Goal: Task Accomplishment & Management: Manage account settings

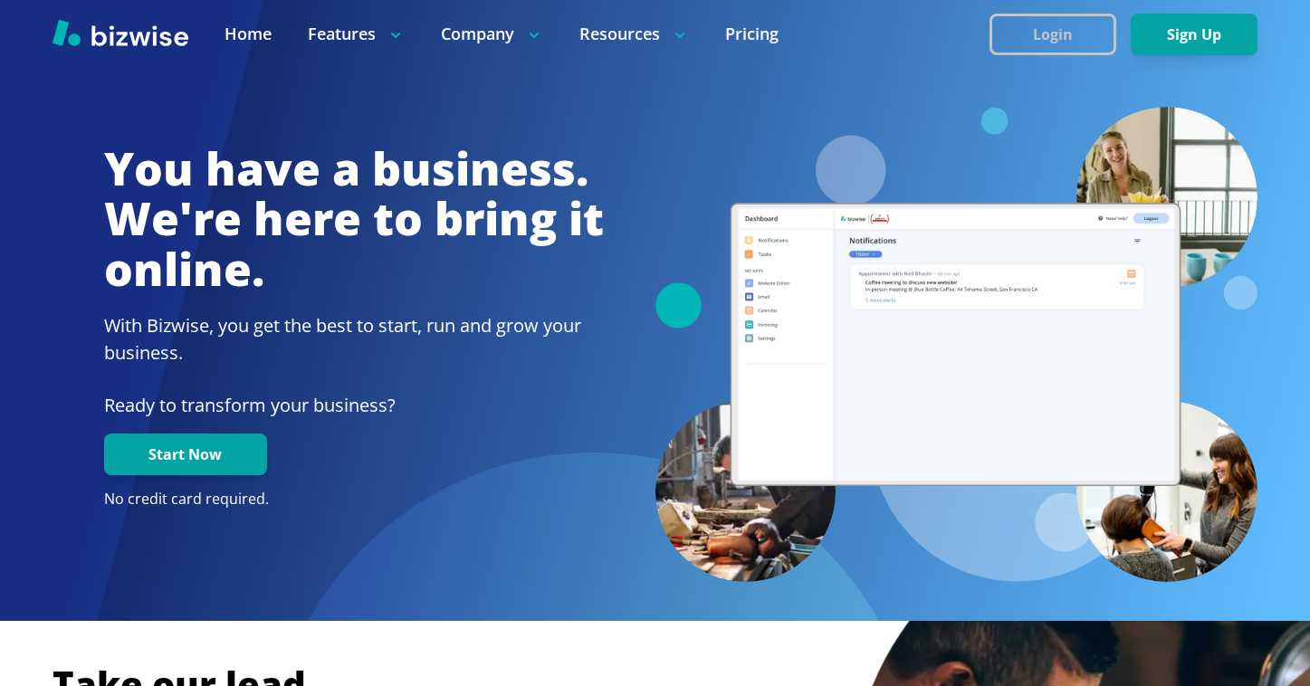
click at [1032, 26] on button "Login" at bounding box center [1053, 35] width 127 height 42
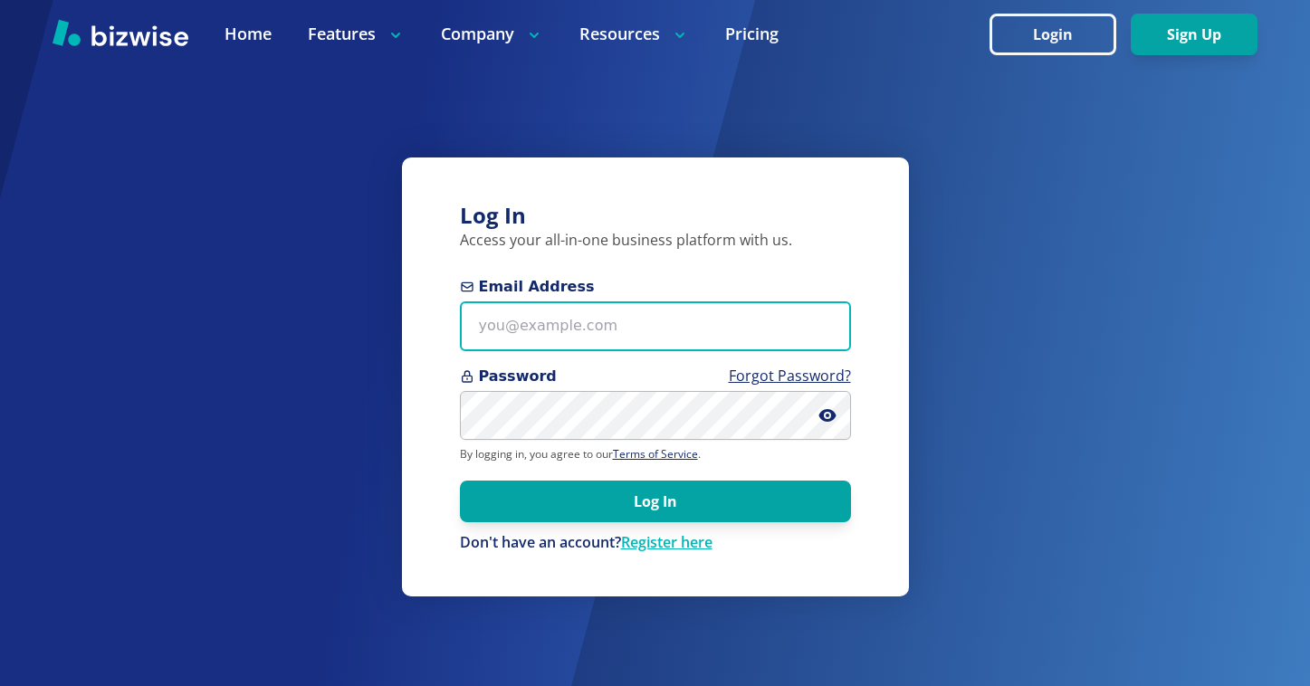
click at [665, 321] on input "Email Address" at bounding box center [655, 327] width 391 height 50
paste input "[EMAIL_ADDRESS][DOMAIN_NAME]"
type input "[EMAIL_ADDRESS][DOMAIN_NAME]"
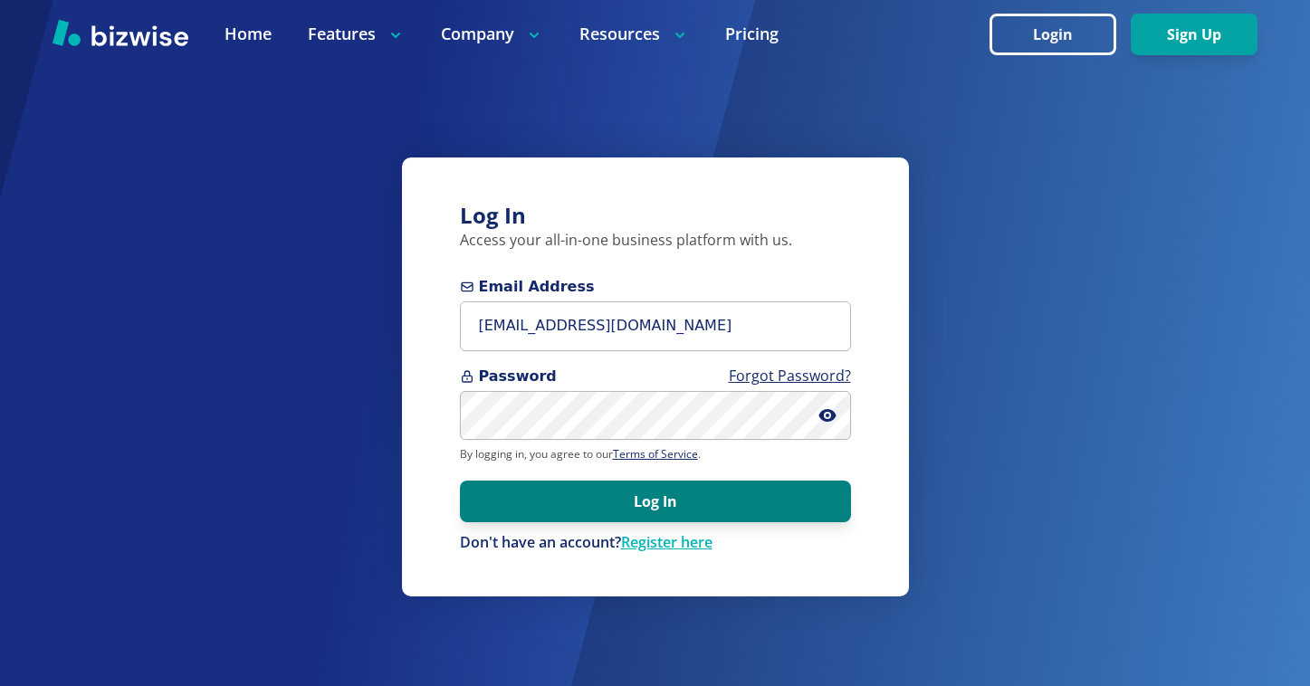
click at [693, 519] on button "Log In" at bounding box center [655, 502] width 391 height 42
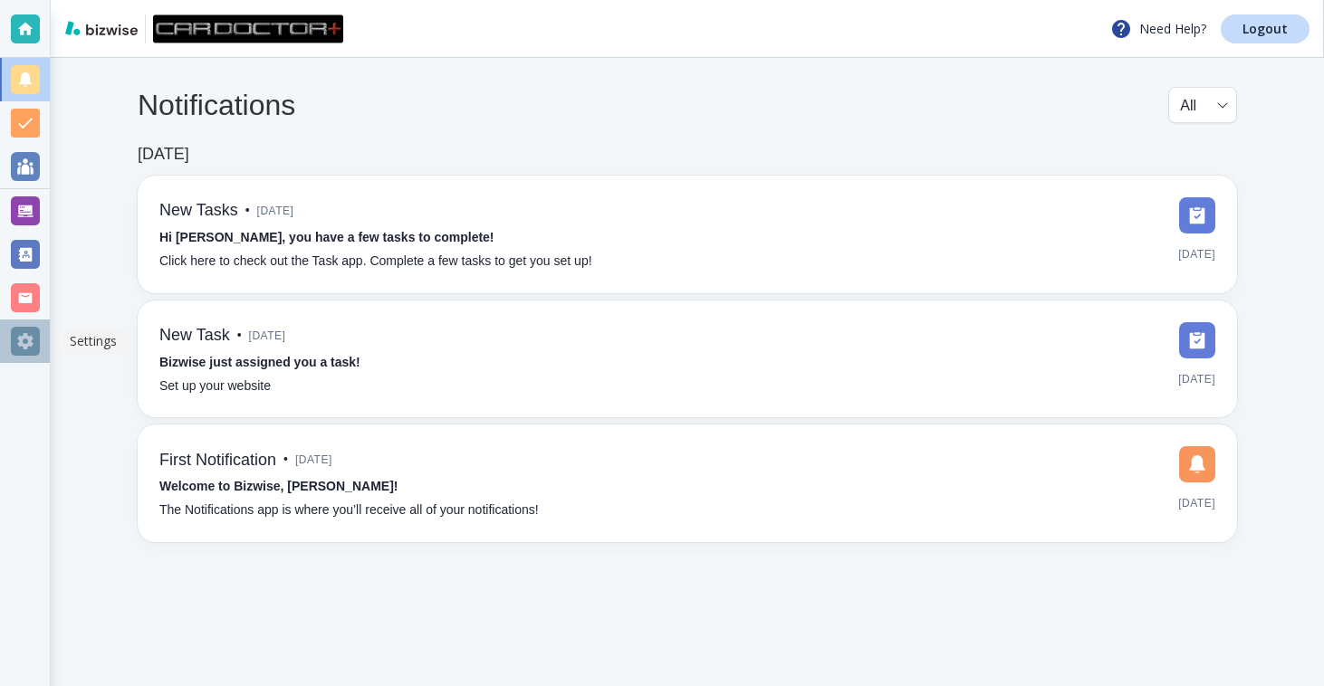
click at [28, 333] on div at bounding box center [25, 341] width 29 height 29
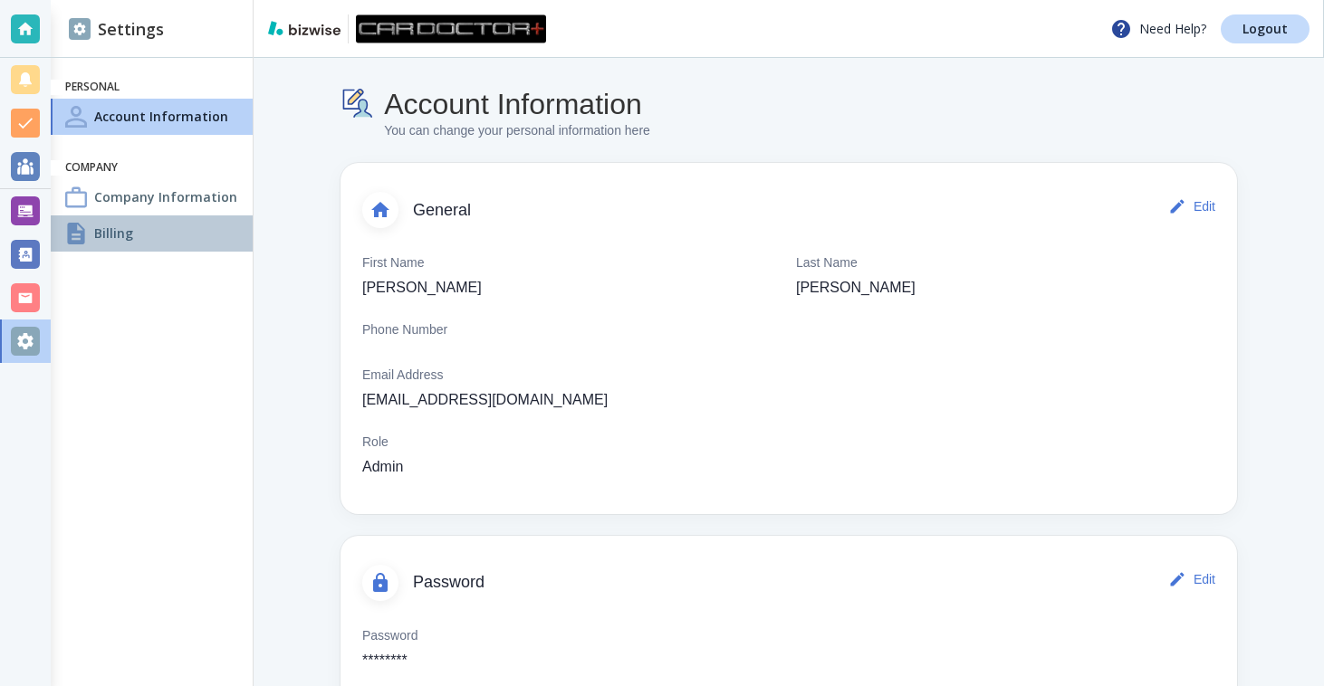
click at [182, 224] on div "Billing" at bounding box center [152, 233] width 202 height 36
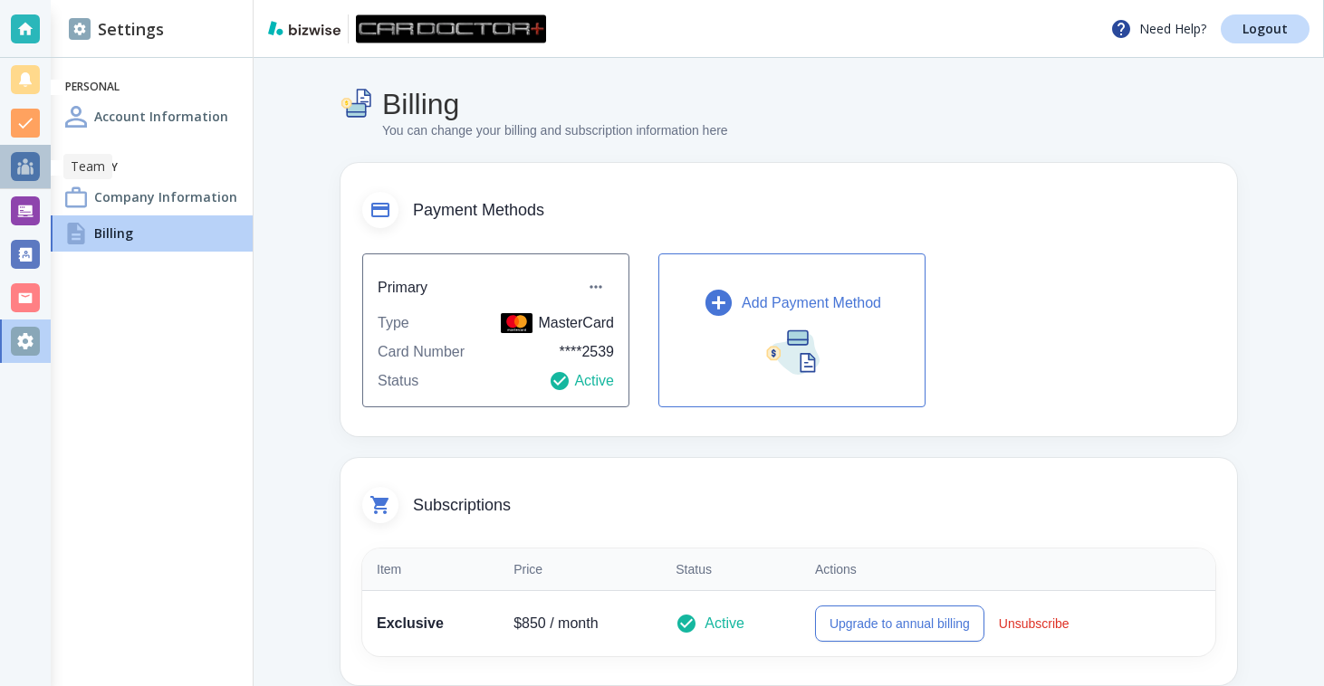
click at [12, 161] on div at bounding box center [25, 166] width 29 height 29
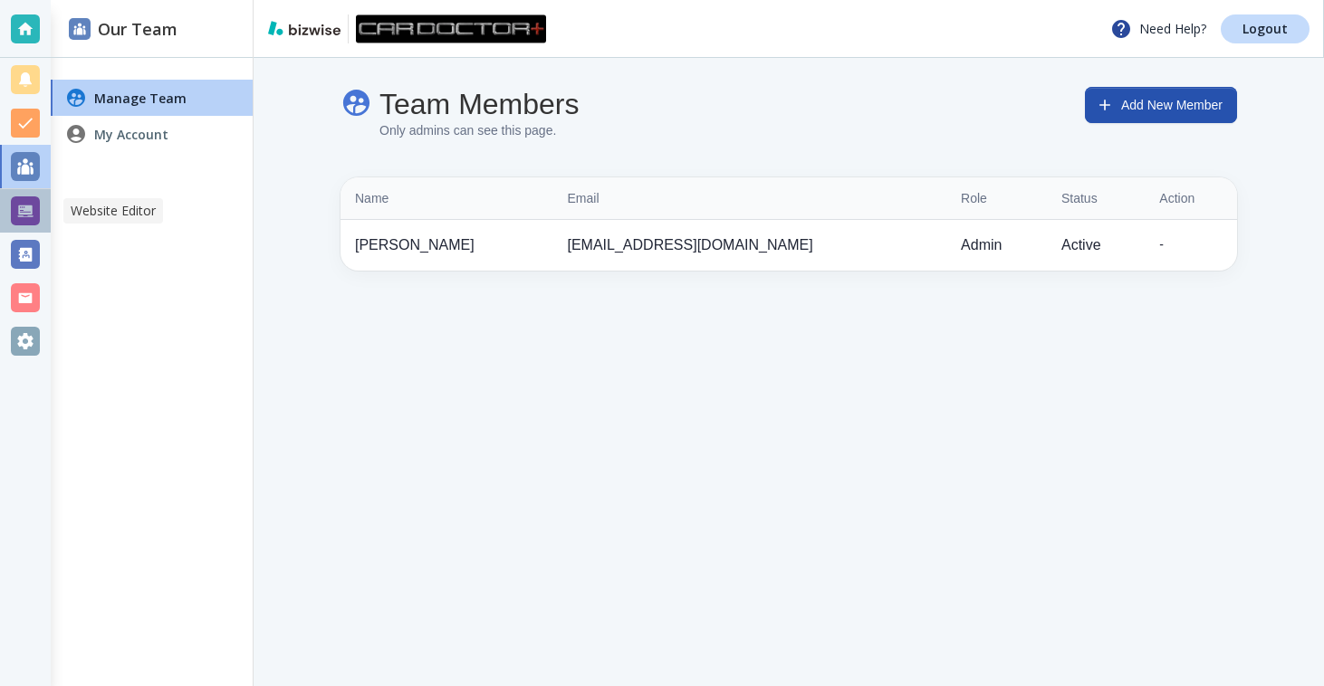
click at [40, 205] on div at bounding box center [25, 210] width 51 height 43
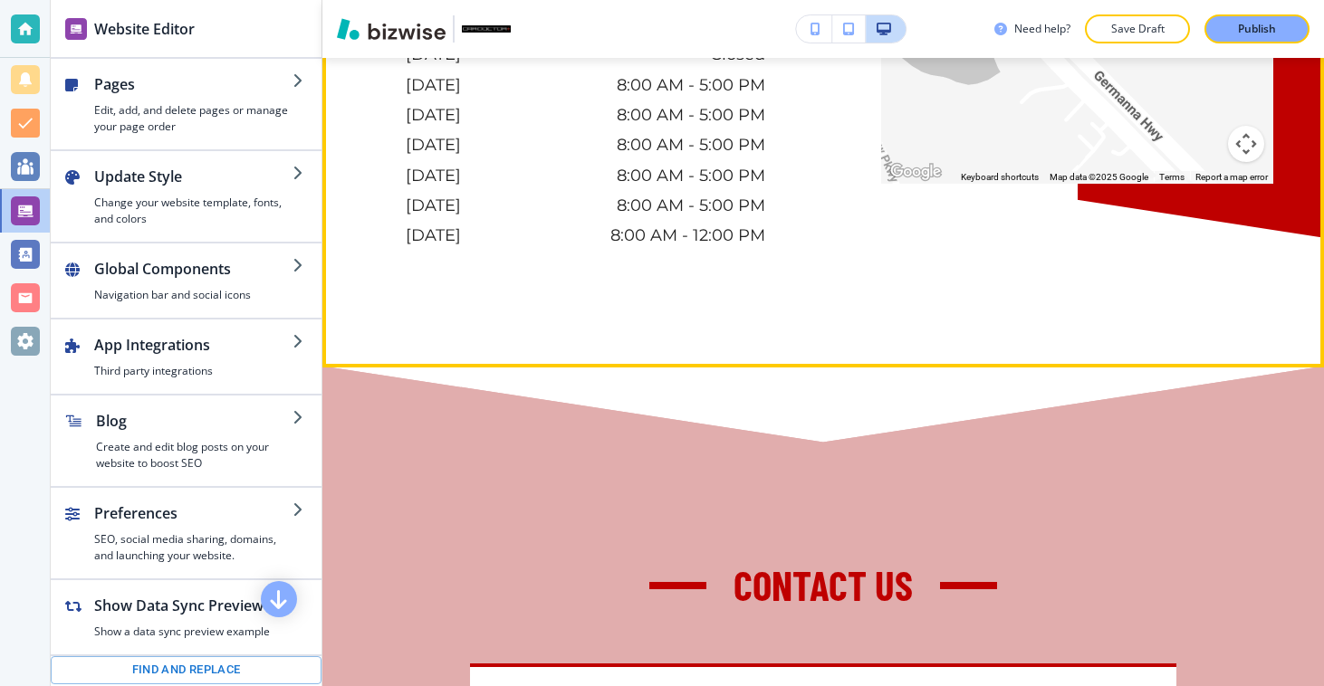
scroll to position [12153, 0]
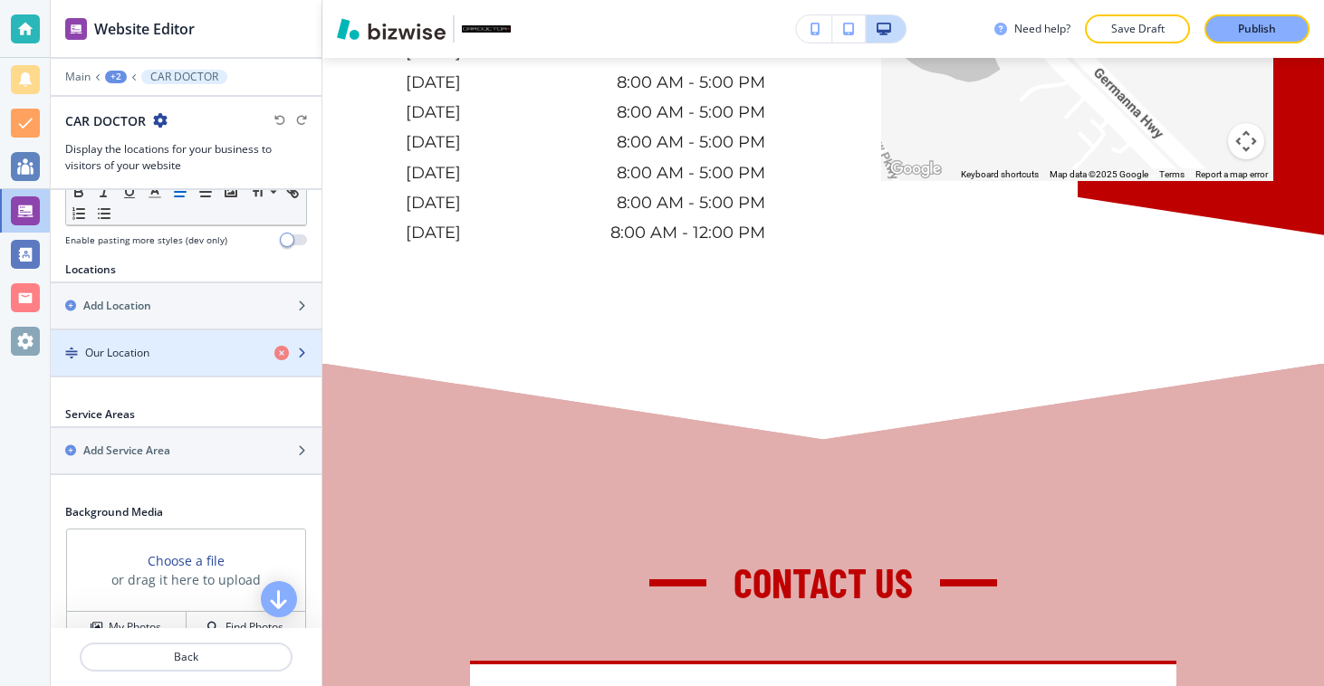
scroll to position [597, 0]
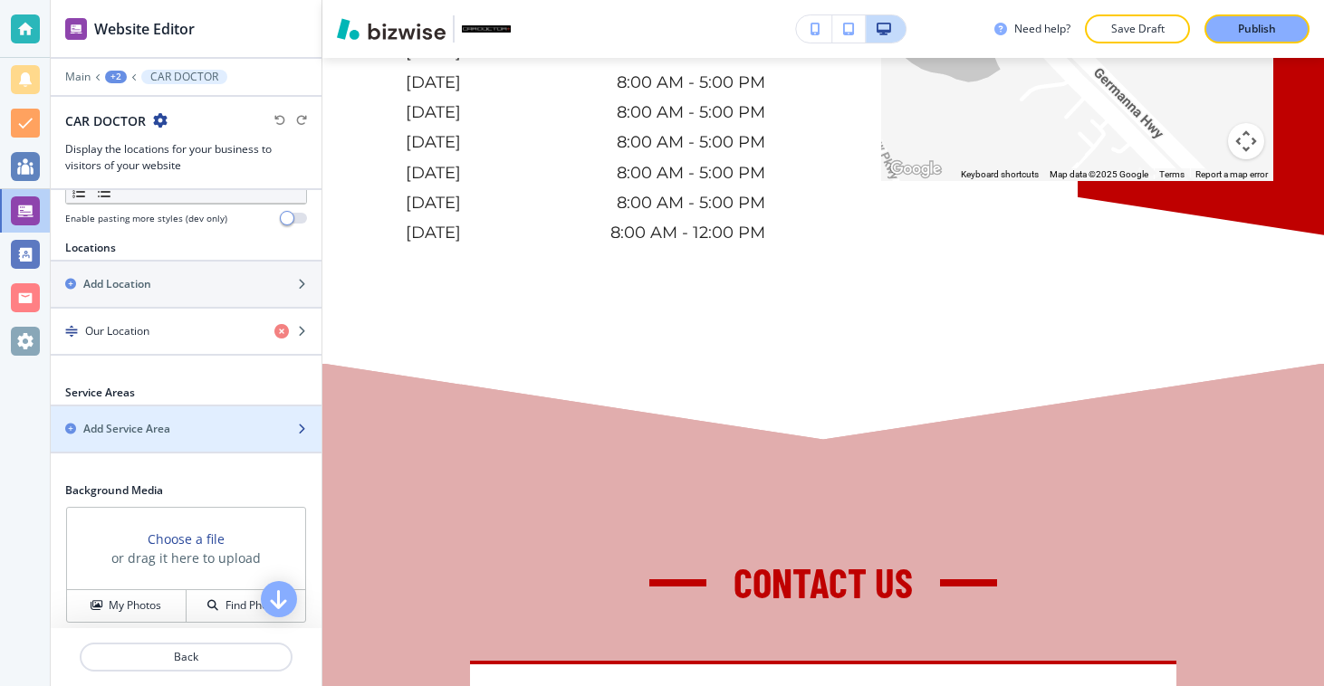
click at [211, 426] on div "Add Service Area" at bounding box center [166, 429] width 231 height 16
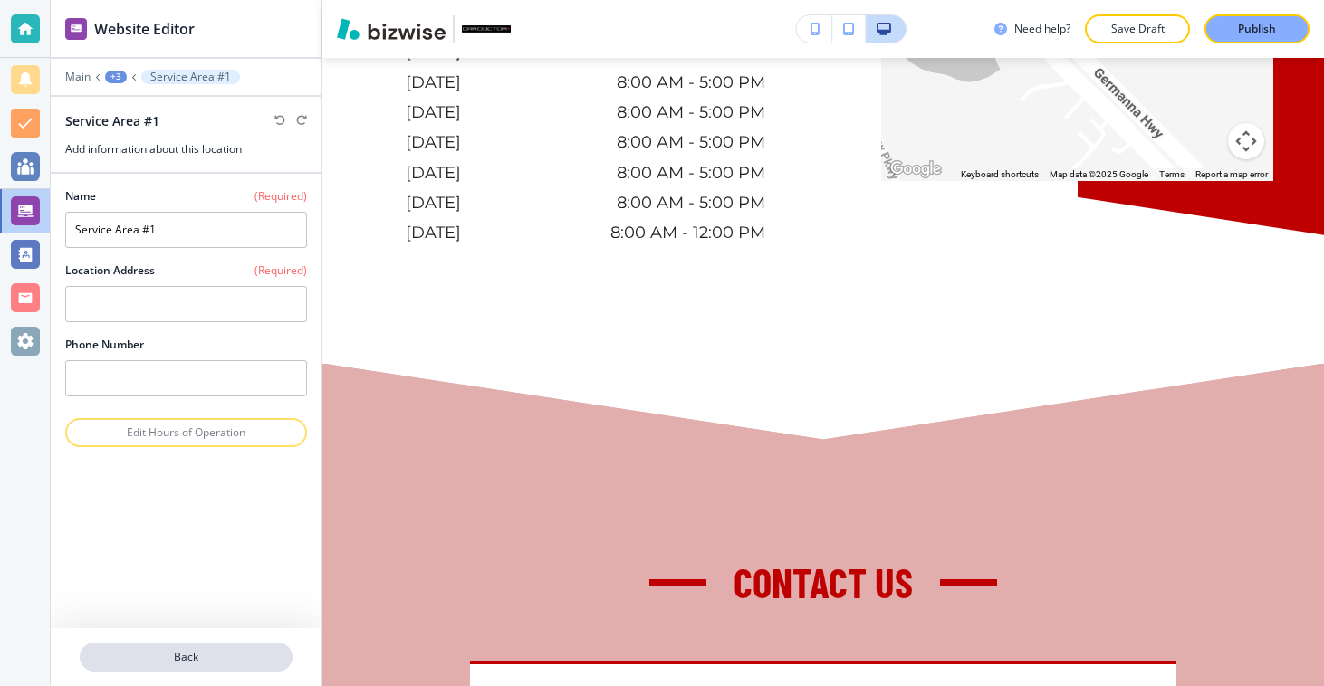
click at [198, 664] on p "Back" at bounding box center [185, 657] width 209 height 16
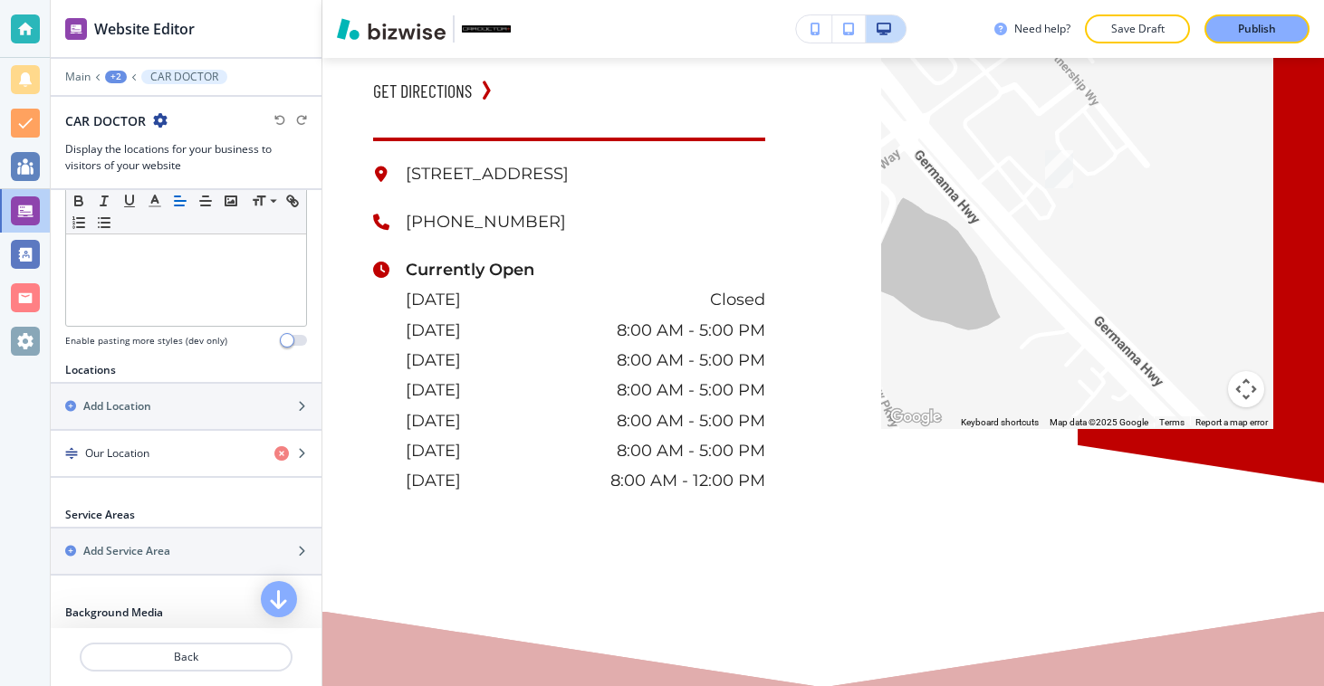
scroll to position [562, 0]
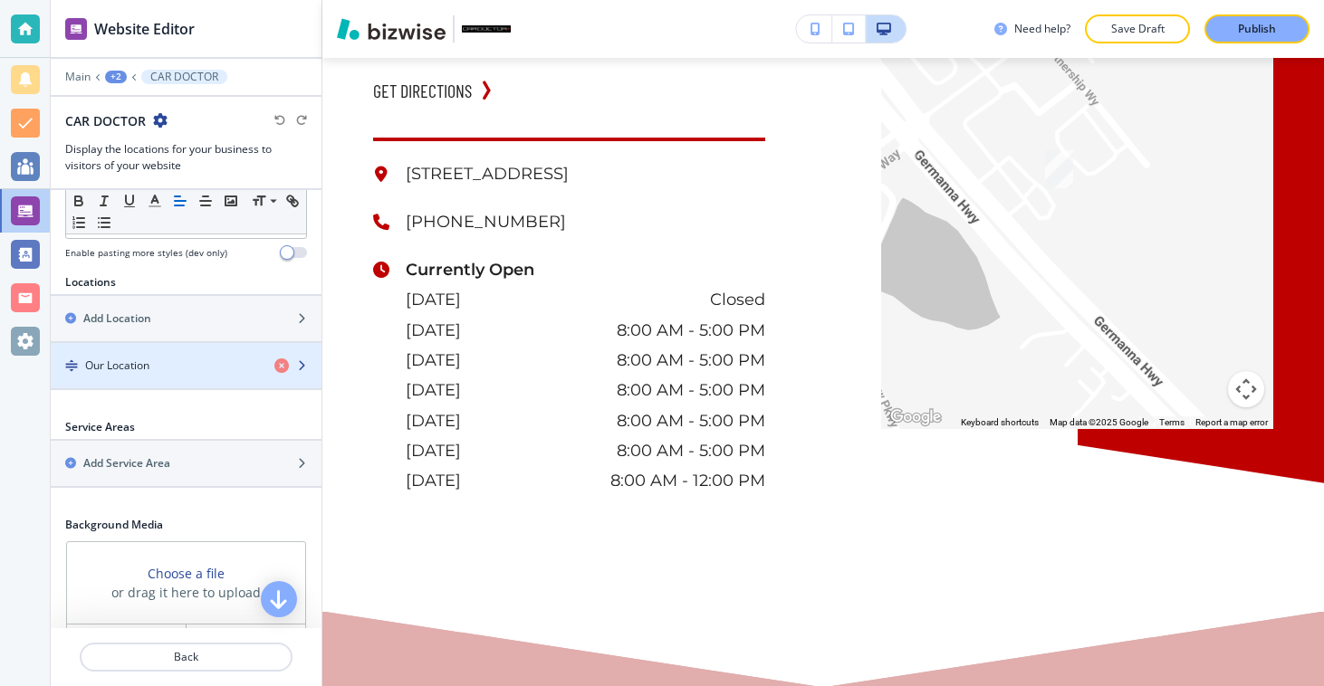
click at [176, 359] on div "Our Location" at bounding box center [155, 366] width 209 height 16
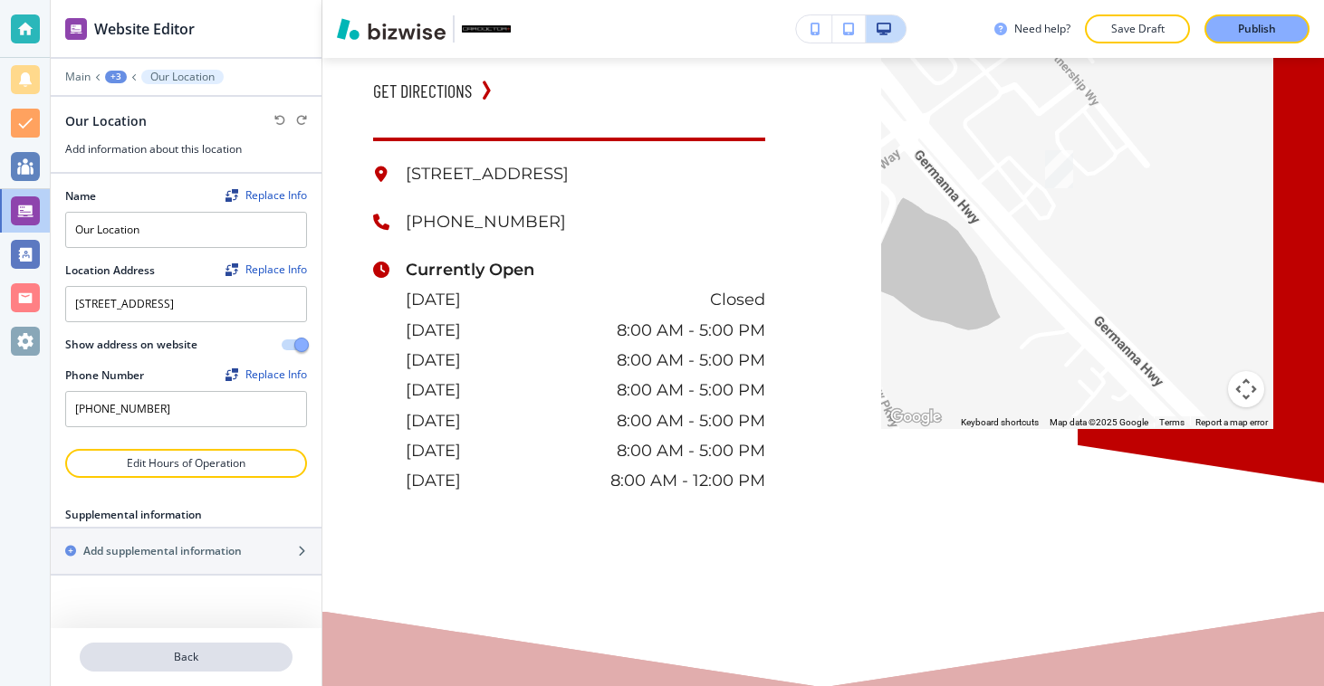
click at [223, 668] on button "Back" at bounding box center [186, 657] width 213 height 29
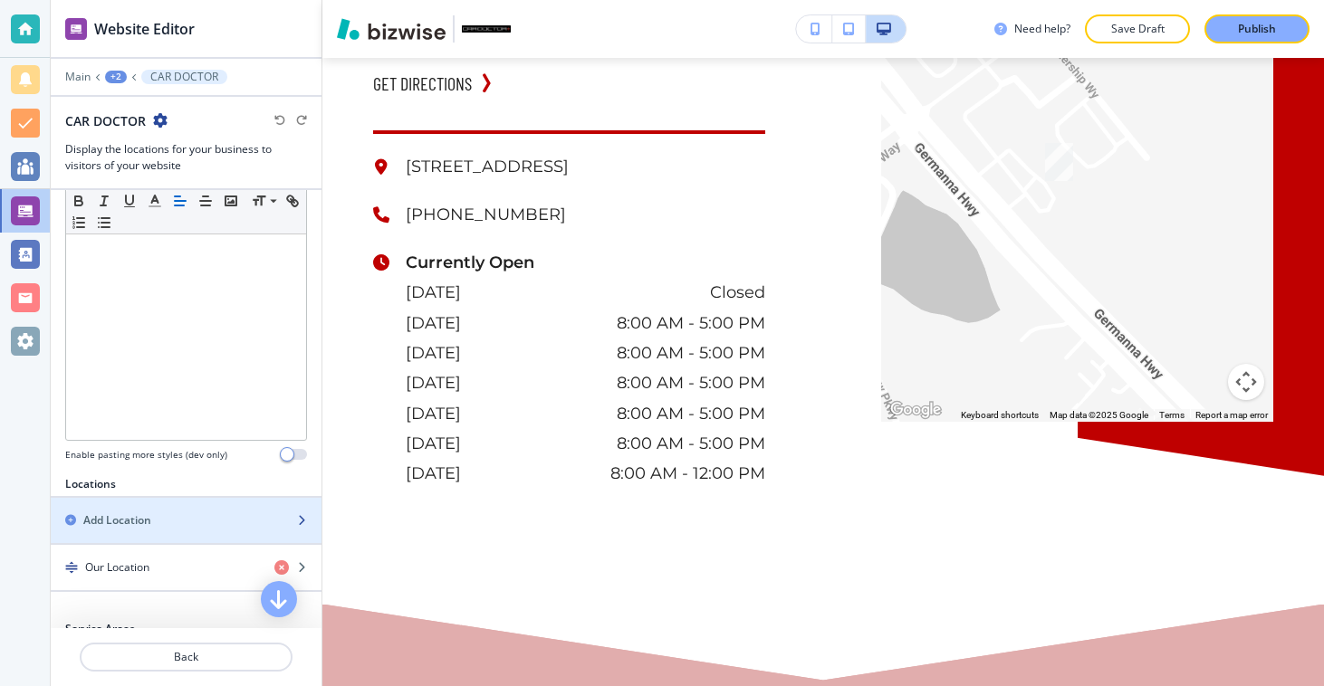
scroll to position [0, 0]
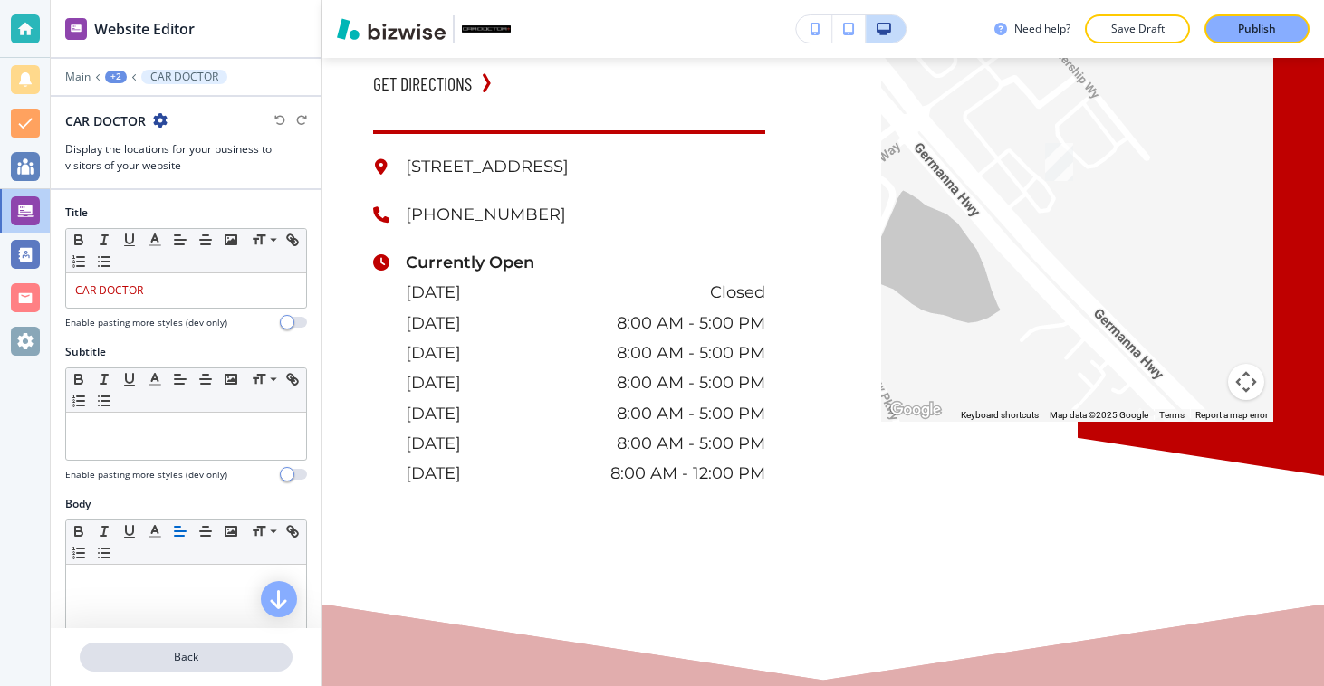
click at [215, 665] on p "Back" at bounding box center [185, 657] width 209 height 16
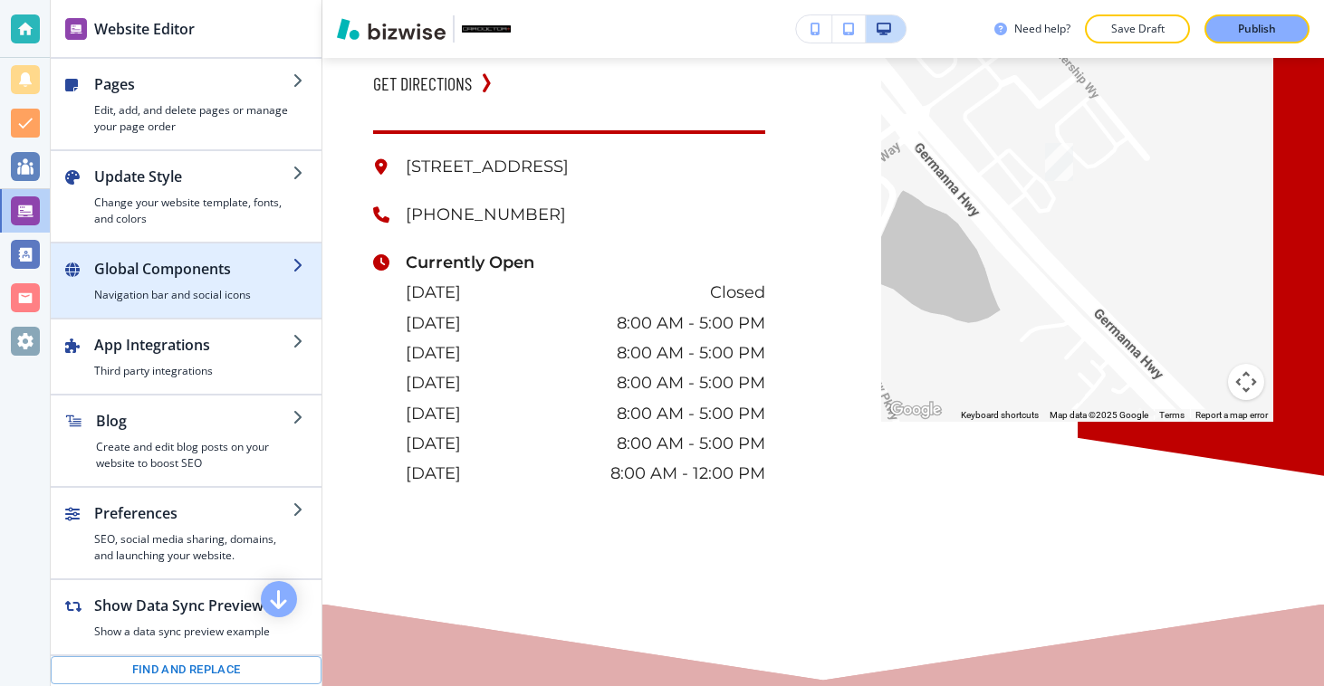
click at [171, 285] on div "button" at bounding box center [193, 283] width 198 height 7
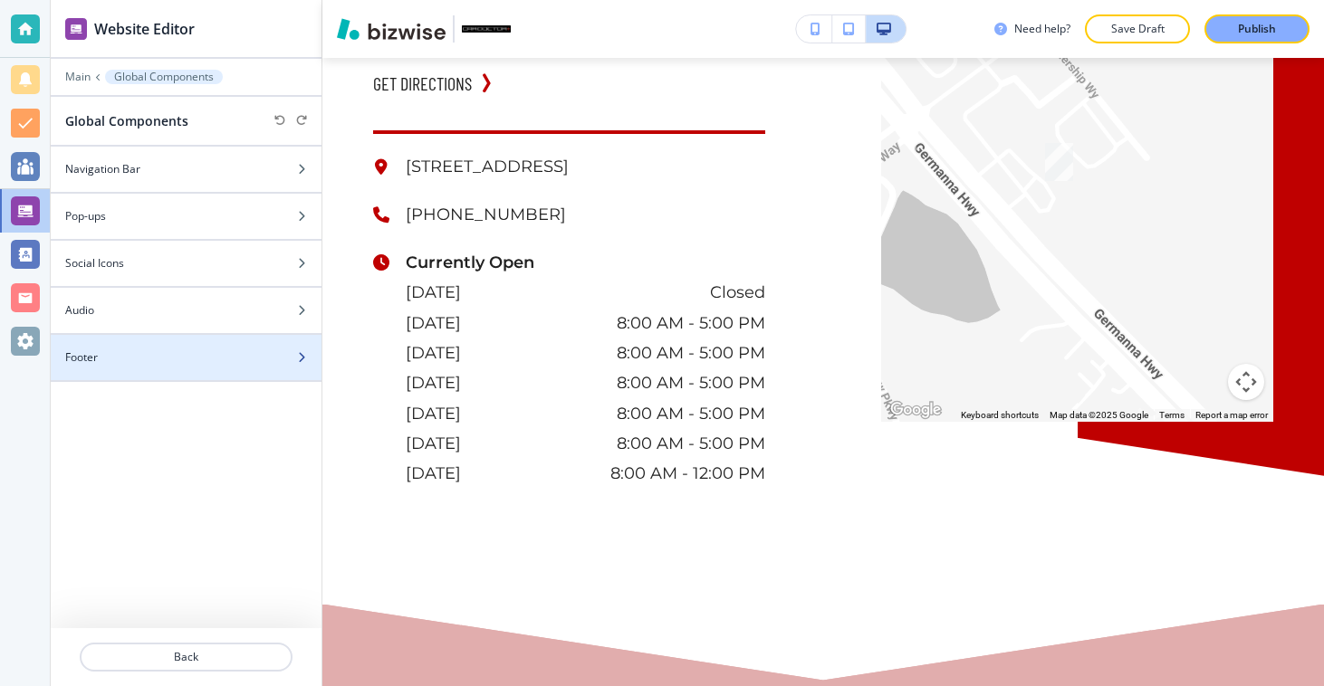
click at [172, 350] on div "Footer" at bounding box center [166, 358] width 231 height 16
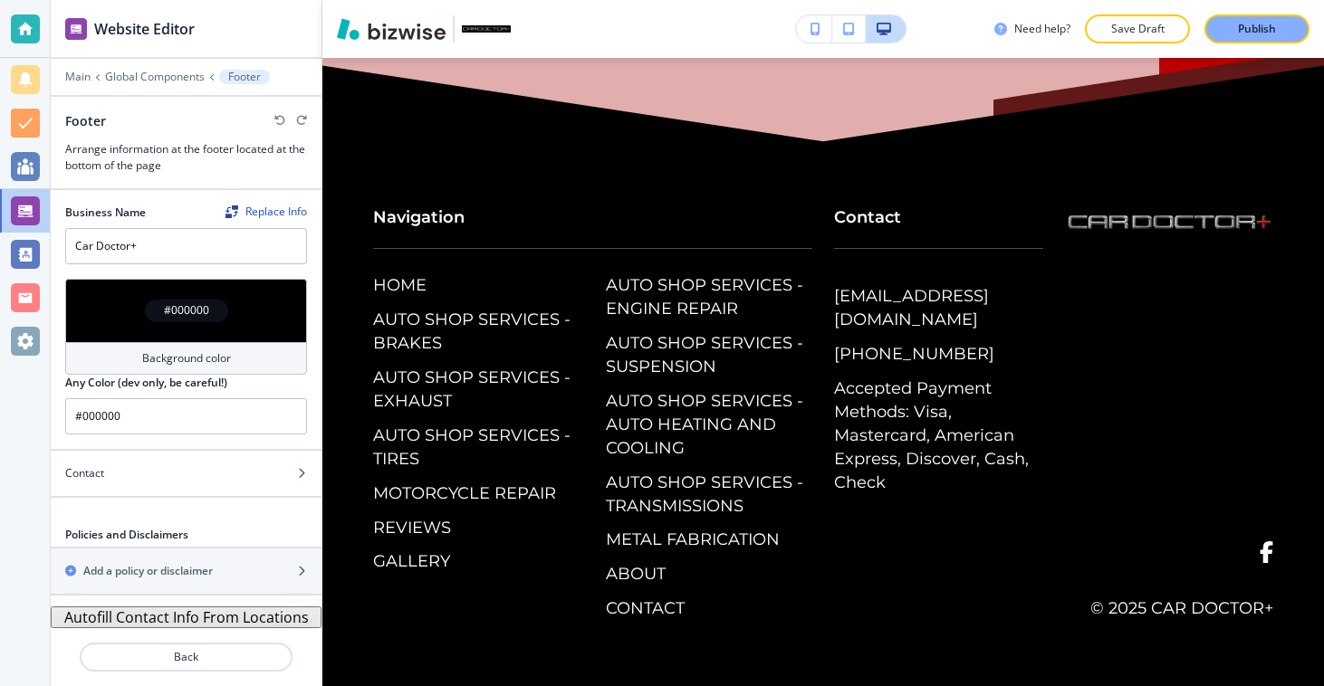
scroll to position [14050, 0]
click at [238, 666] on button "Back" at bounding box center [186, 657] width 213 height 29
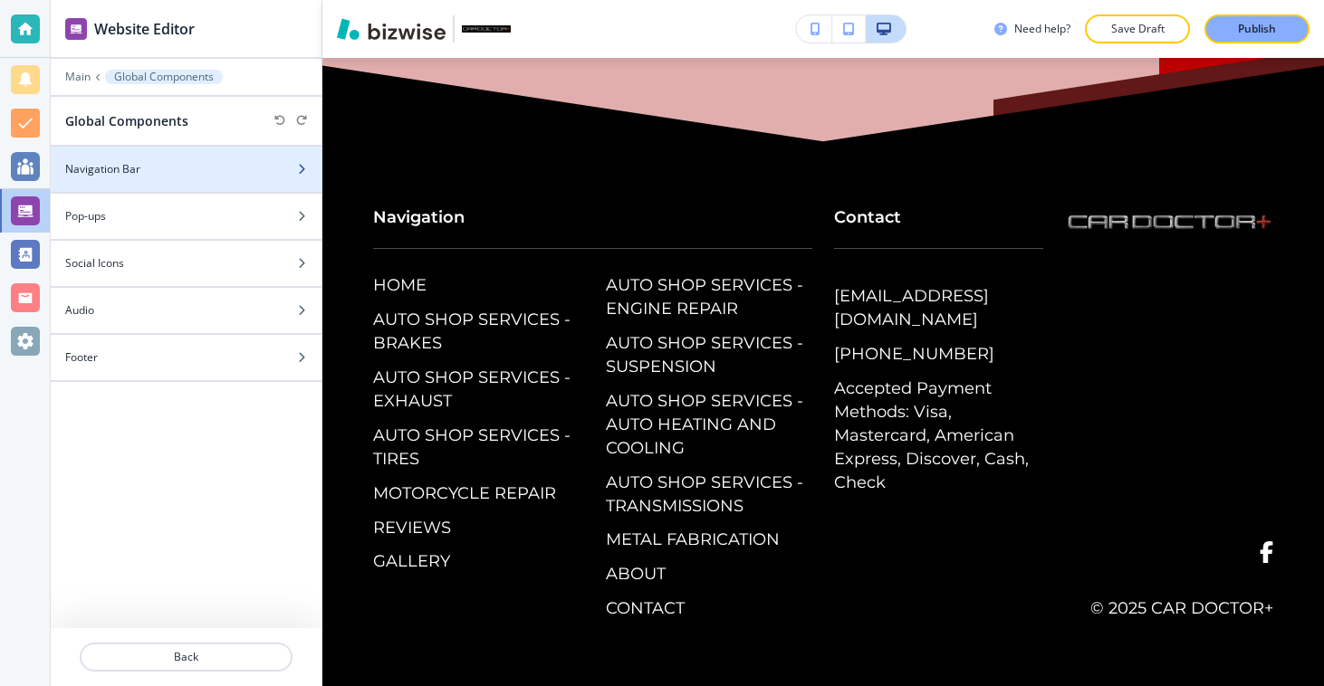
click at [164, 175] on div "Navigation Bar" at bounding box center [166, 169] width 231 height 16
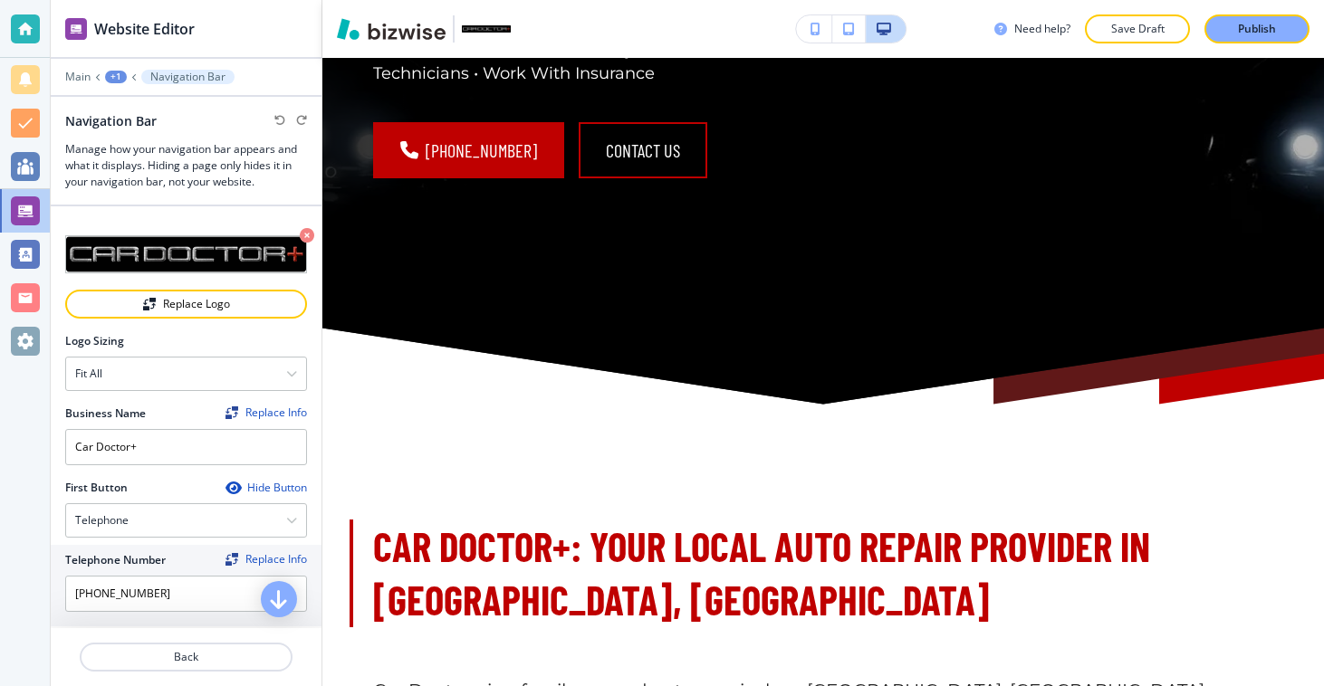
scroll to position [0, 0]
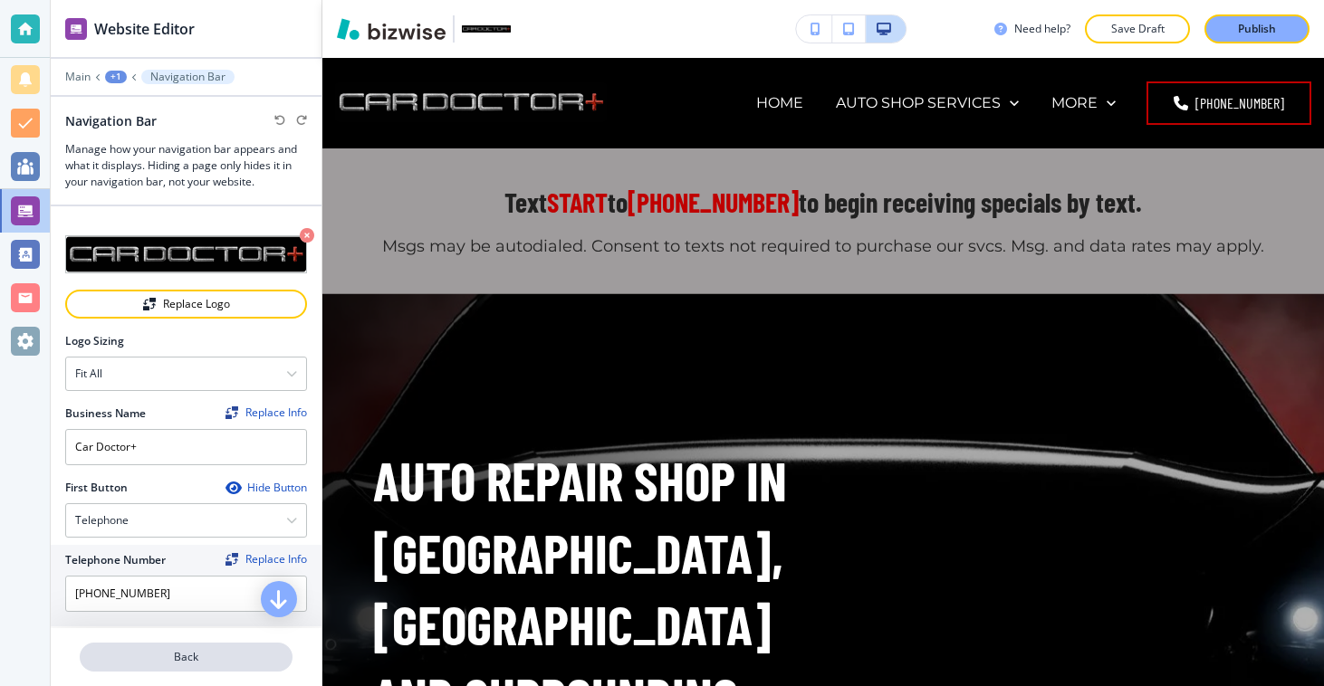
click at [209, 654] on p "Back" at bounding box center [185, 657] width 209 height 16
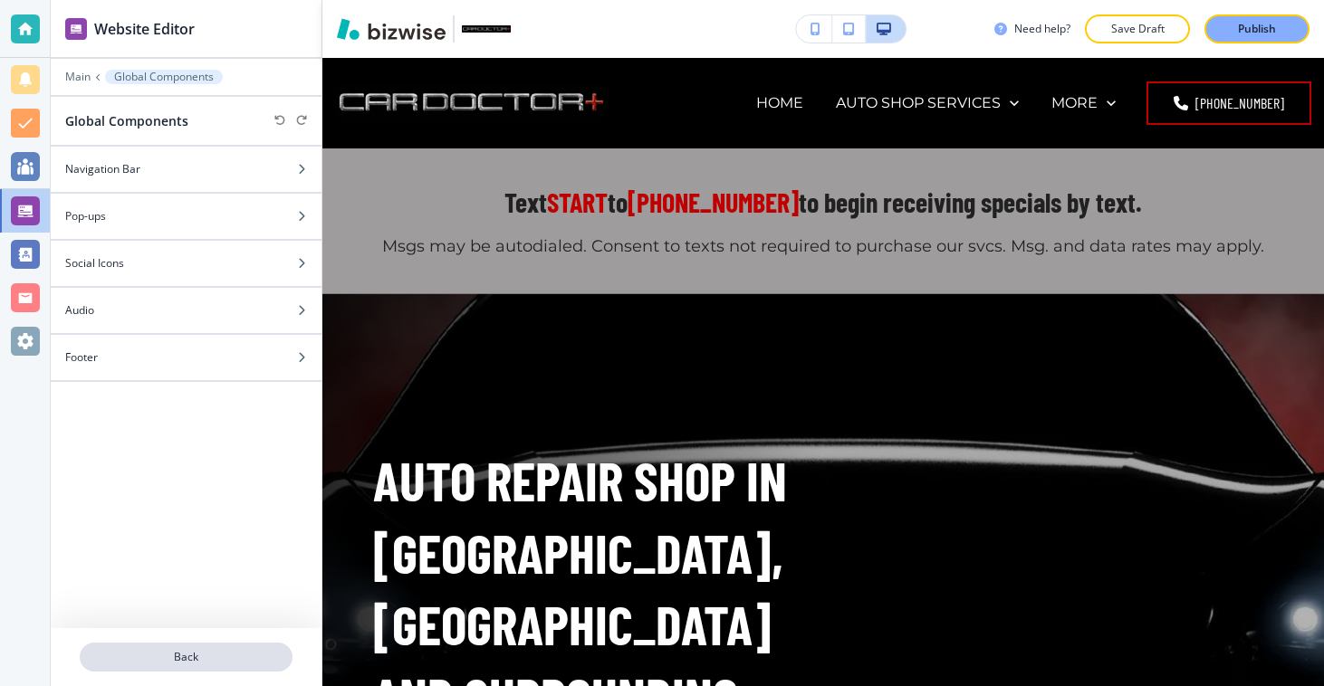
click at [208, 654] on p "Back" at bounding box center [185, 657] width 209 height 16
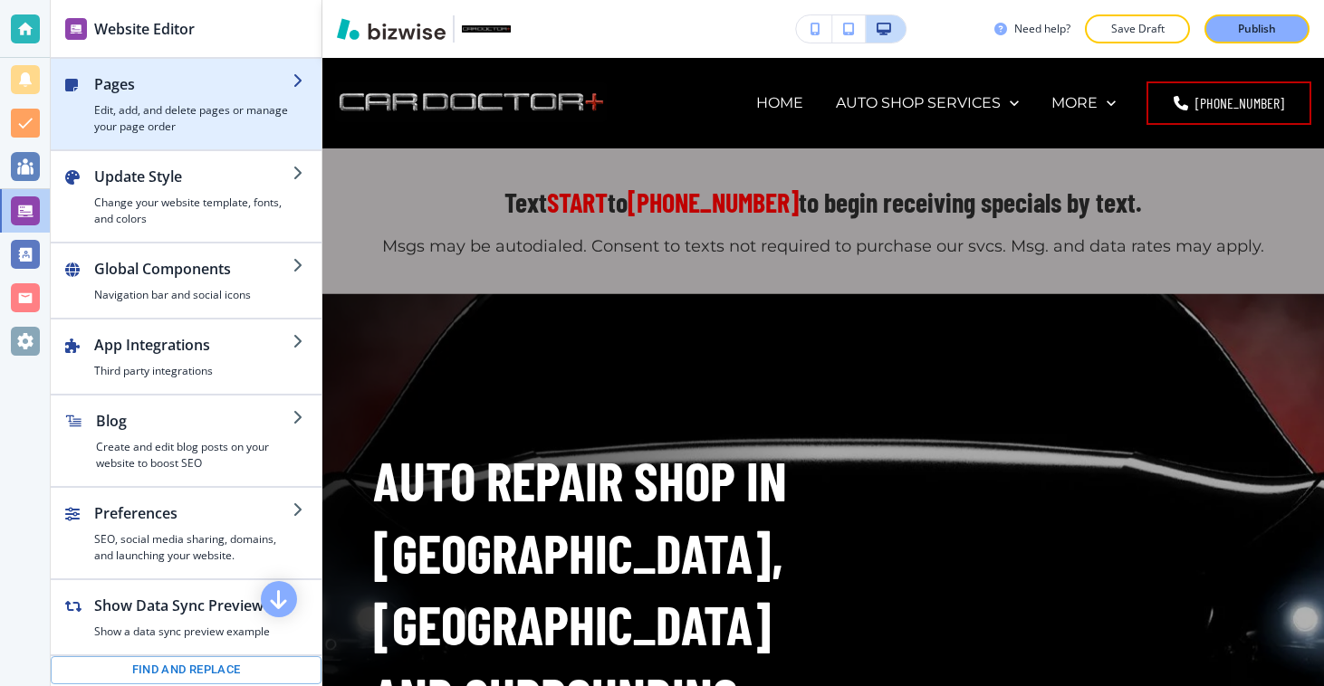
click at [195, 120] on h4 "Edit, add, and delete pages or manage your page order" at bounding box center [193, 118] width 198 height 33
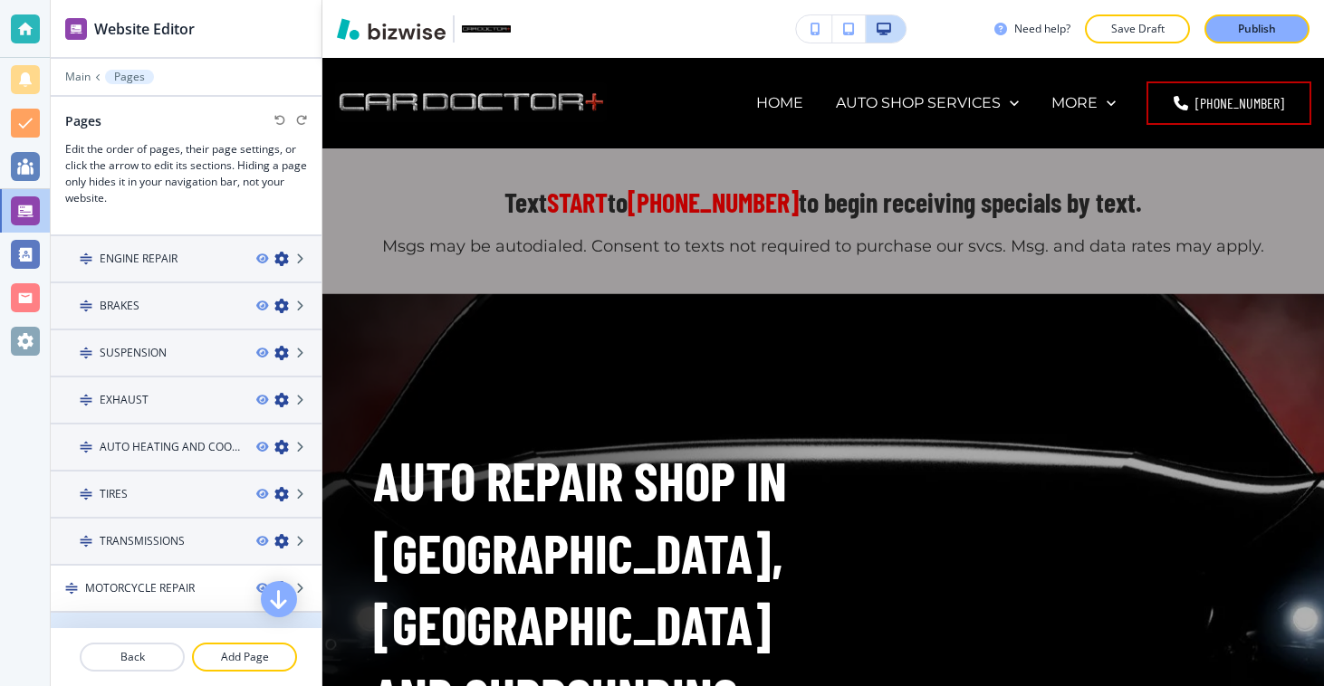
scroll to position [348, 0]
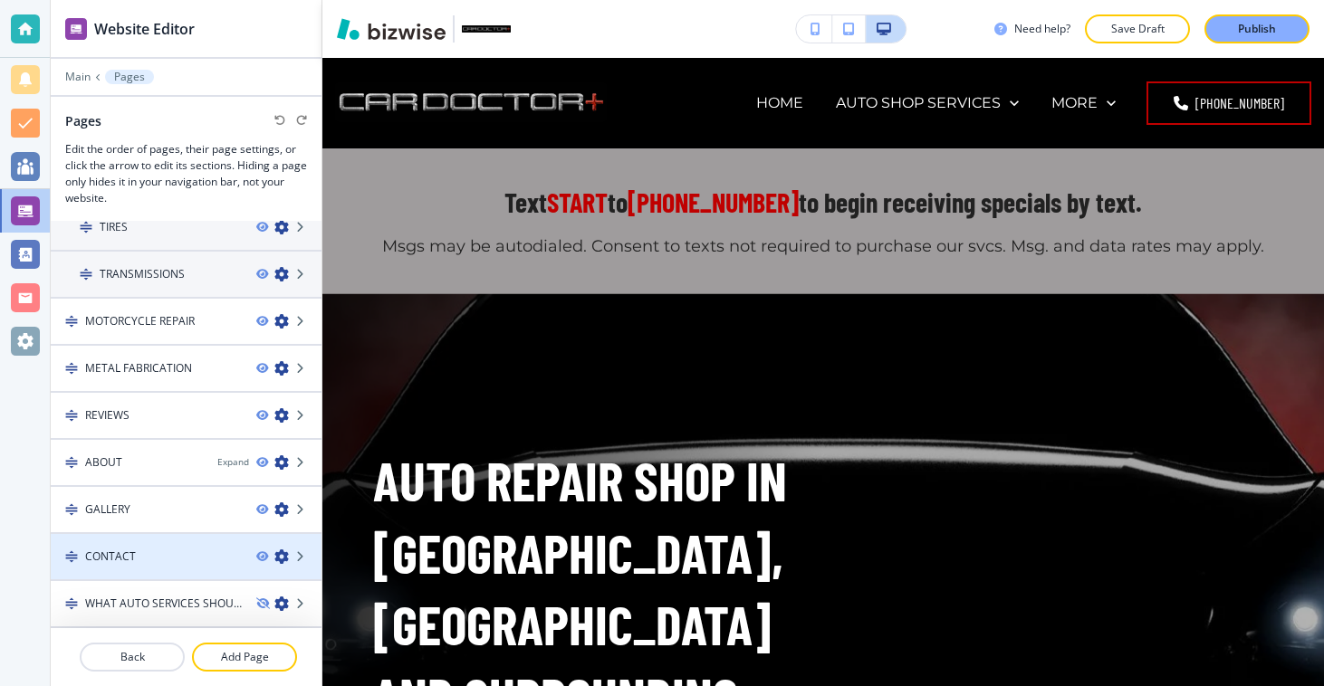
click at [154, 542] on div at bounding box center [186, 541] width 271 height 14
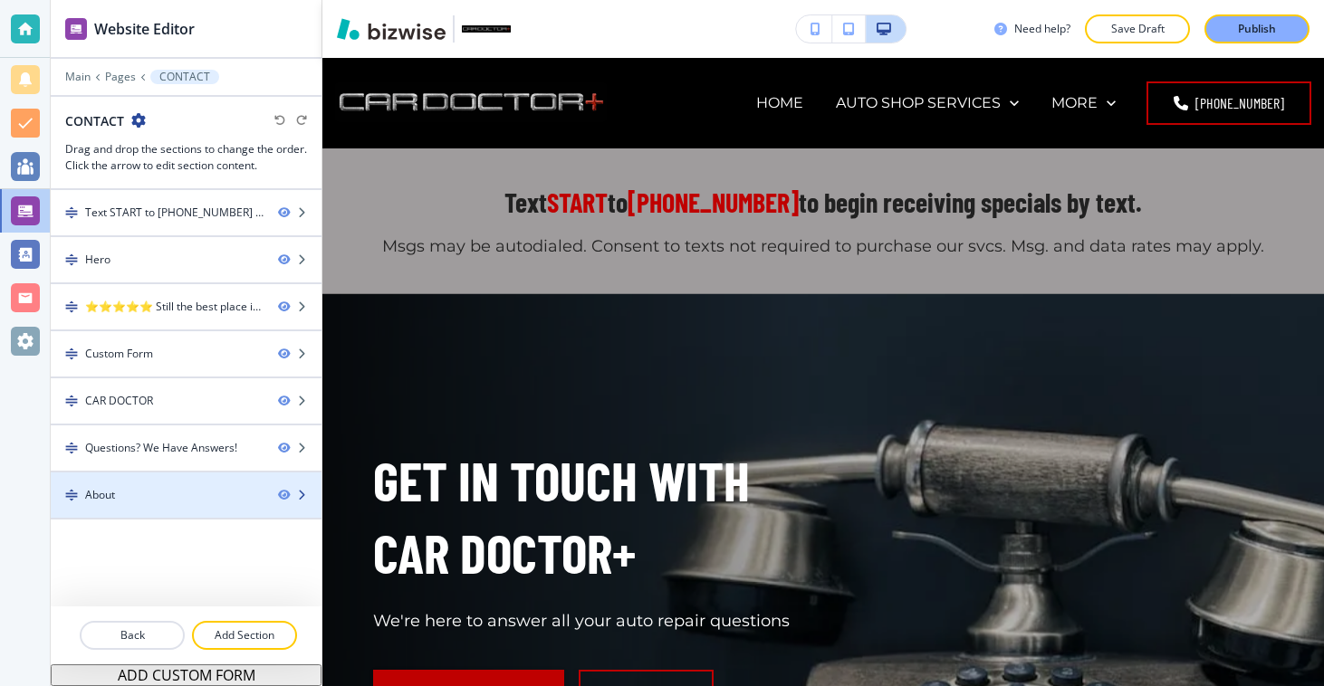
click at [142, 491] on div "About" at bounding box center [157, 495] width 213 height 16
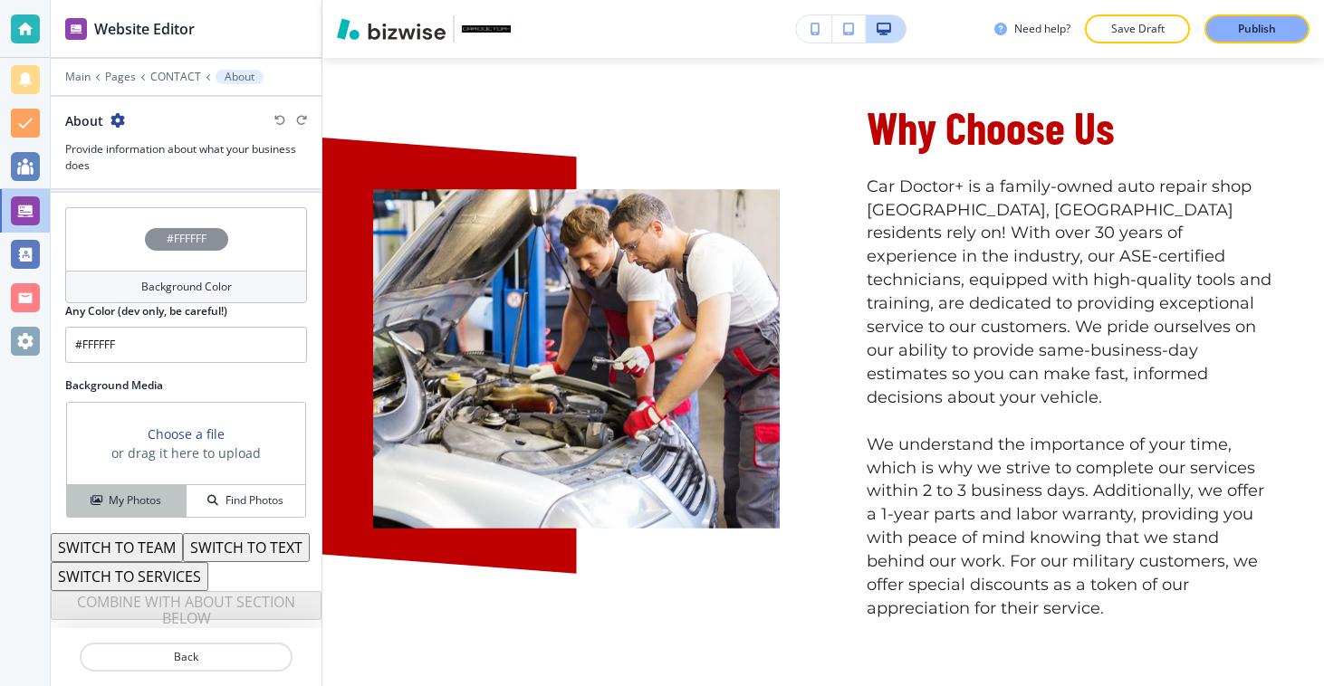
scroll to position [788, 0]
click at [196, 657] on p "Back" at bounding box center [185, 657] width 209 height 16
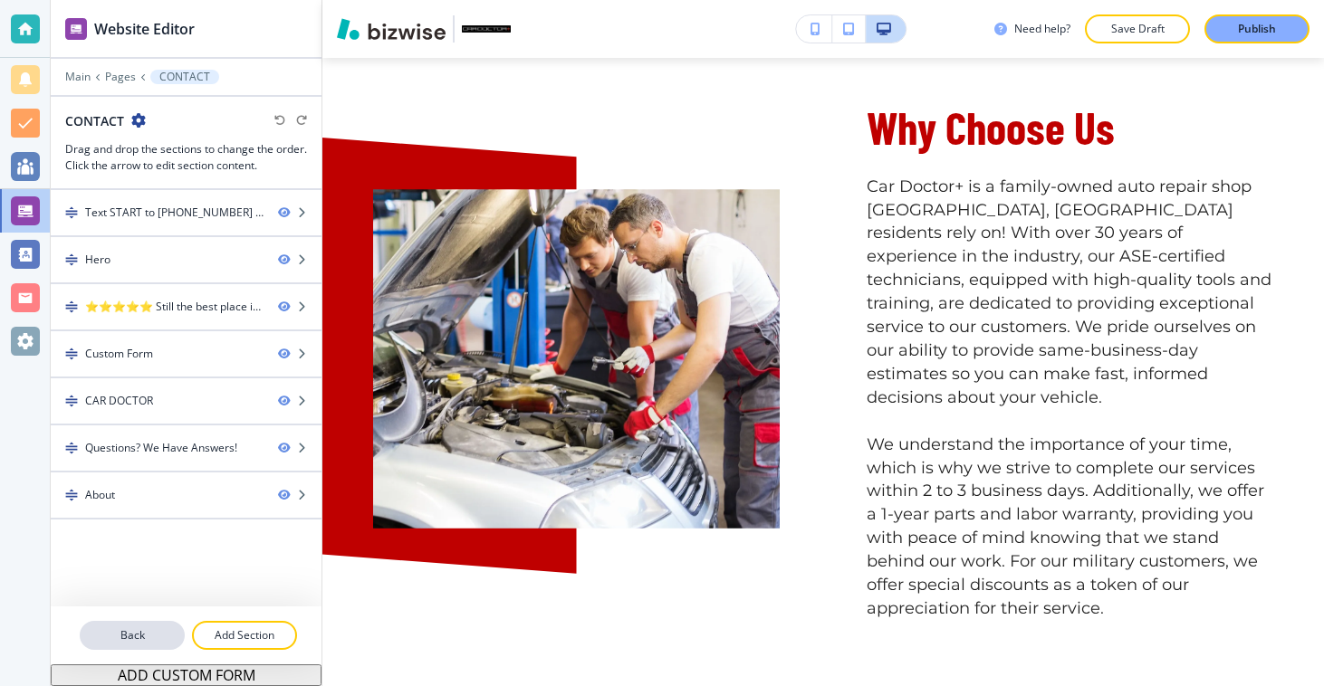
click at [153, 633] on p "Back" at bounding box center [131, 635] width 101 height 16
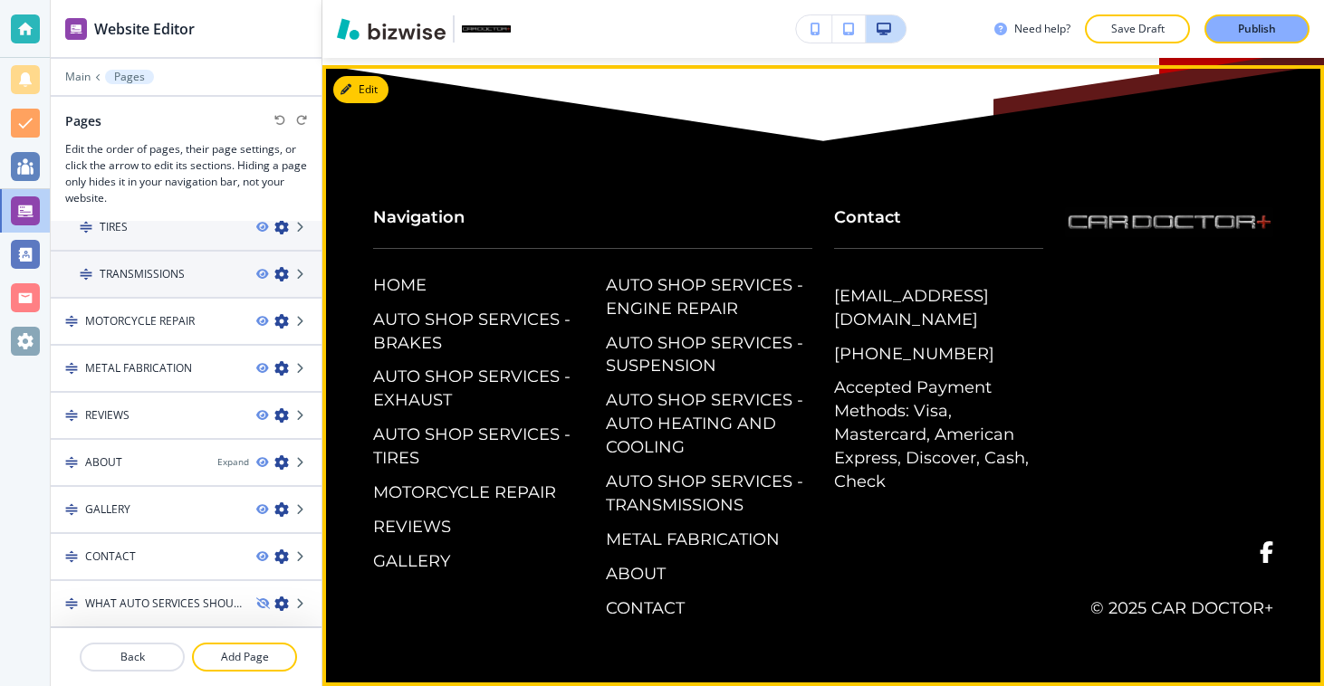
scroll to position [4334, 0]
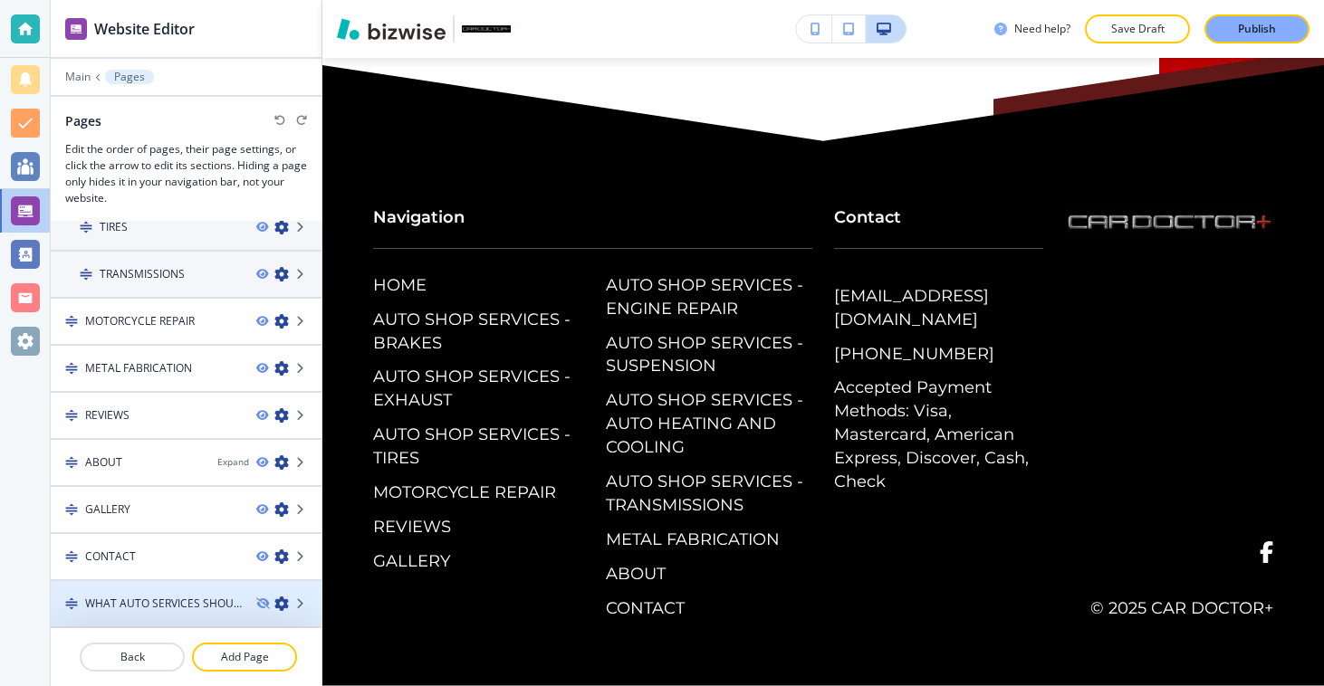
click at [124, 586] on div at bounding box center [186, 588] width 271 height 14
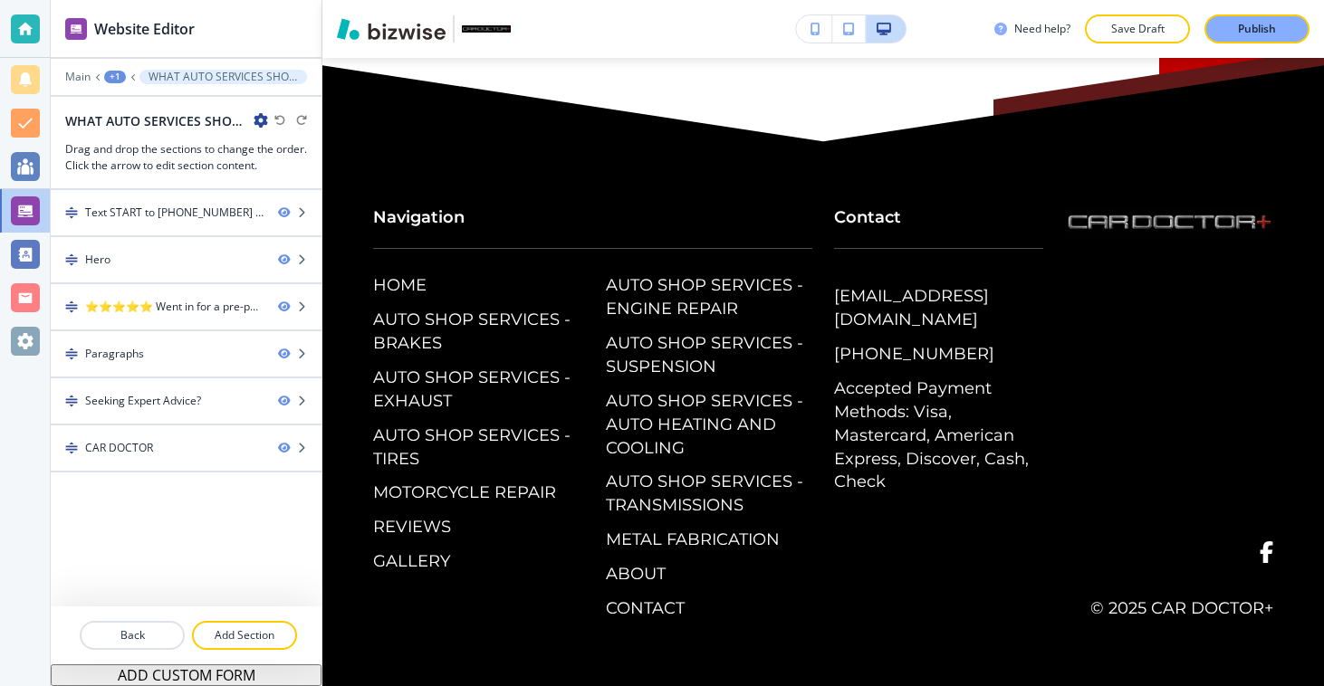
scroll to position [0, 0]
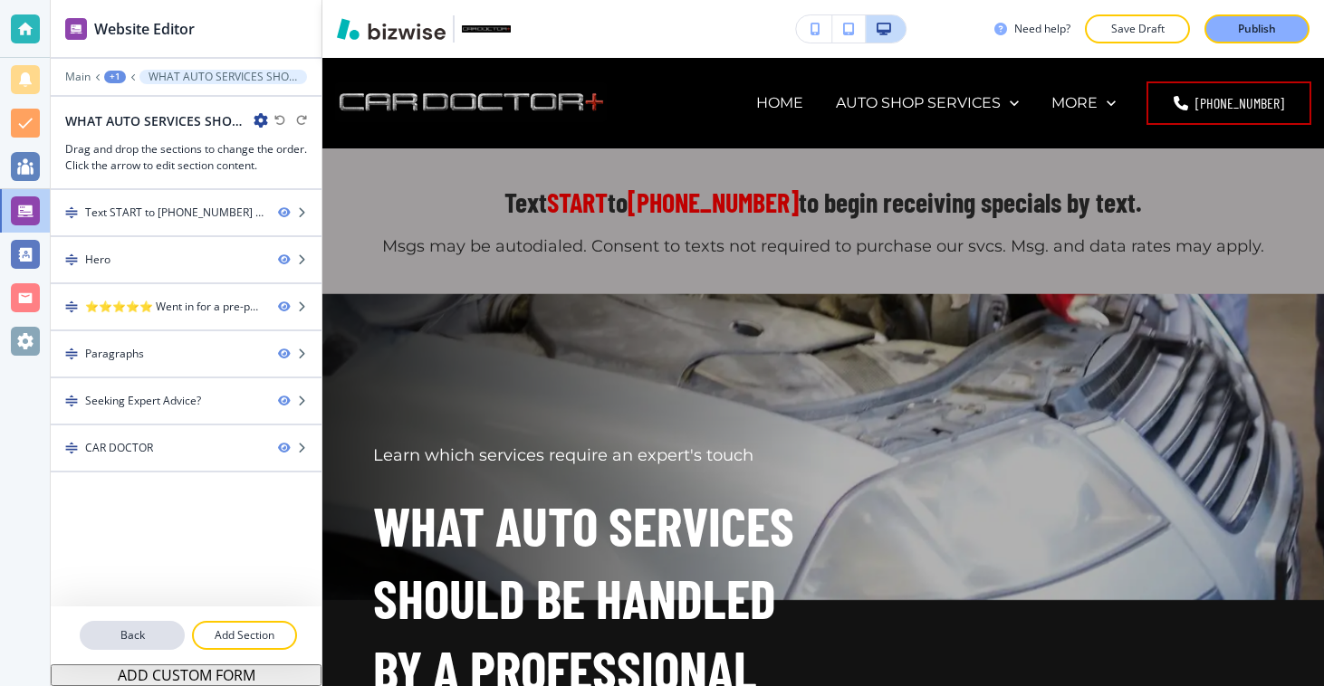
click at [137, 637] on p "Back" at bounding box center [131, 635] width 101 height 16
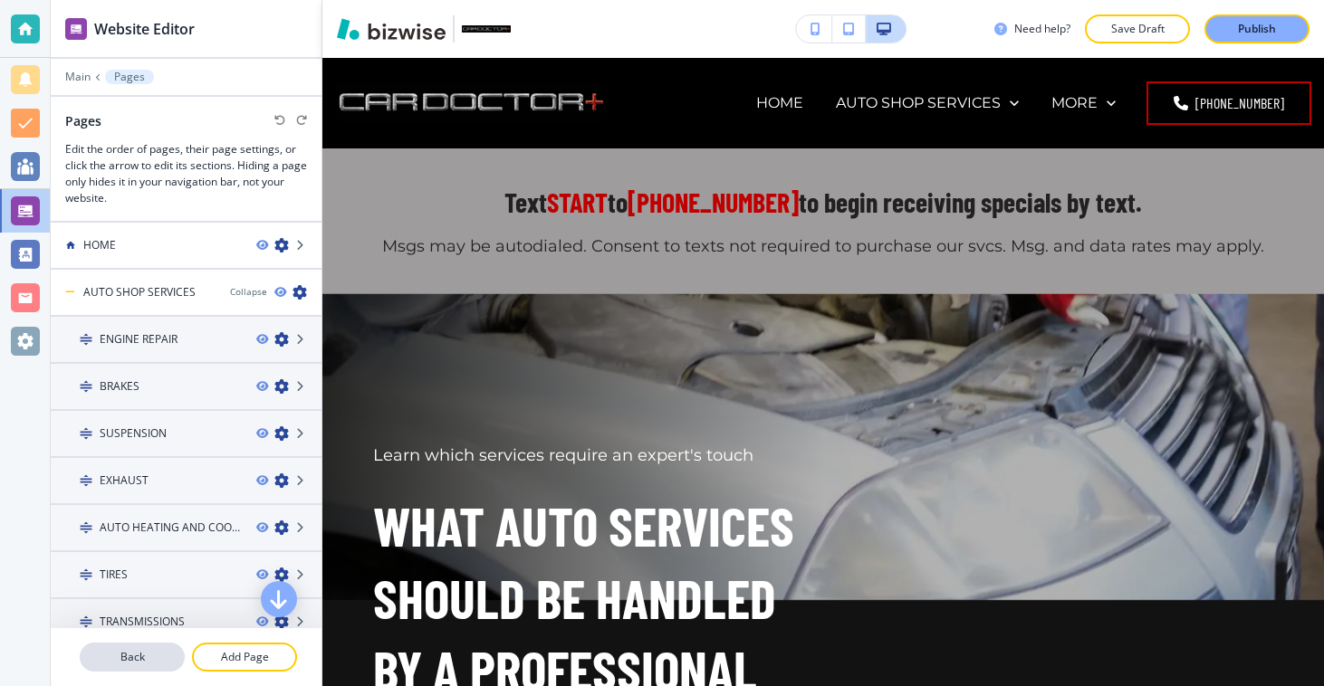
click at [138, 647] on button "Back" at bounding box center [132, 657] width 105 height 29
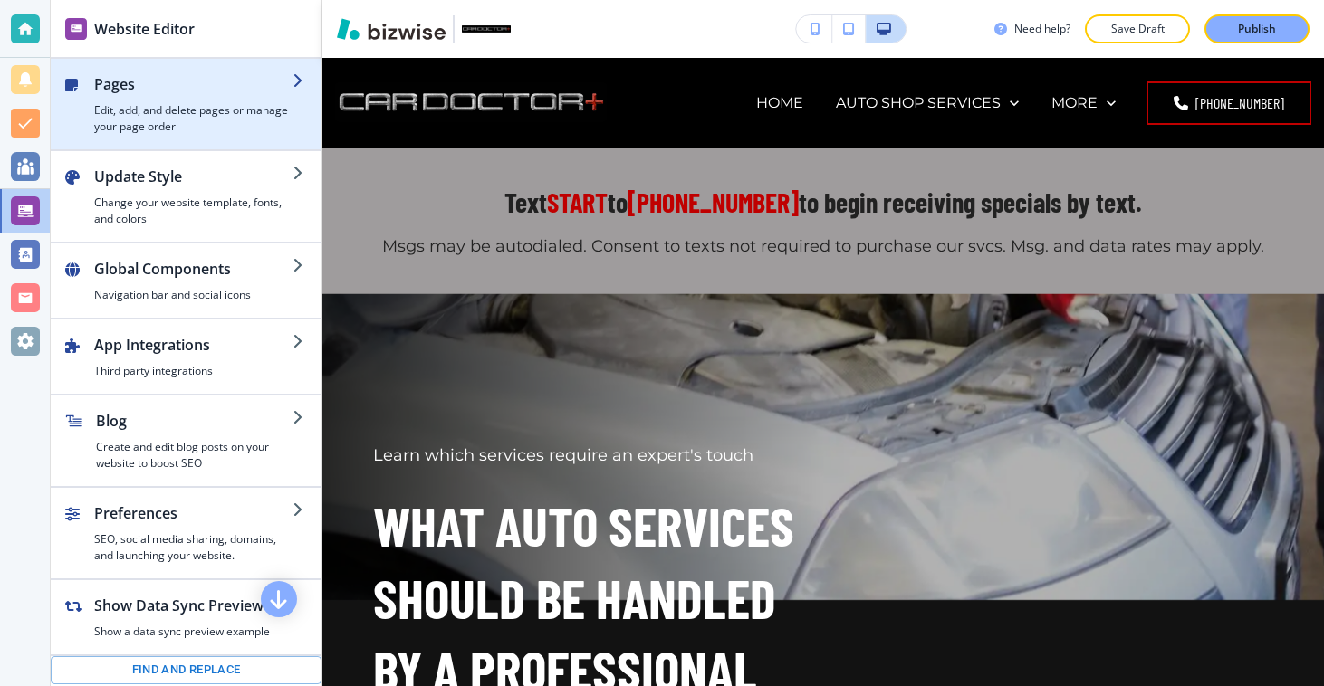
click at [187, 114] on h4 "Edit, add, and delete pages or manage your page order" at bounding box center [193, 118] width 198 height 33
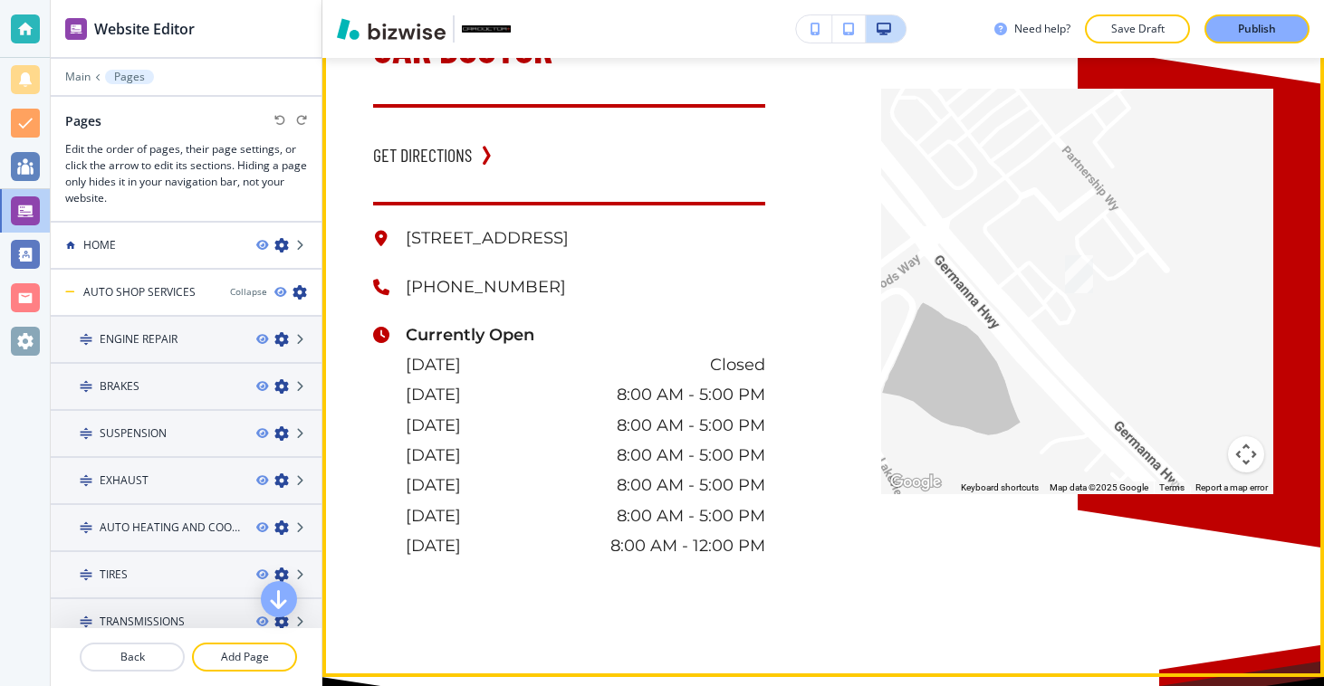
scroll to position [3116, 0]
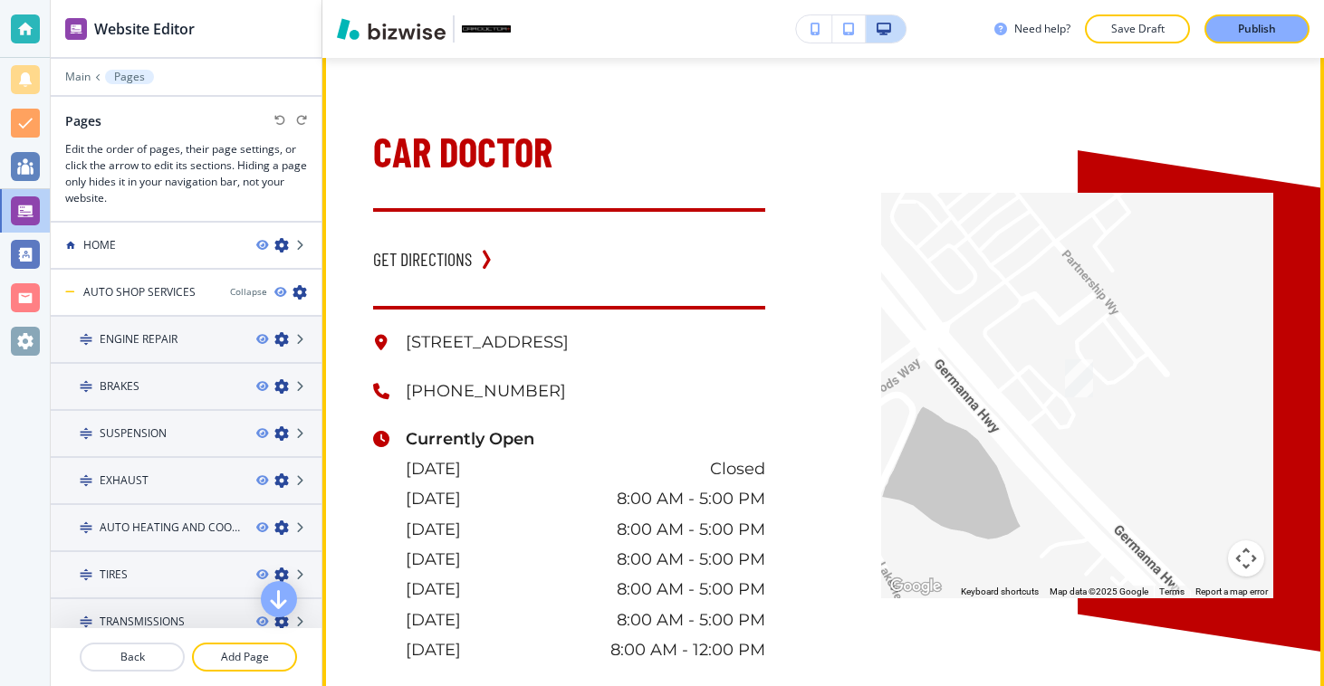
click at [365, 47] on button "Edit This Section" at bounding box center [394, 33] width 122 height 27
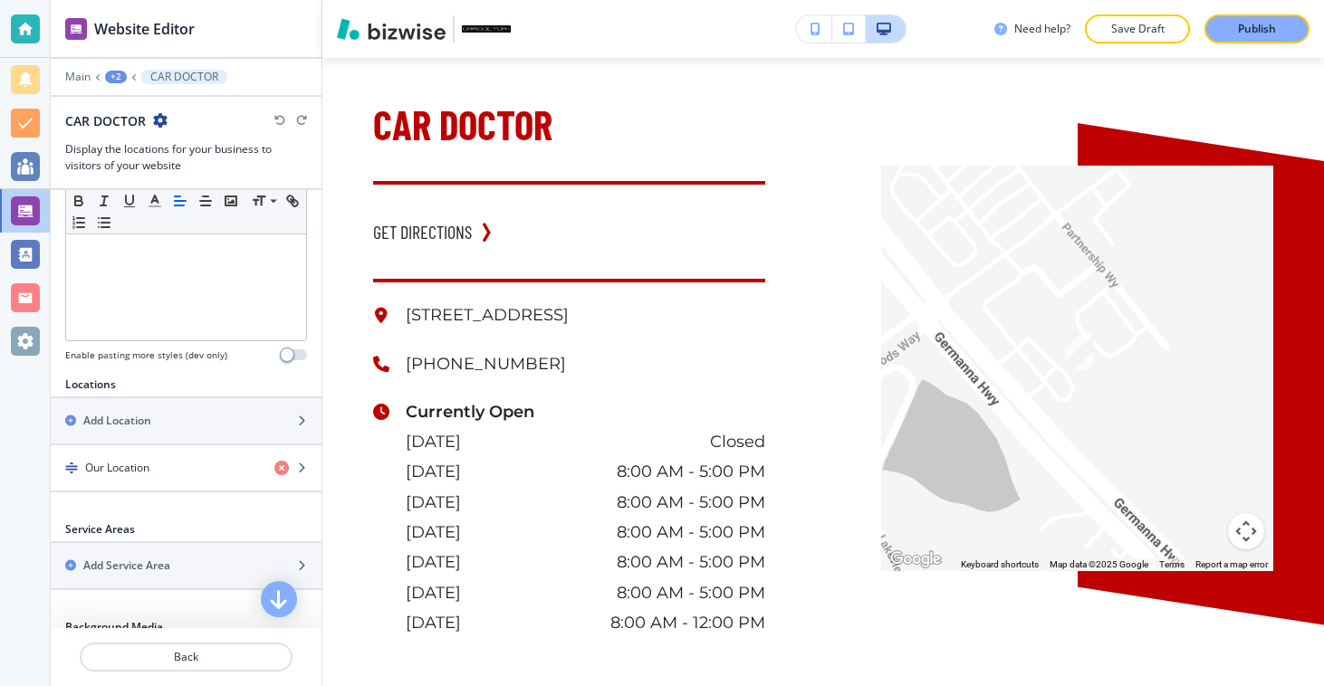
scroll to position [473, 0]
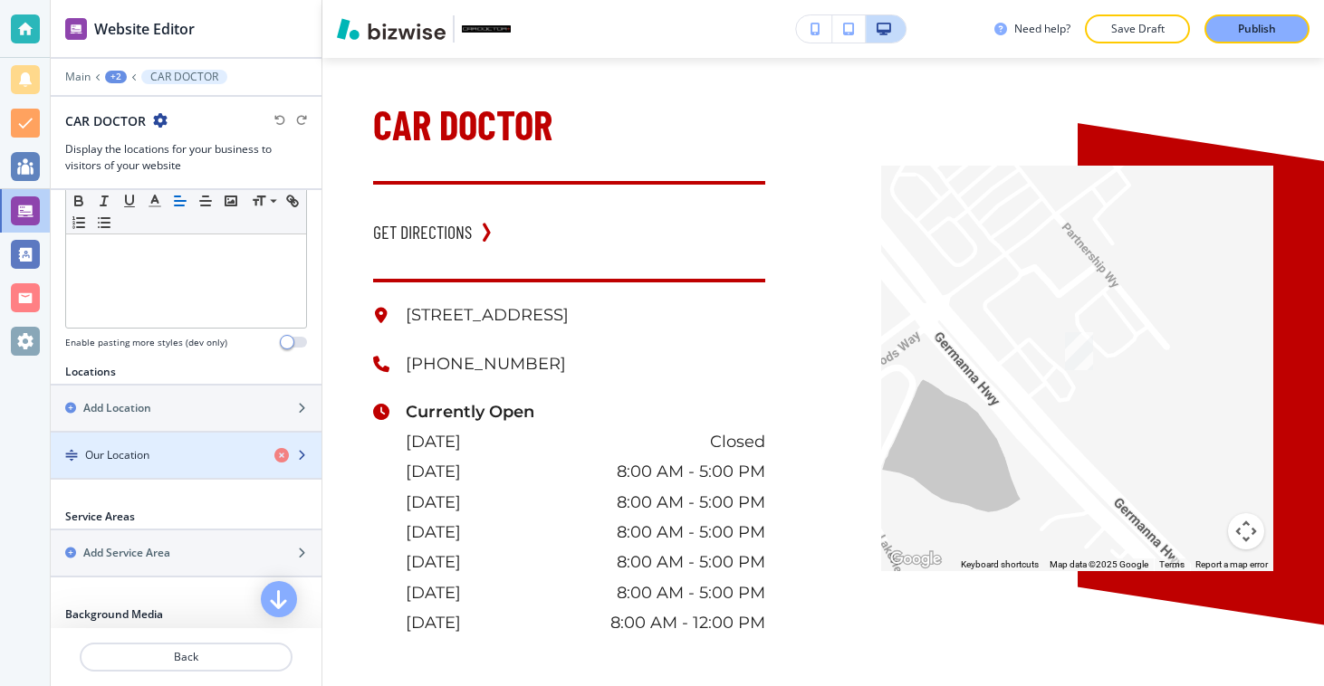
click at [197, 445] on div "button" at bounding box center [186, 440] width 271 height 14
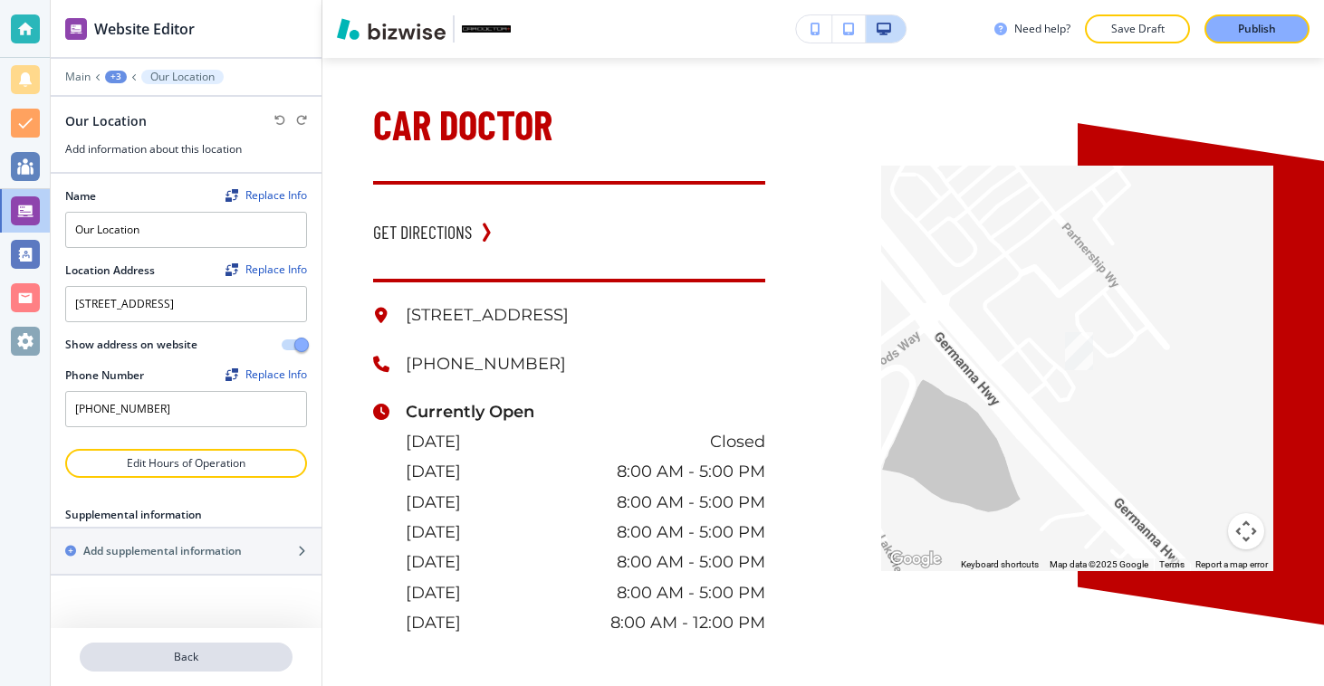
click at [196, 656] on p "Back" at bounding box center [185, 657] width 209 height 16
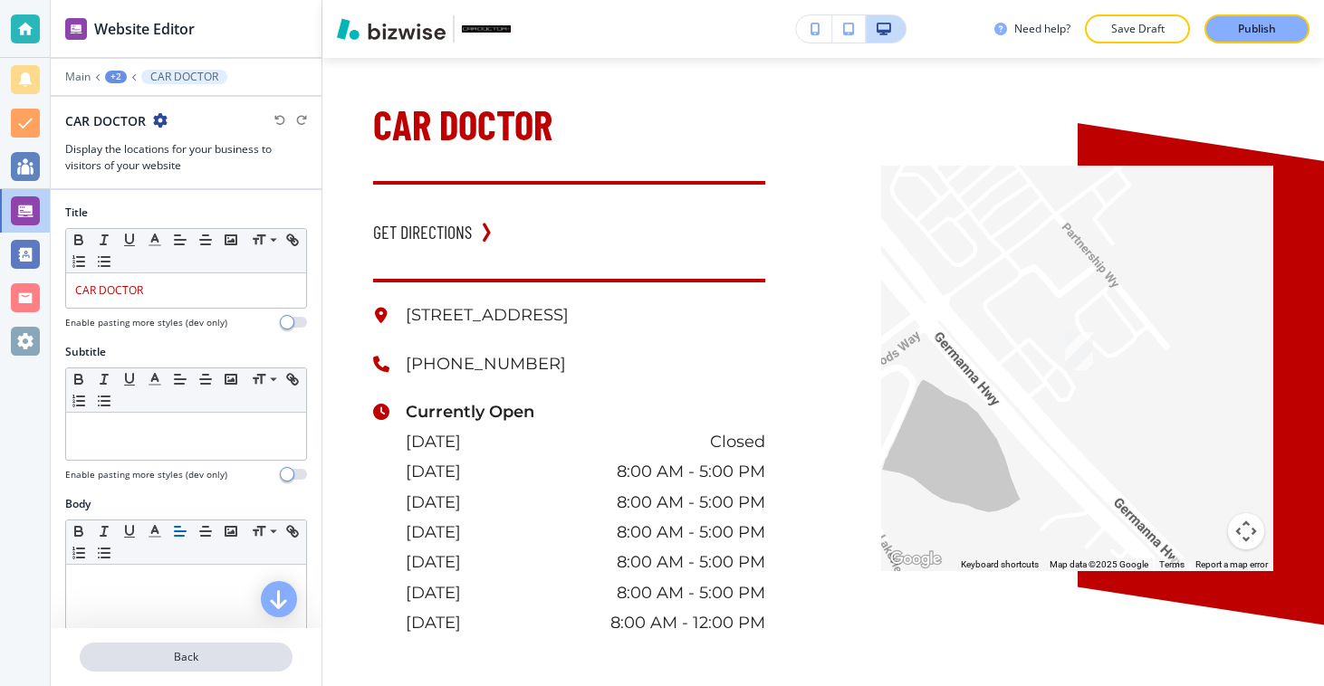
click at [196, 656] on p "Back" at bounding box center [185, 657] width 209 height 16
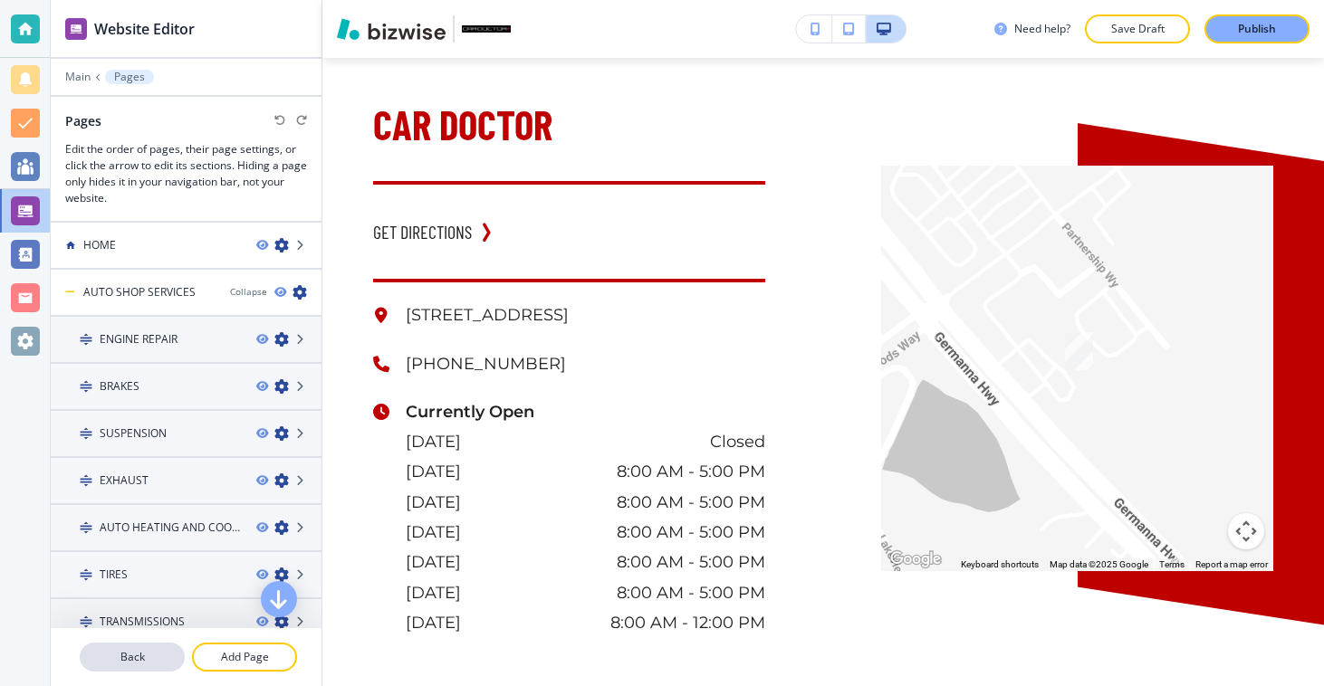
click at [148, 650] on p "Back" at bounding box center [131, 657] width 101 height 16
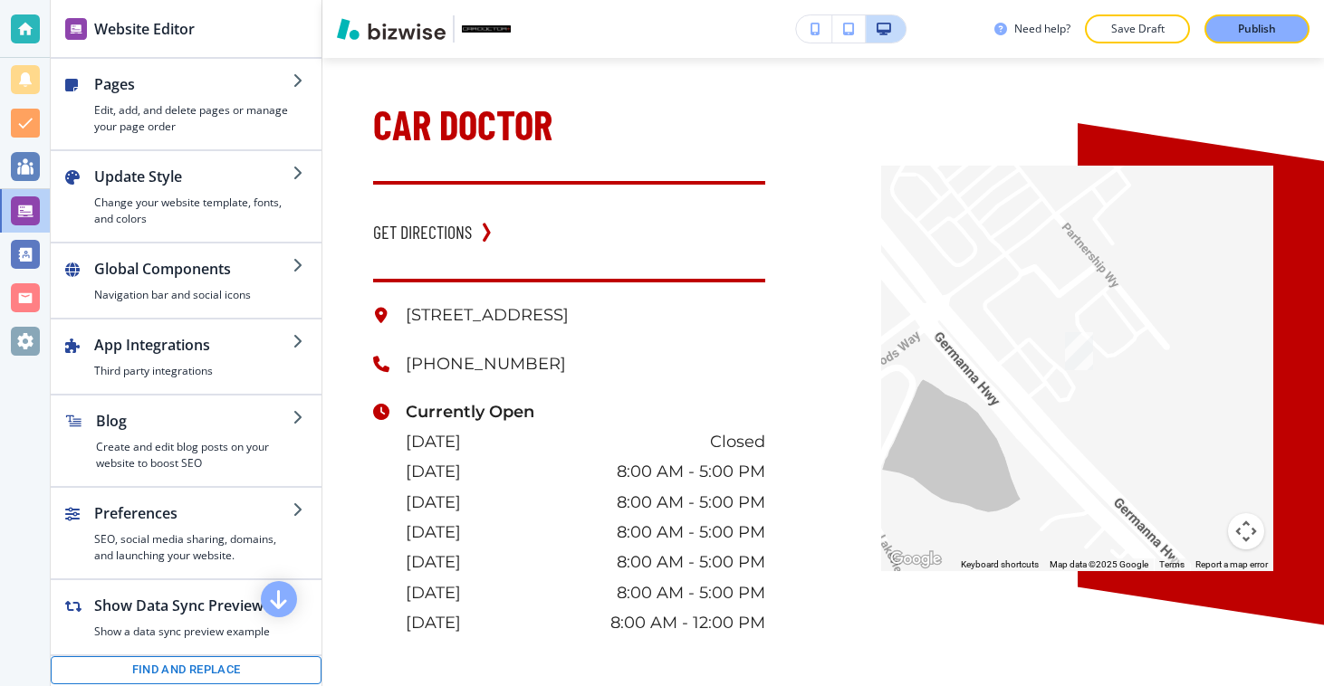
click at [177, 669] on button "Find and replace" at bounding box center [186, 670] width 271 height 28
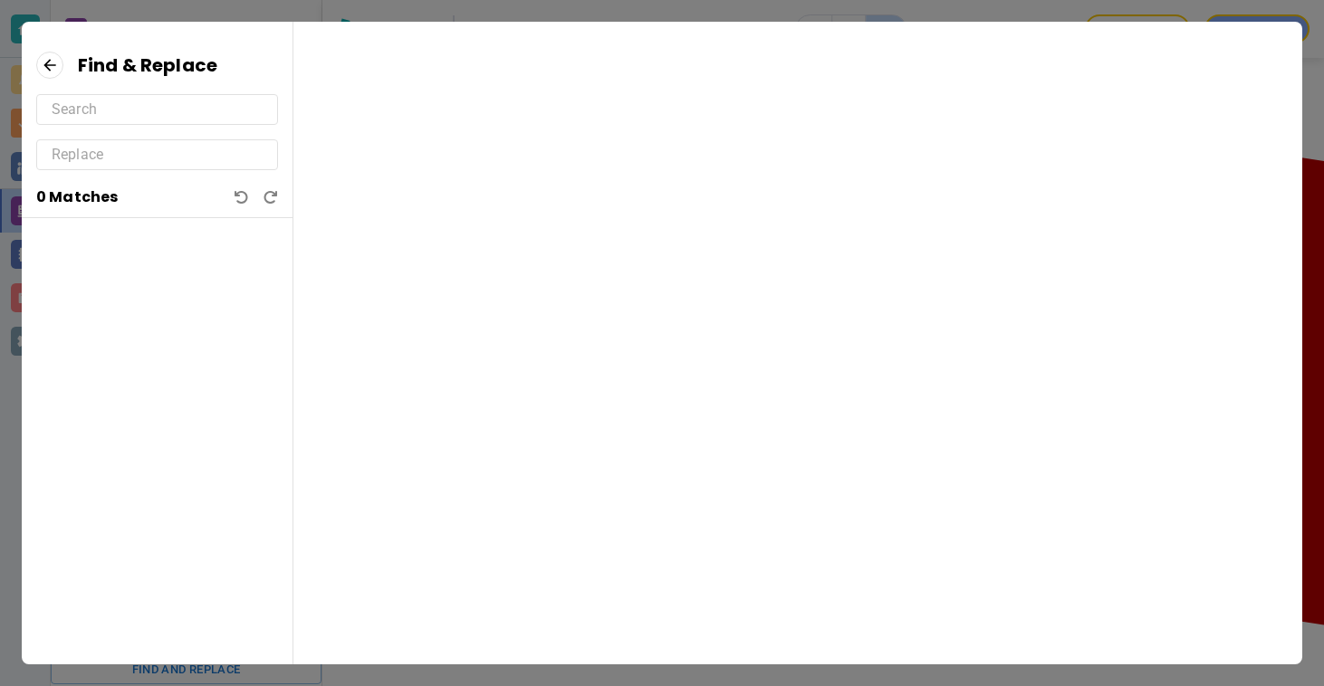
click at [143, 97] on input "text" at bounding box center [157, 109] width 211 height 29
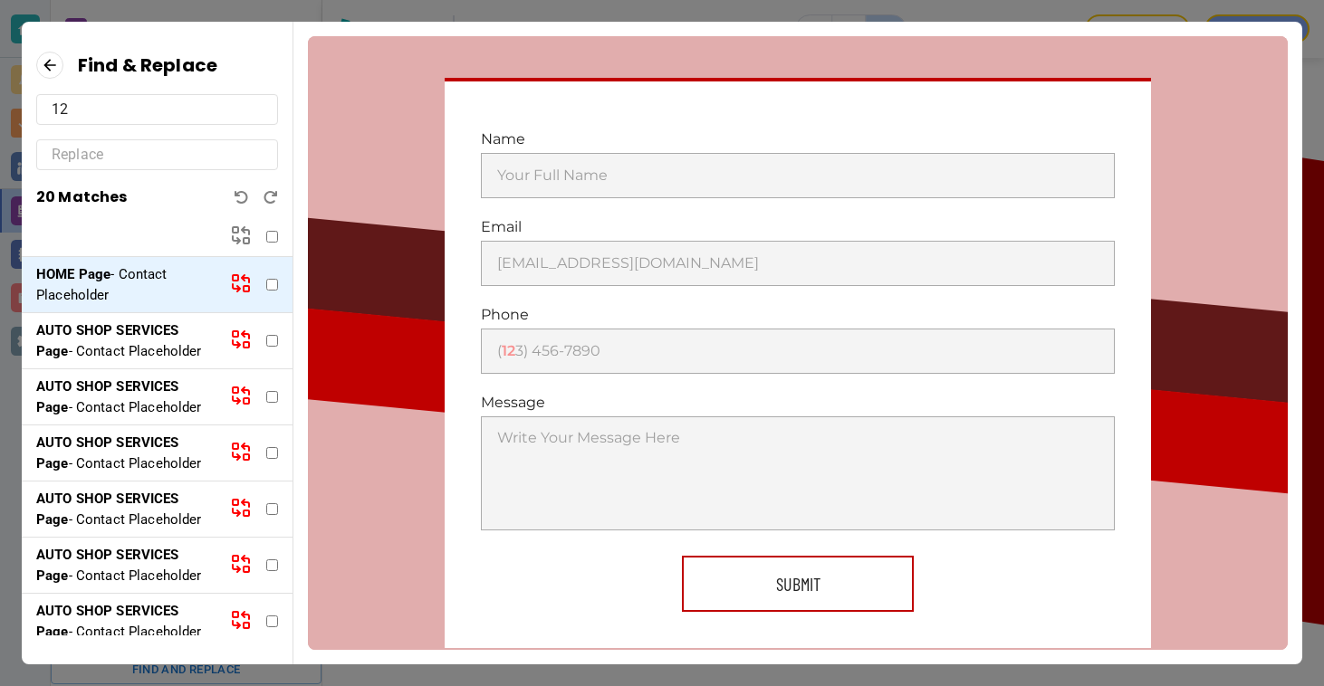
scroll to position [262, 0]
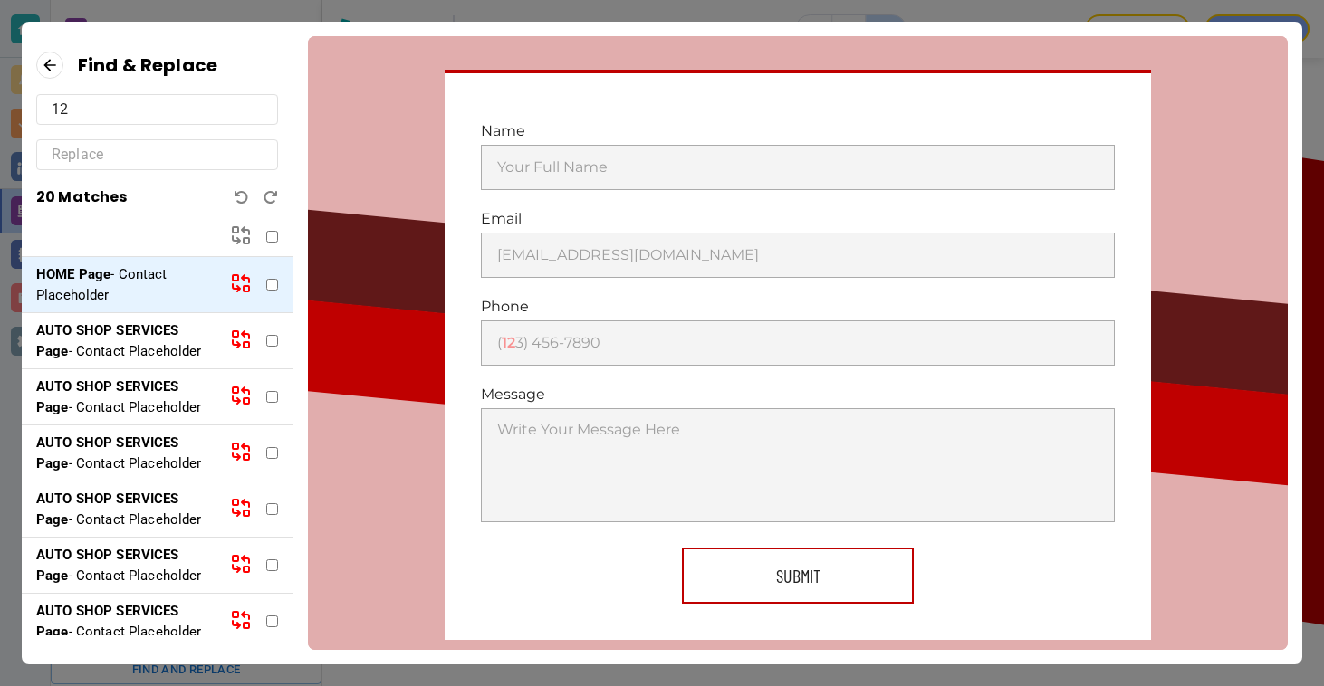
click at [149, 361] on p "AUTO SHOP SERVICES Page - Contact Placeholder" at bounding box center [125, 341] width 179 height 41
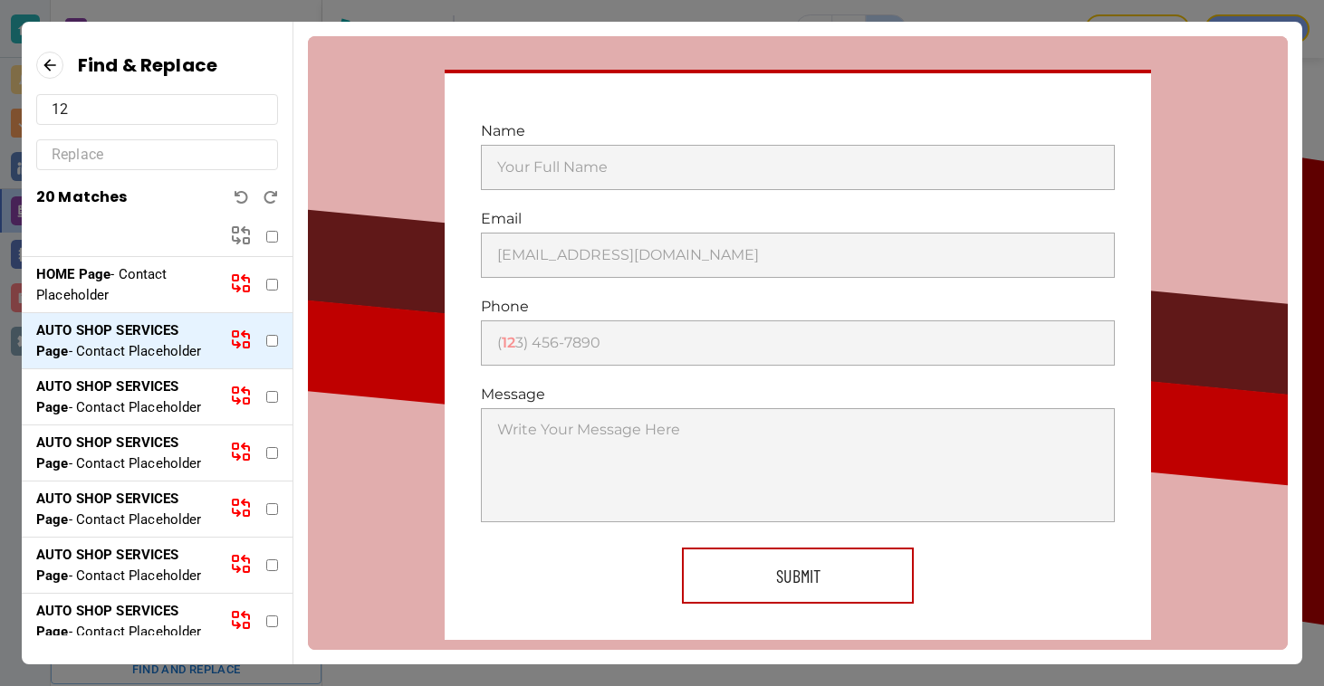
click at [144, 417] on p "AUTO SHOP SERVICES Page - Contact Placeholder" at bounding box center [125, 397] width 179 height 41
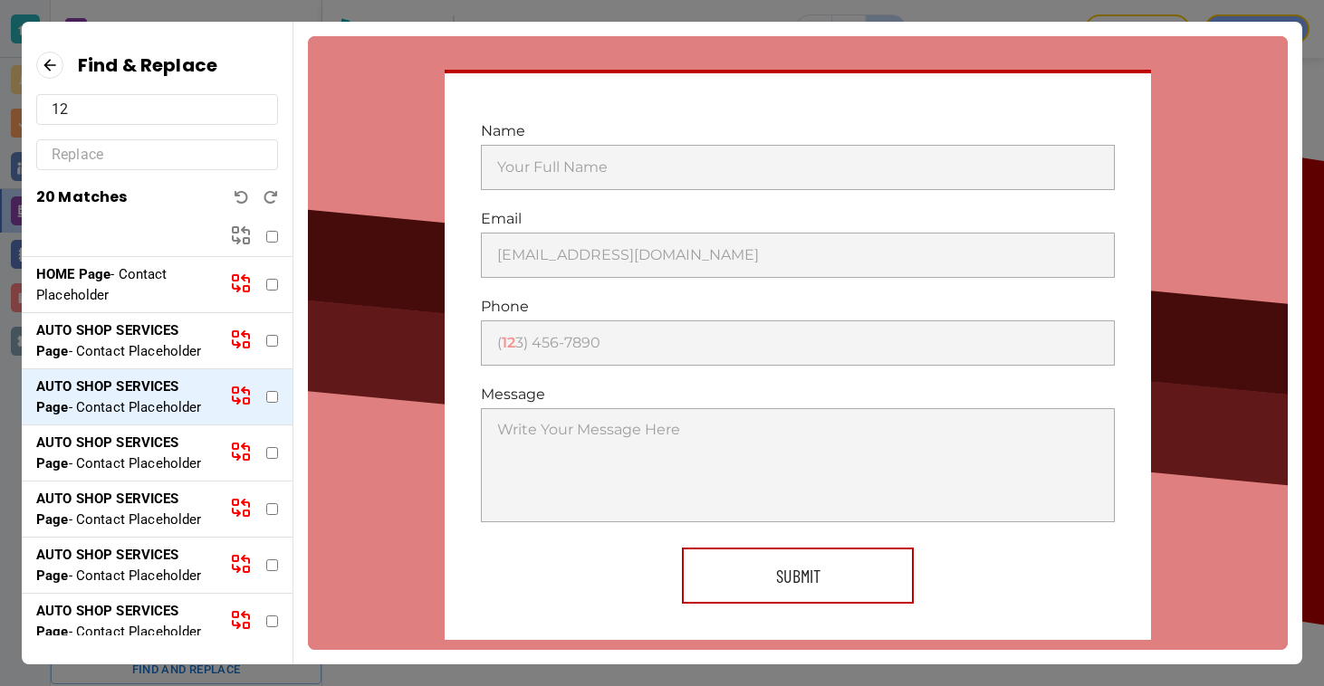
click at [146, 474] on p "AUTO SHOP SERVICES Page - Contact Placeholder" at bounding box center [125, 453] width 179 height 41
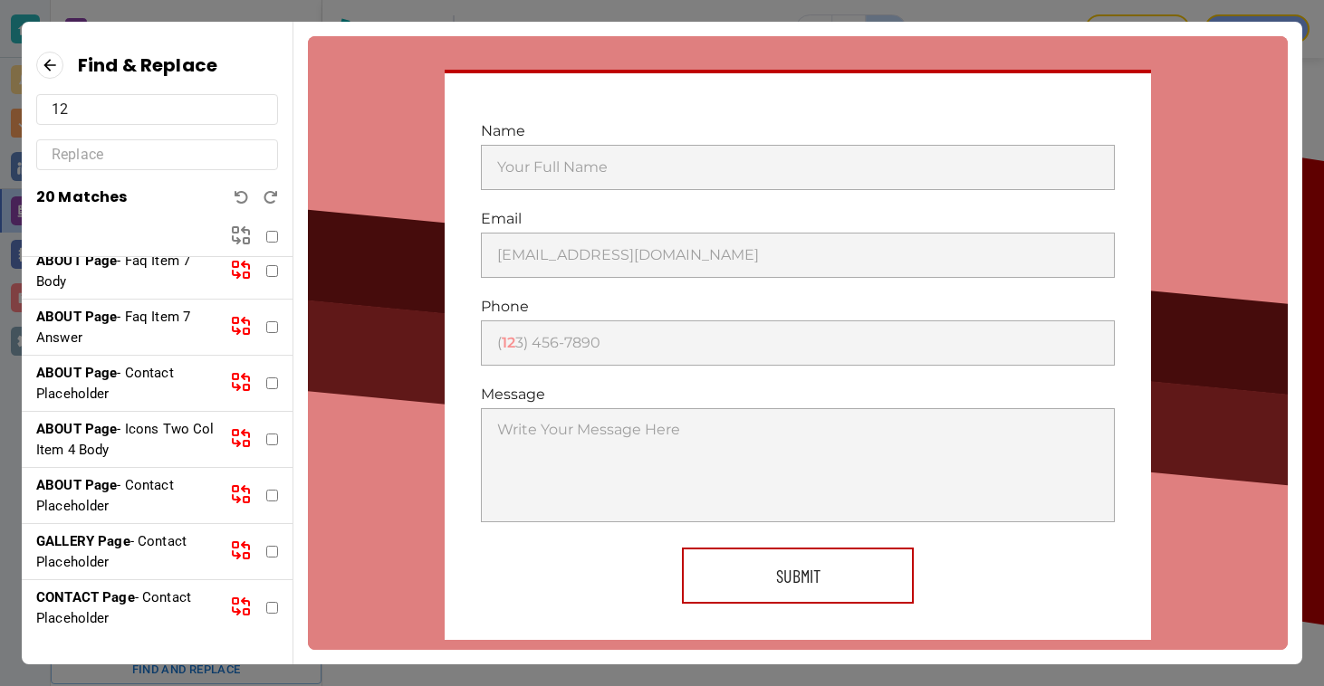
scroll to position [926, 0]
click at [136, 606] on p "CONTACT Page - Contact Placeholder" at bounding box center [125, 608] width 179 height 41
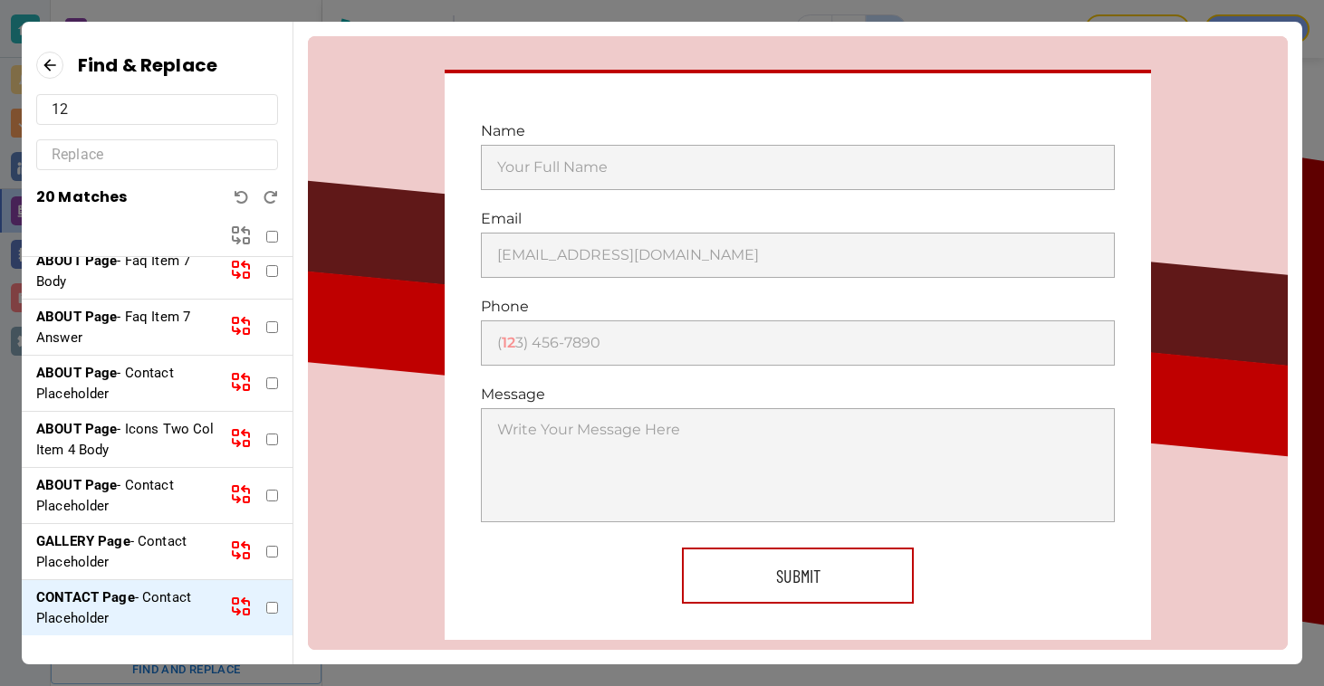
click at [132, 560] on p "GALLERY Page - Contact Placeholder" at bounding box center [125, 552] width 179 height 41
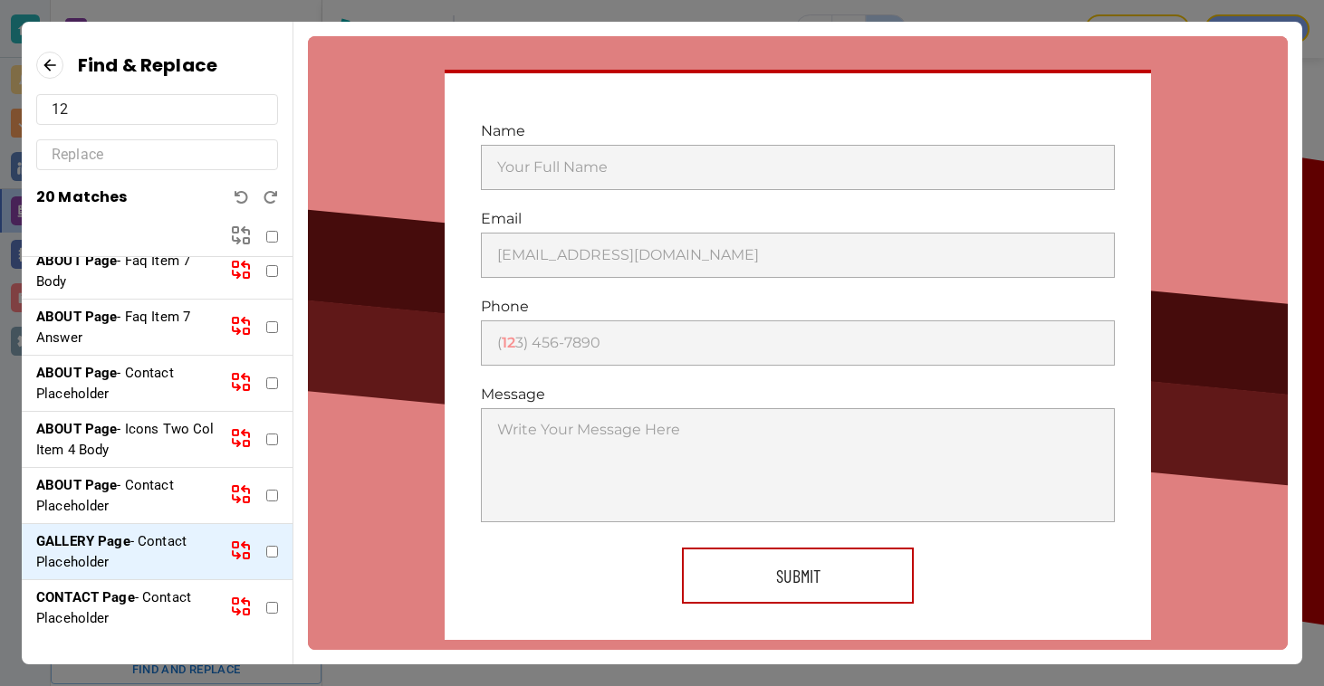
click at [127, 517] on div "ABOUT Page - Contact Placeholder" at bounding box center [157, 496] width 271 height 56
click at [128, 492] on p "ABOUT Page - Contact Placeholder" at bounding box center [125, 495] width 179 height 41
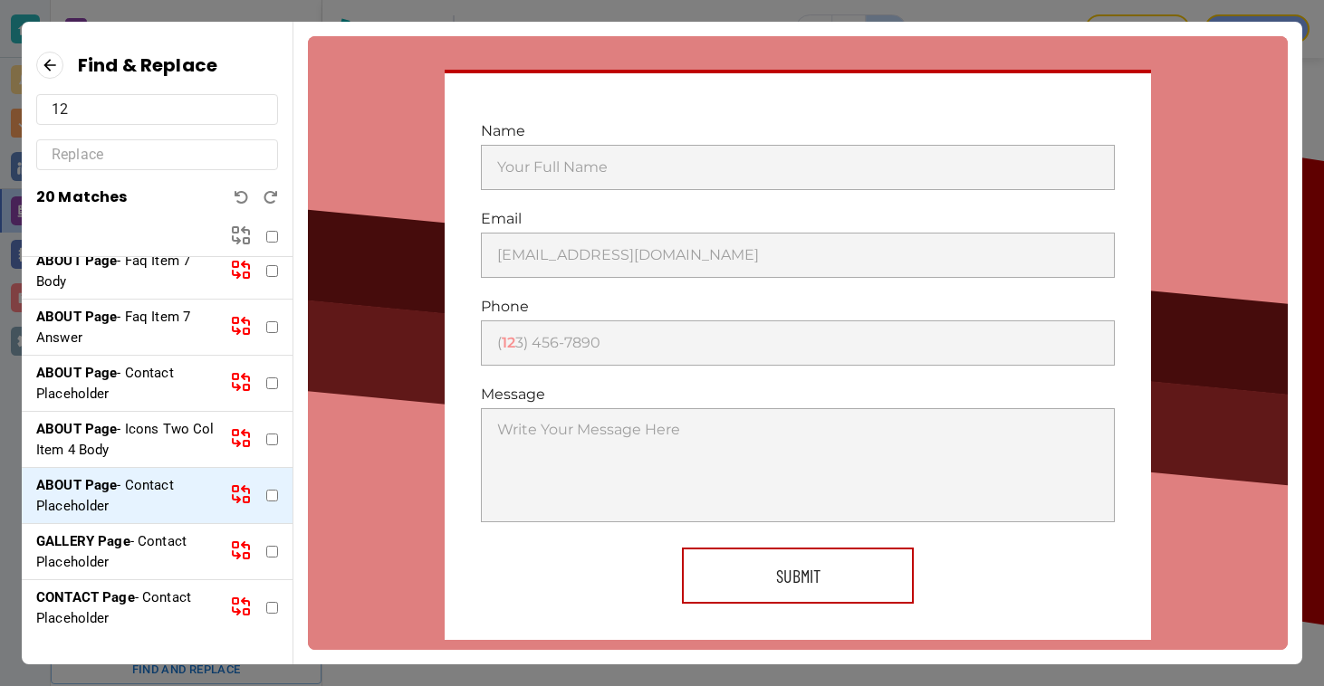
click at [132, 441] on p "ABOUT Page - Icons Two Col Item 4 Body" at bounding box center [125, 439] width 179 height 41
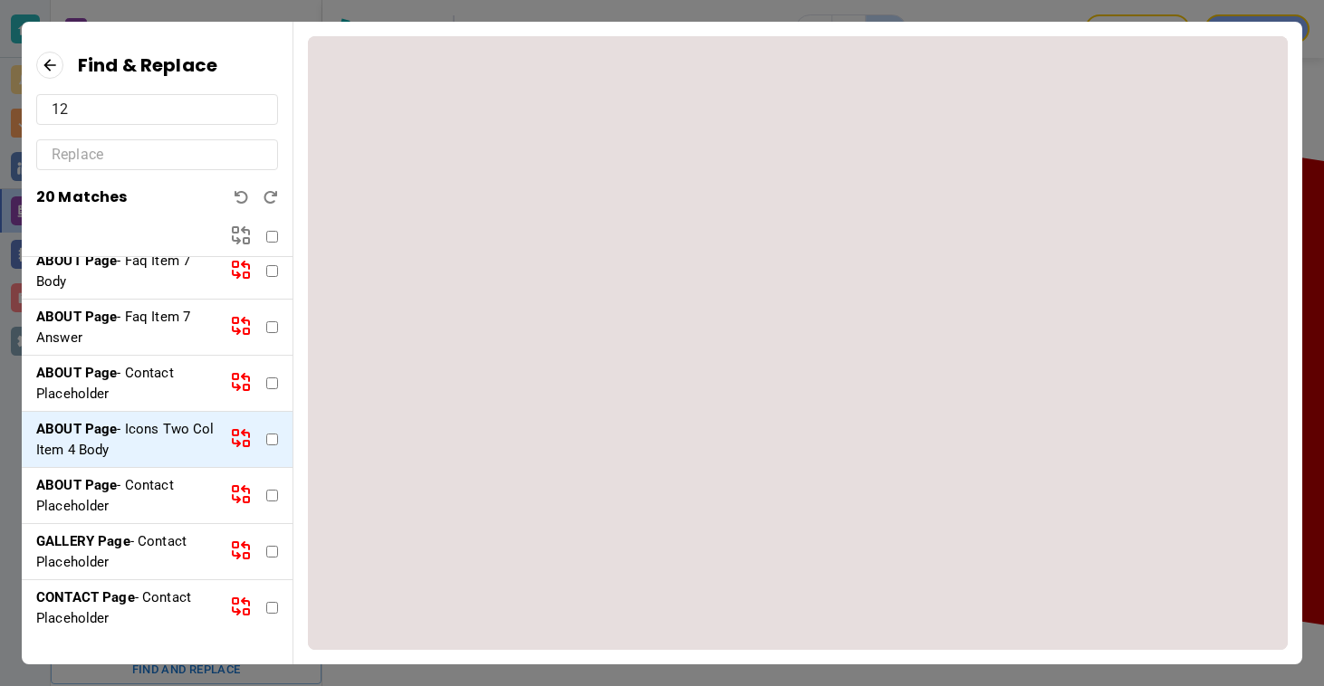
scroll to position [305, 0]
click at [126, 393] on p "ABOUT Page - Contact Placeholder" at bounding box center [125, 383] width 179 height 41
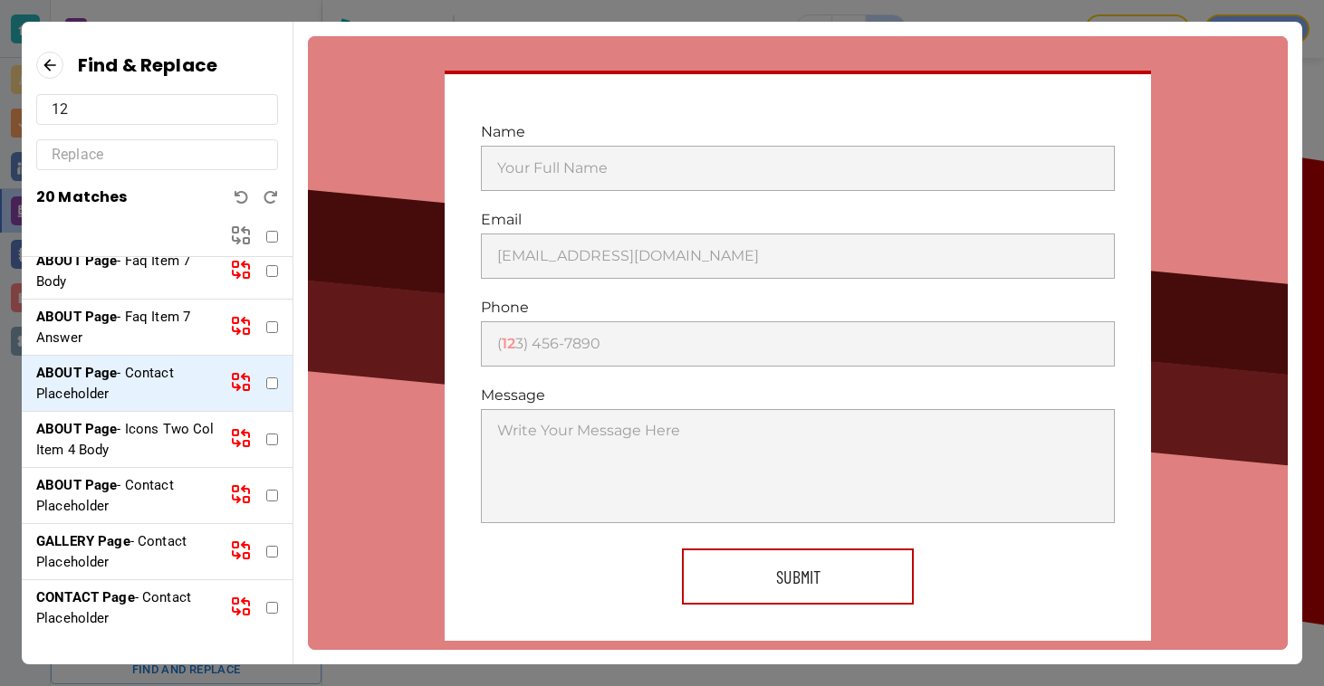
click at [124, 345] on p "ABOUT Page - Faq Item 7 Answer" at bounding box center [125, 327] width 179 height 41
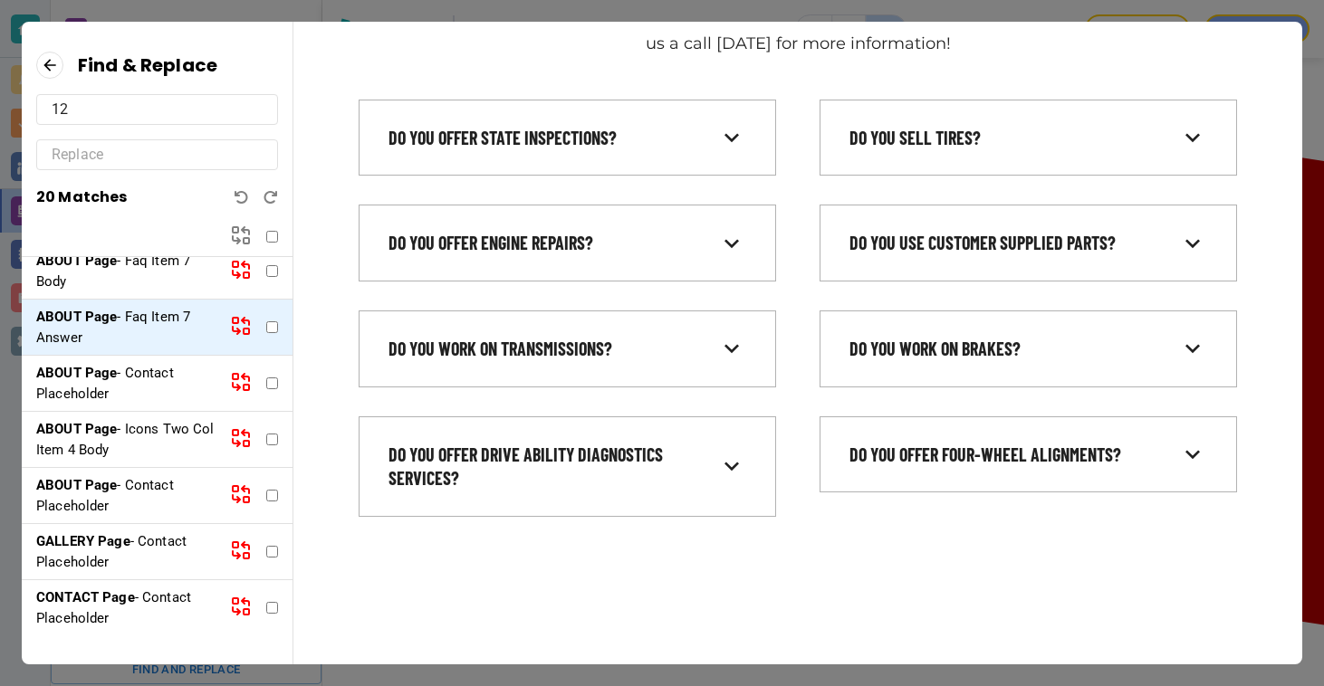
scroll to position [895, 0]
click at [116, 292] on p "ABOUT Page - Faq Item 7 Body" at bounding box center [125, 271] width 179 height 41
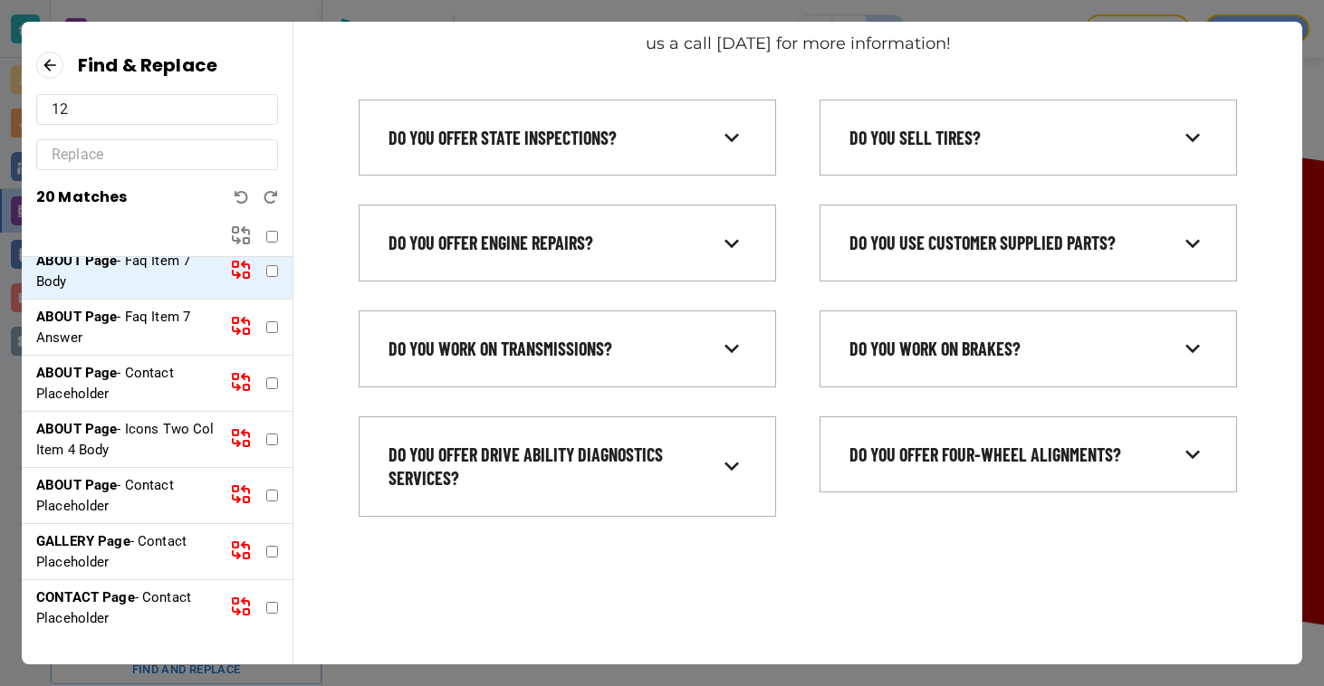
scroll to position [819, 0]
click at [114, 244] on div "ABOUT Page - Contact Placeholder" at bounding box center [157, 215] width 271 height 56
click at [112, 235] on p "ABOUT Page - Contact Placeholder" at bounding box center [125, 215] width 179 height 41
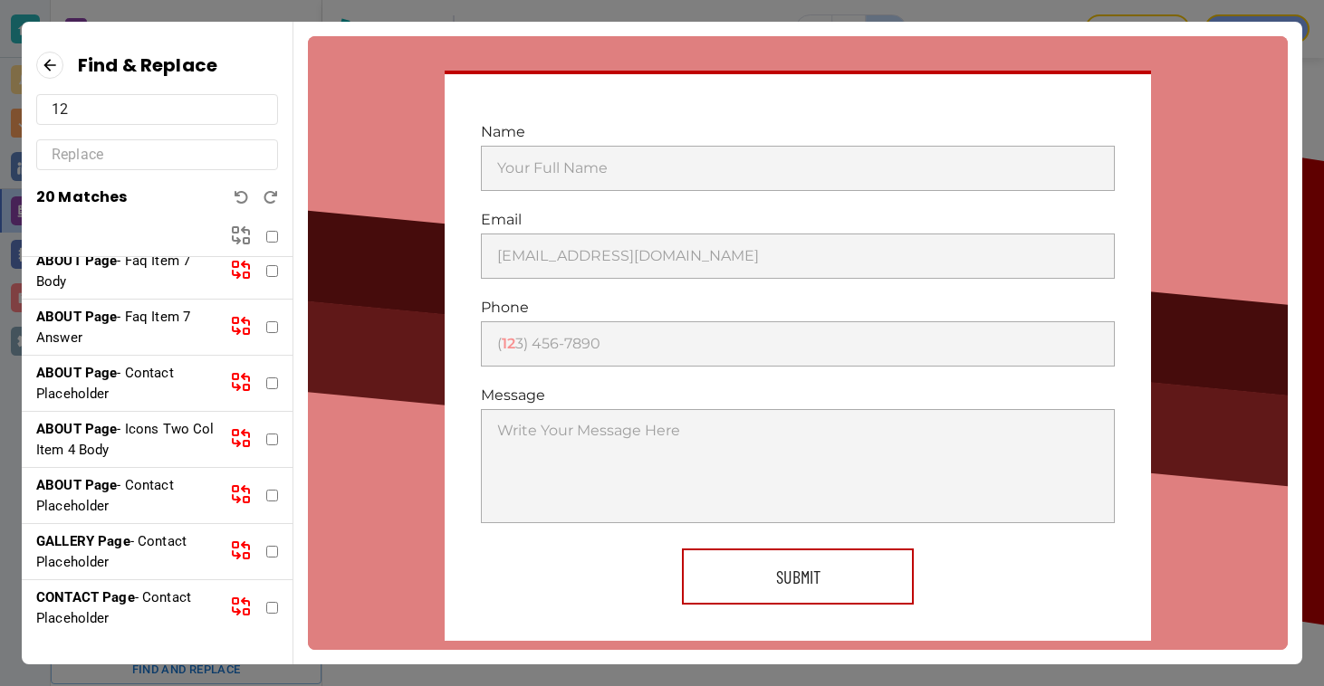
scroll to position [262, 0]
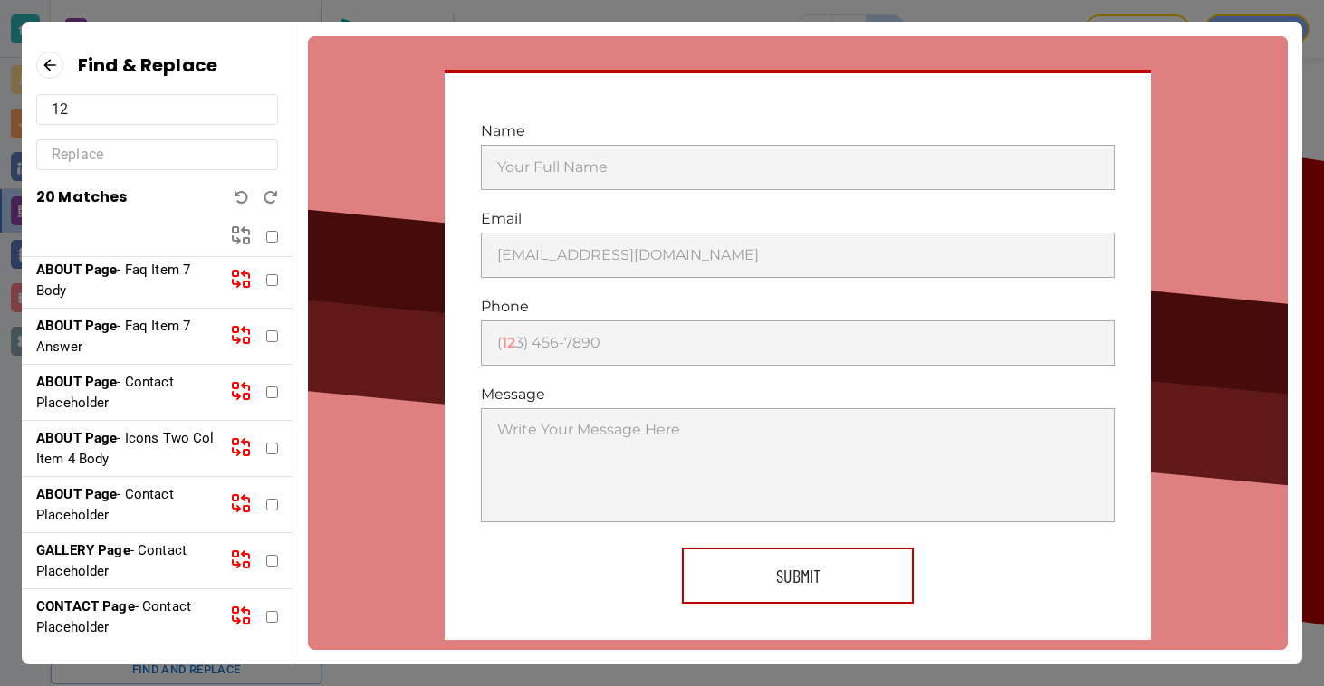
click at [115, 188] on p "ABOUT Page - Contact Placeholder" at bounding box center [125, 168] width 179 height 41
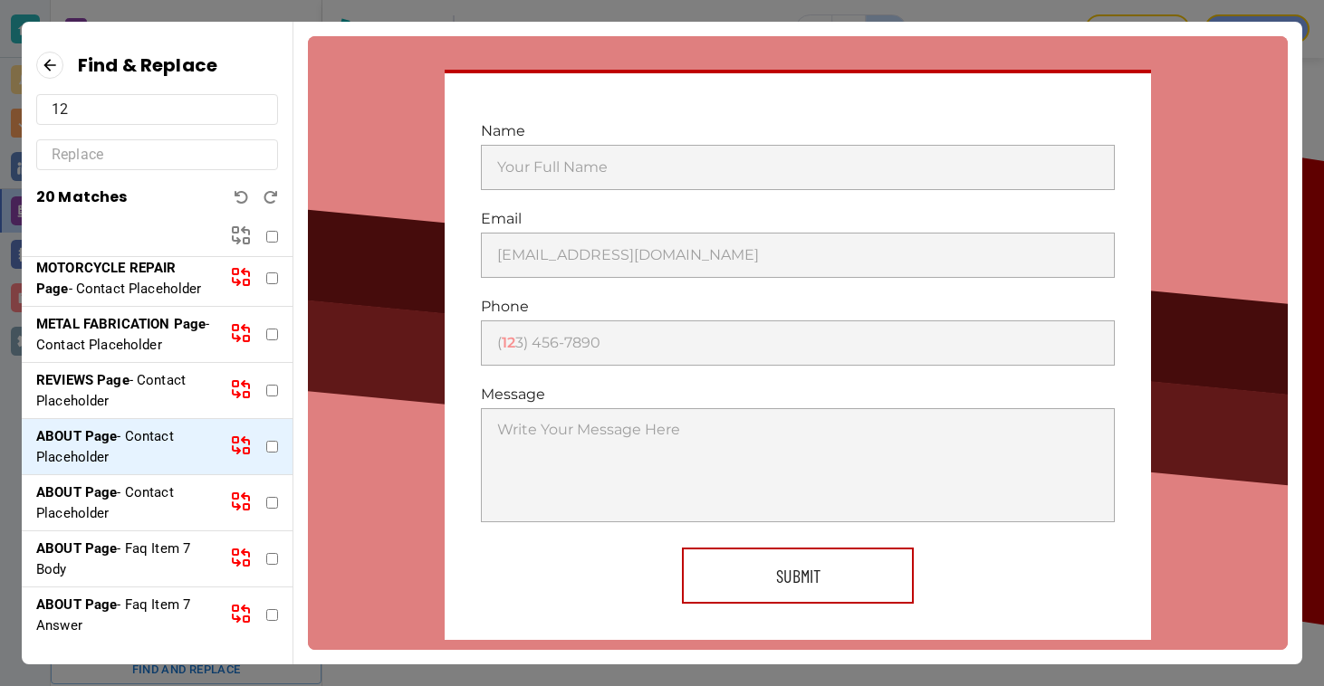
scroll to position [445, 0]
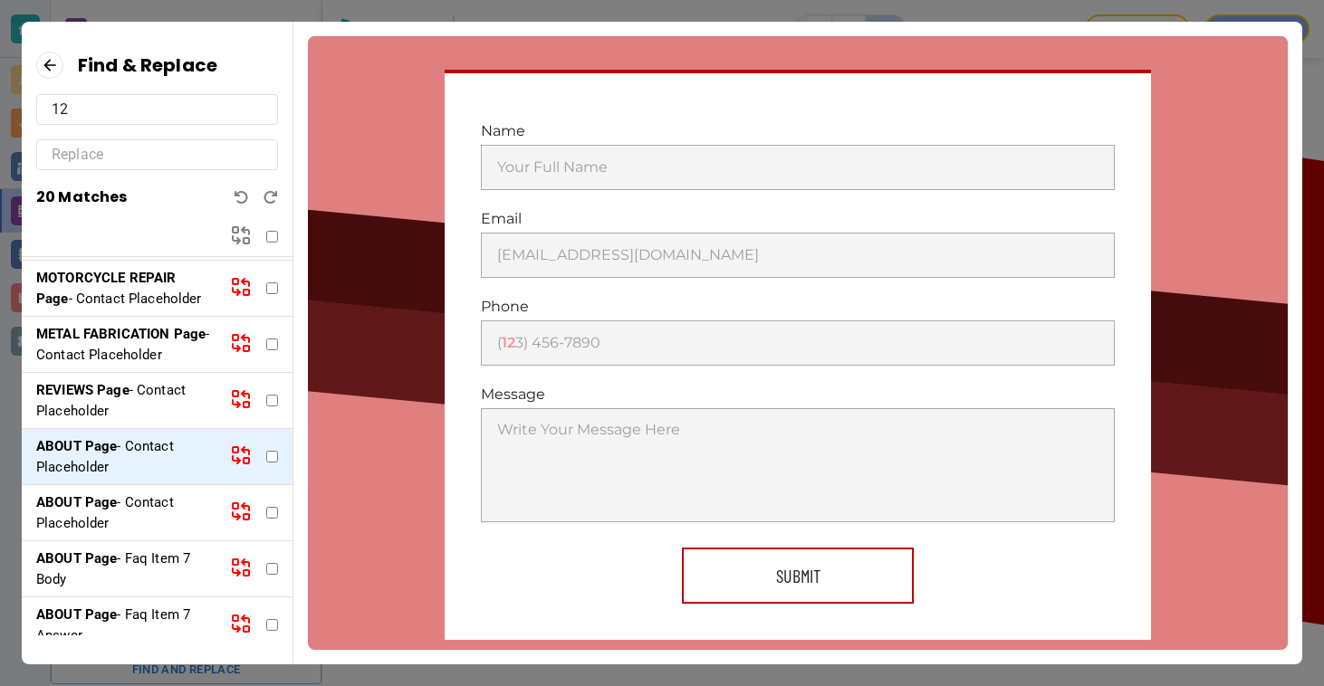
click at [133, 421] on p "REVIEWS Page - Contact Placeholder" at bounding box center [125, 400] width 179 height 41
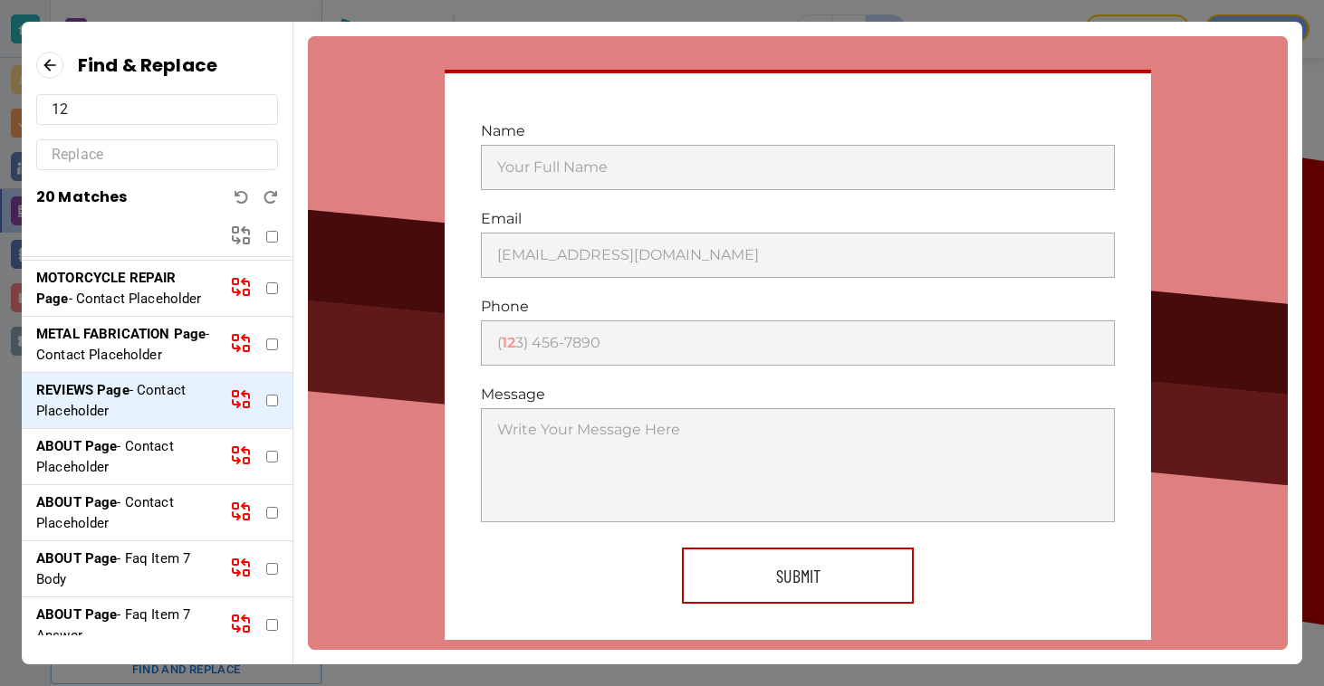
click at [134, 253] on p "AUTO SHOP SERVICES Page - Contact Placeholder" at bounding box center [125, 232] width 179 height 41
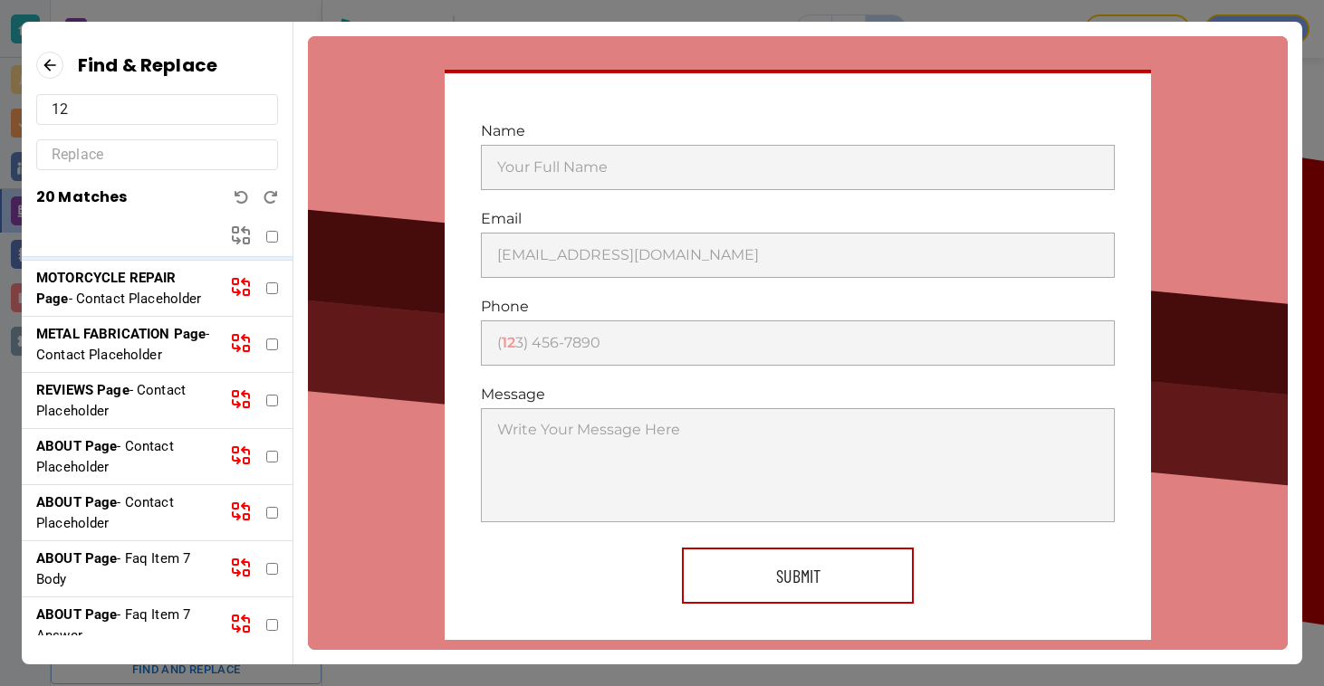
click at [139, 309] on p "MOTORCYCLE REPAIR Page - Contact Placeholder" at bounding box center [125, 288] width 179 height 41
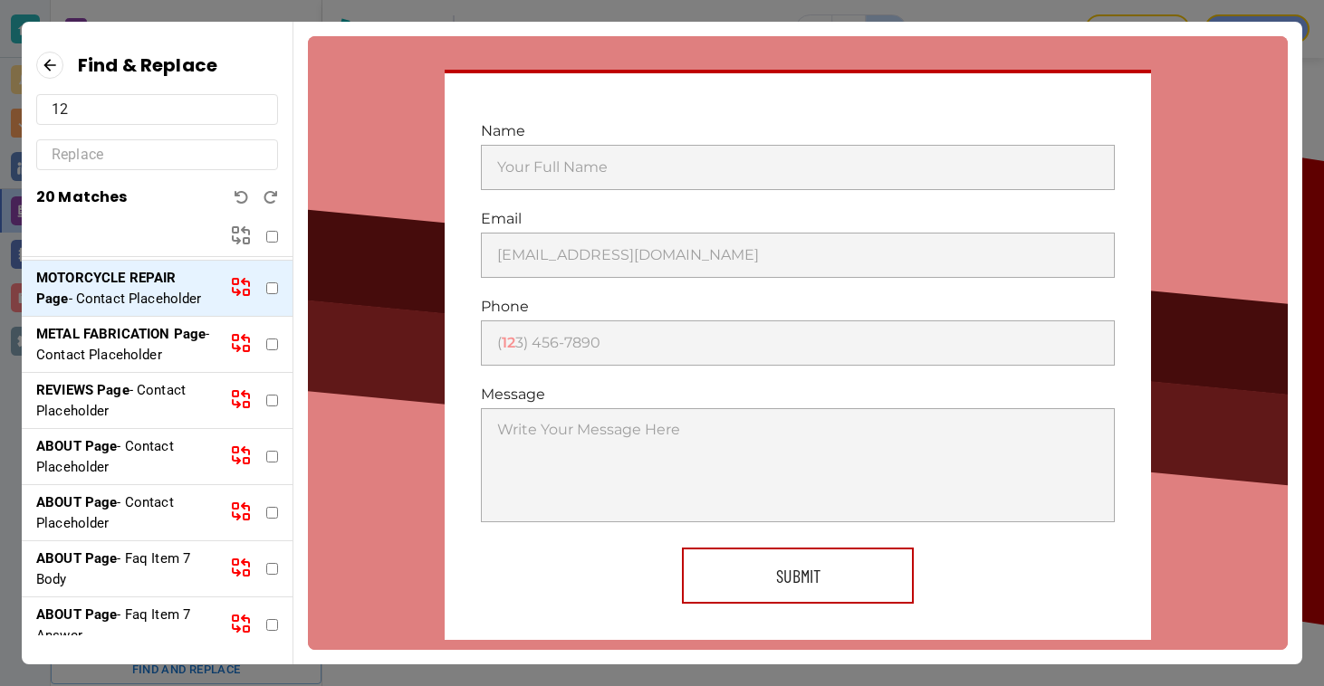
click at [139, 365] on p "METAL FABRICATION Page - Contact Placeholder" at bounding box center [125, 344] width 179 height 41
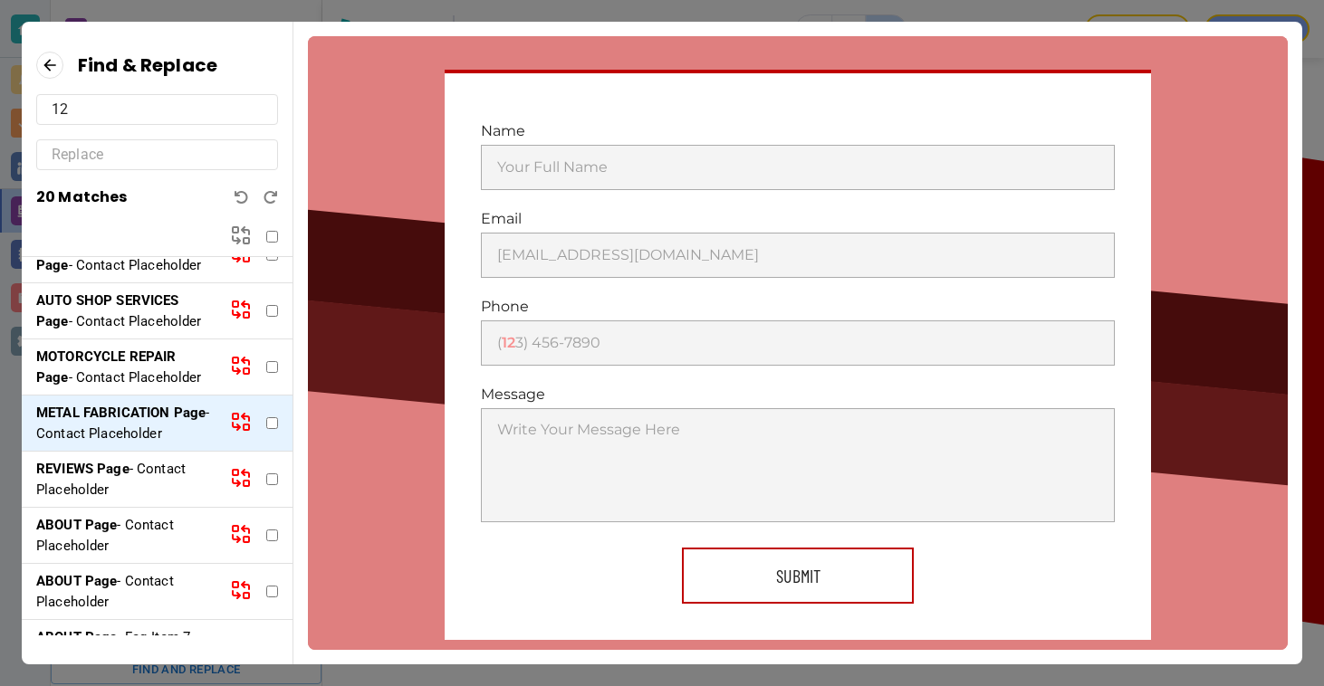
click at [126, 275] on p "AUTO SHOP SERVICES Page - Contact Placeholder" at bounding box center [125, 255] width 179 height 41
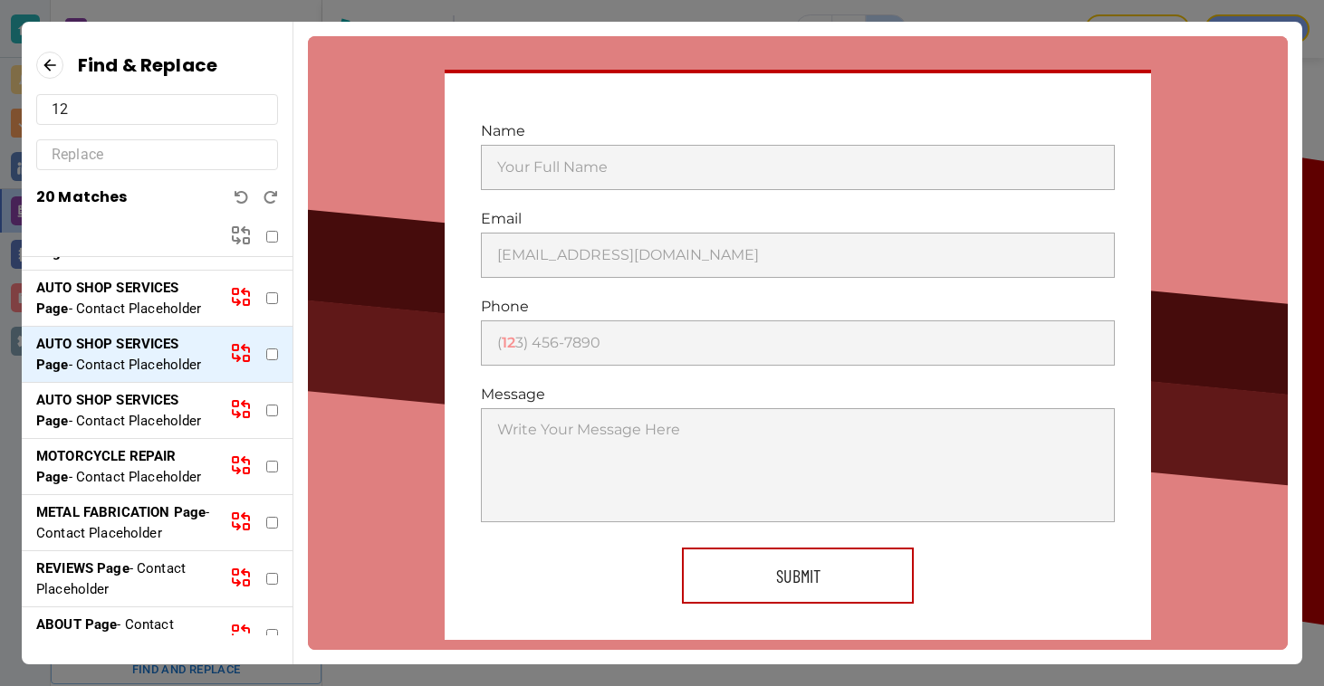
scroll to position [259, 0]
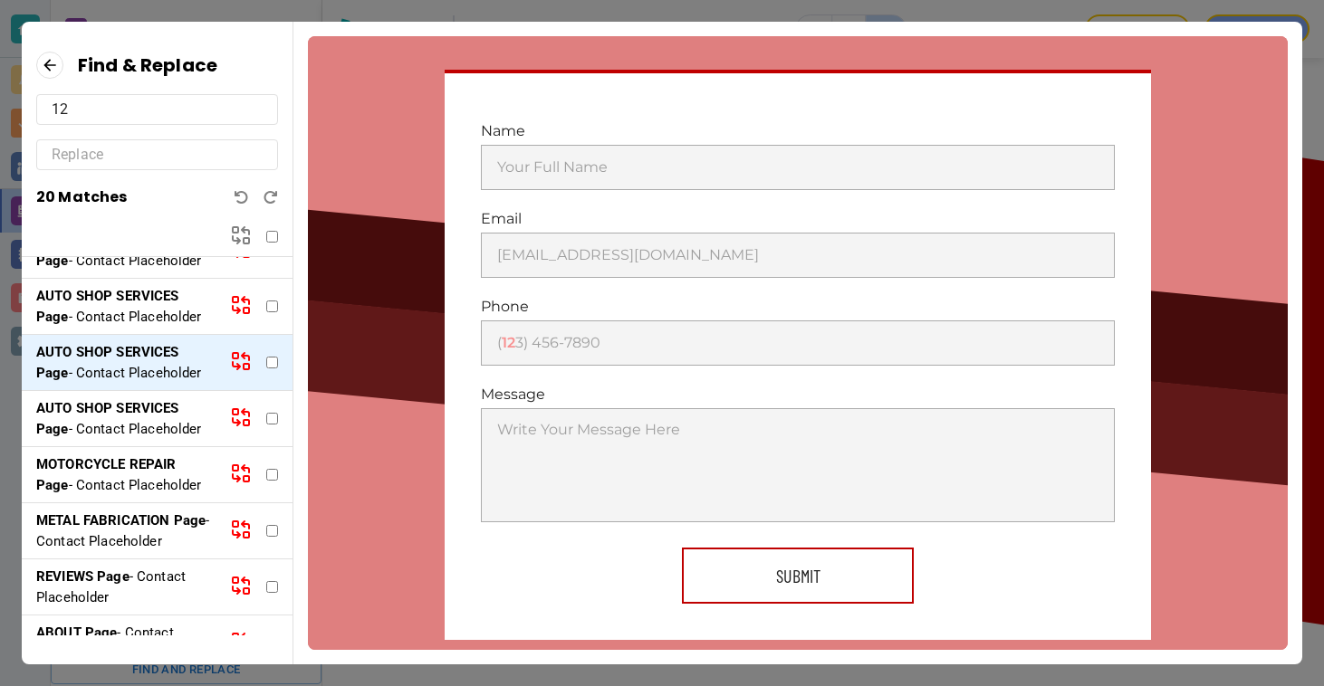
click at [131, 327] on p "AUTO SHOP SERVICES Page - Contact Placeholder" at bounding box center [125, 306] width 179 height 41
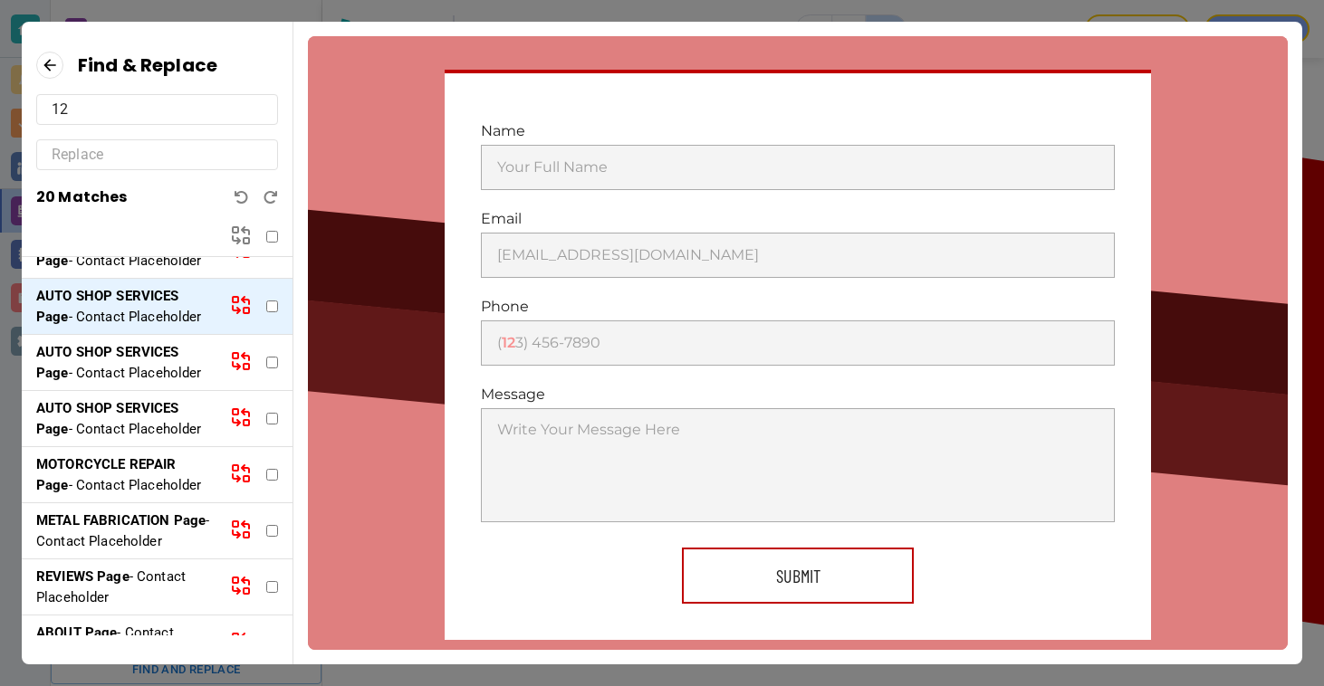
click at [127, 271] on p "AUTO SHOP SERVICES Page - Contact Placeholder" at bounding box center [125, 250] width 179 height 41
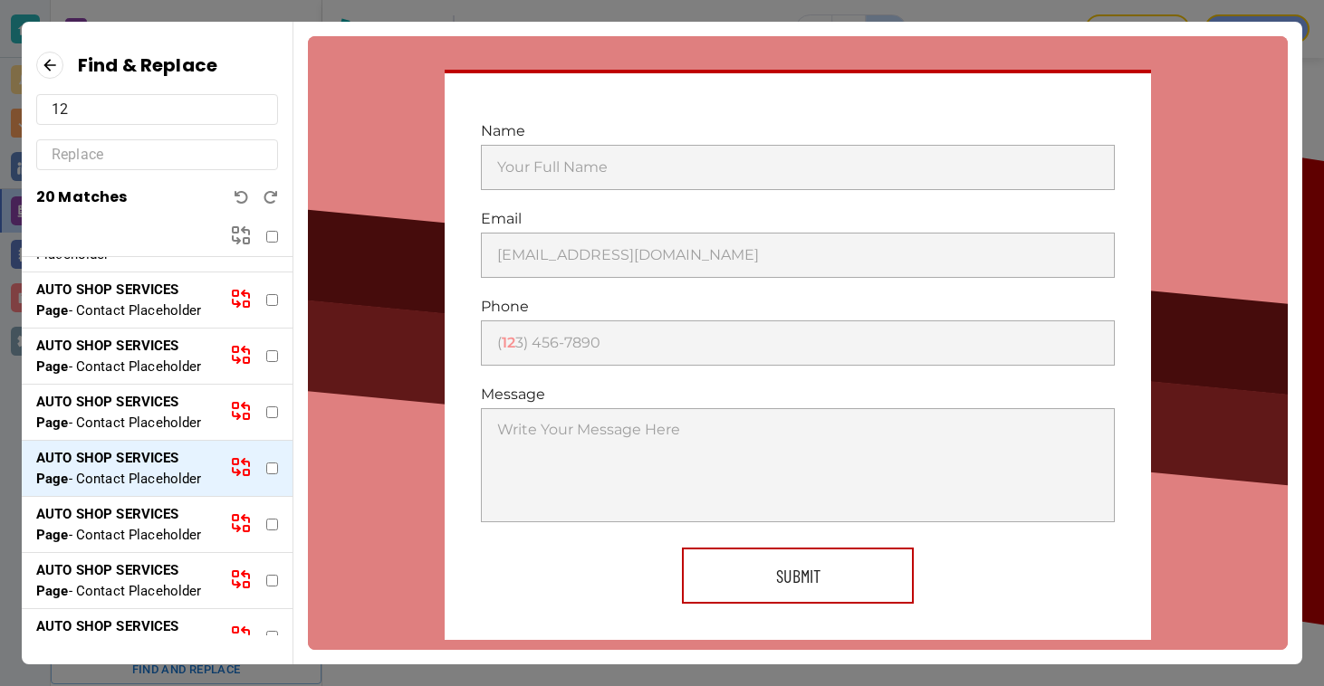
scroll to position [0, 0]
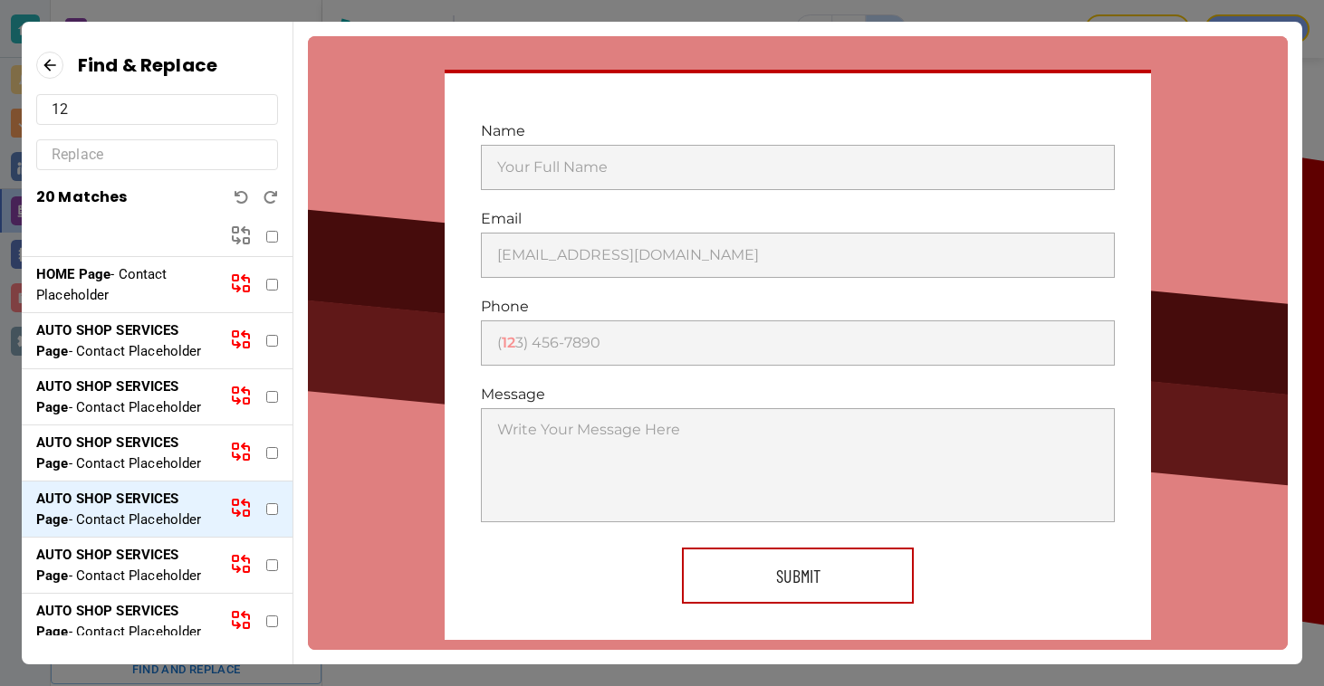
click at [110, 285] on p "HOME Page - Contact Placeholder" at bounding box center [125, 284] width 179 height 41
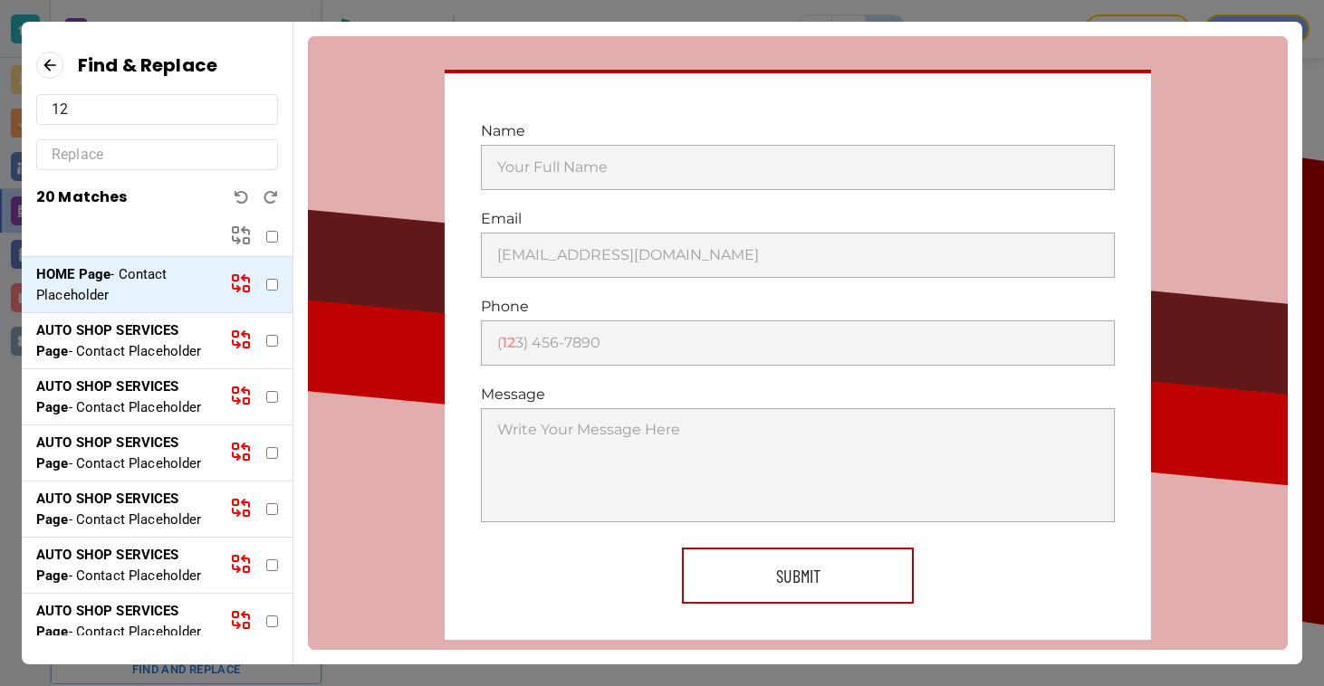
click at [121, 349] on p "AUTO SHOP SERVICES Page - Contact Placeholder" at bounding box center [125, 341] width 179 height 41
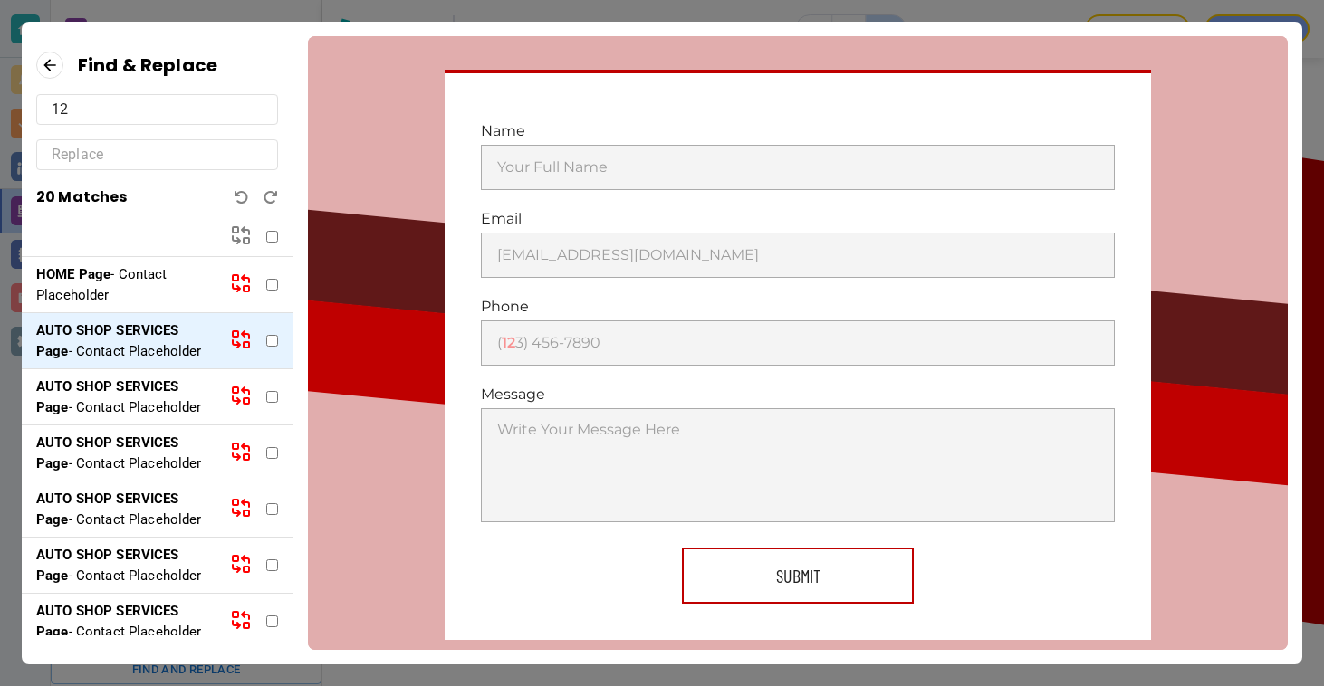
click at [126, 417] on p "AUTO SHOP SERVICES Page - Contact Placeholder" at bounding box center [125, 397] width 179 height 41
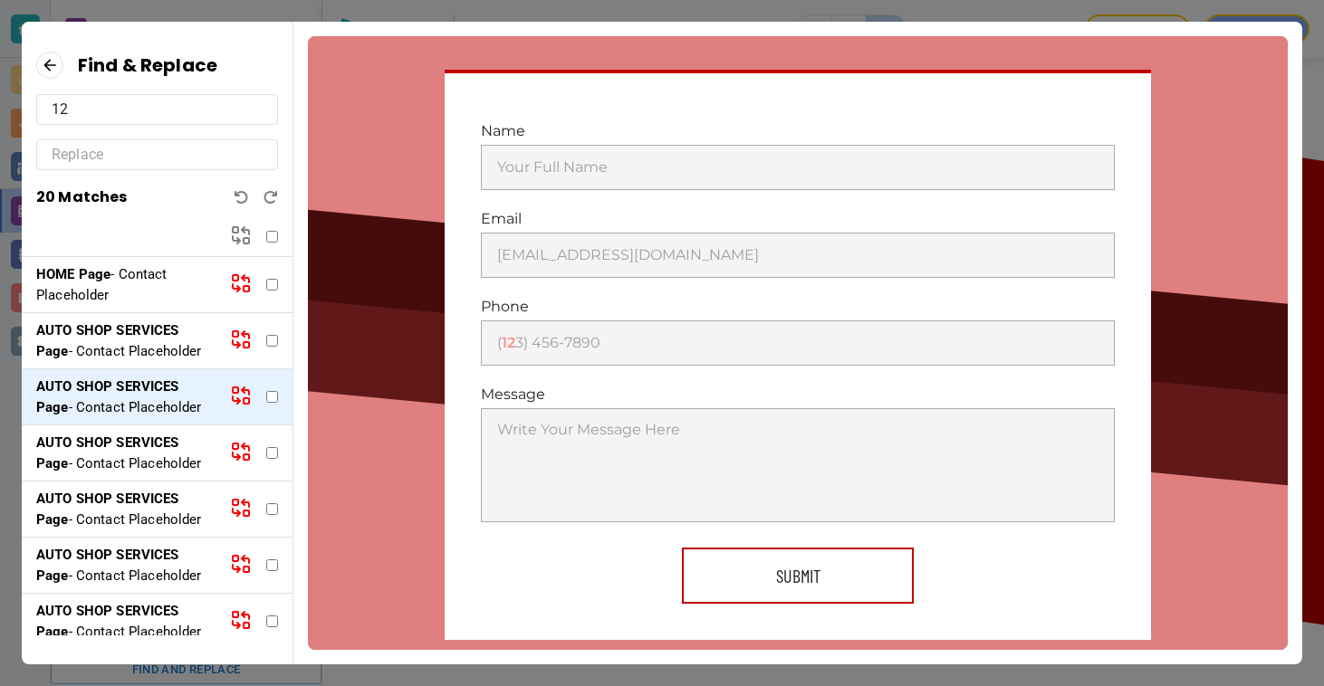
click at [131, 474] on p "AUTO SHOP SERVICES Page - Contact Placeholder" at bounding box center [125, 453] width 179 height 41
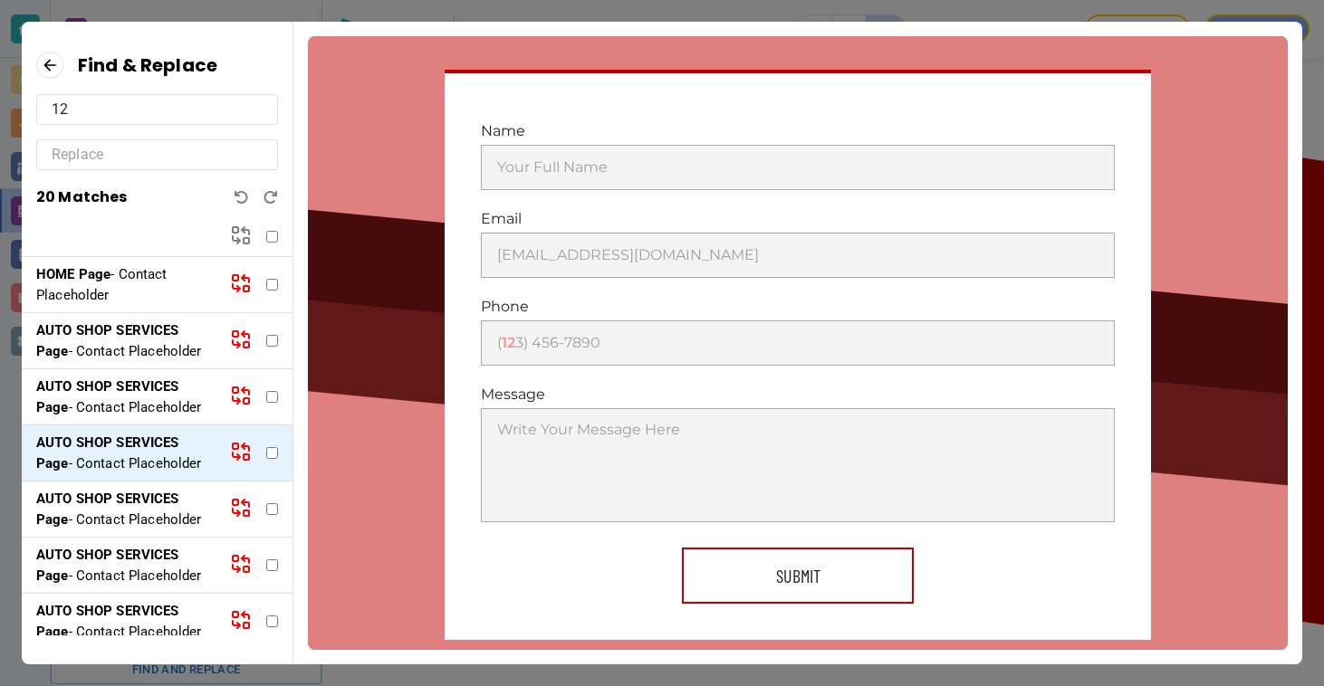
click at [100, 115] on input "12" at bounding box center [157, 109] width 211 height 29
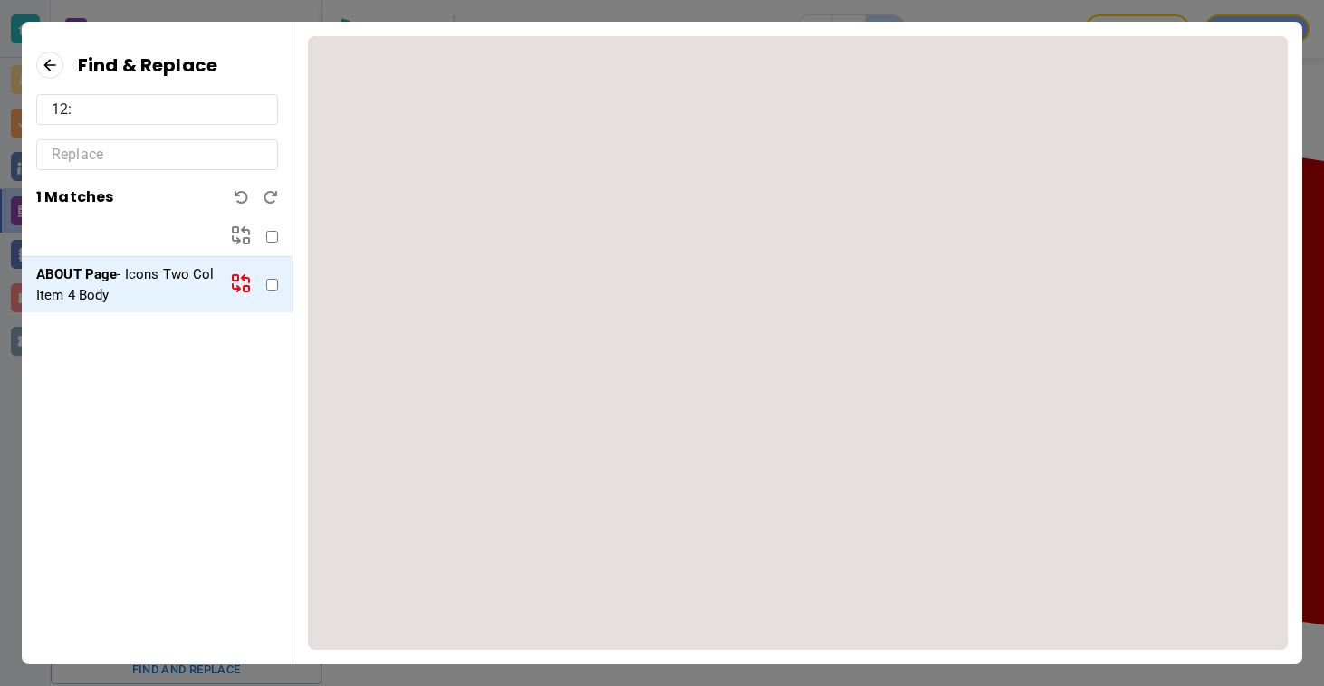
scroll to position [305, 0]
type input "12:00"
click at [149, 287] on p "ABOUT Page - Icons Two Col Item 4 Body" at bounding box center [125, 284] width 179 height 41
click at [52, 57] on icon at bounding box center [49, 65] width 27 height 27
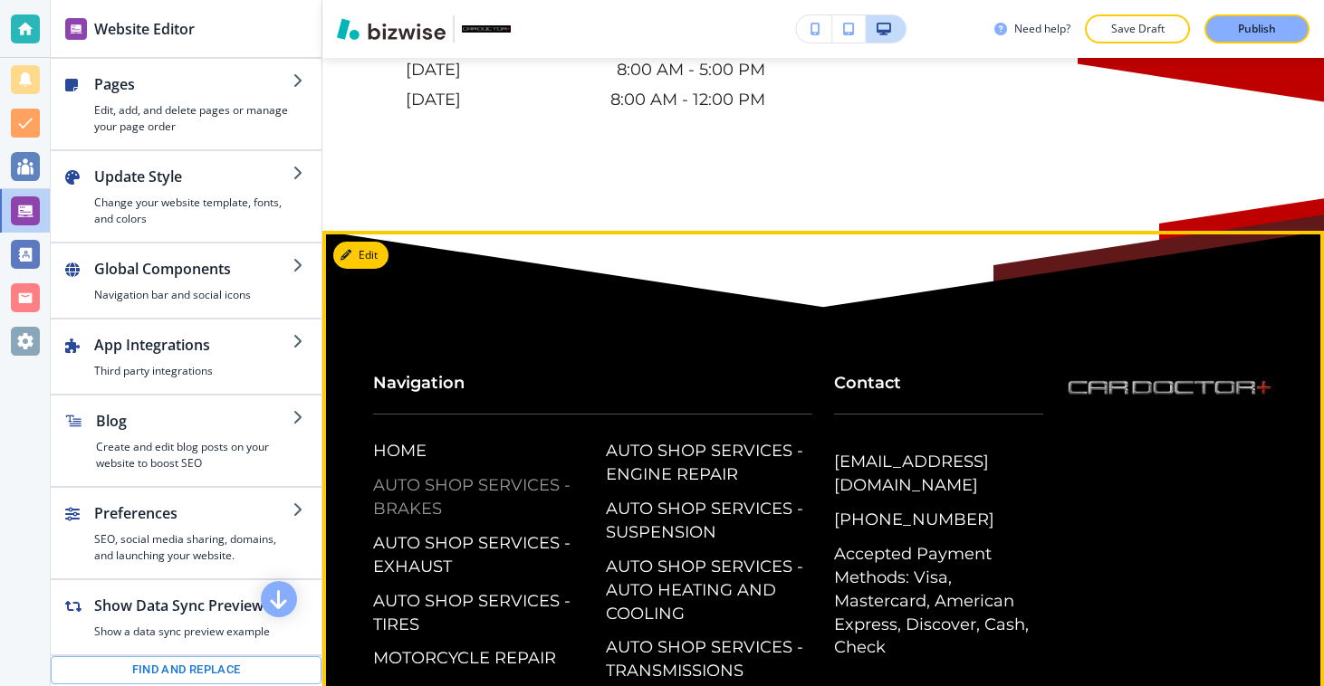
scroll to position [3585, 0]
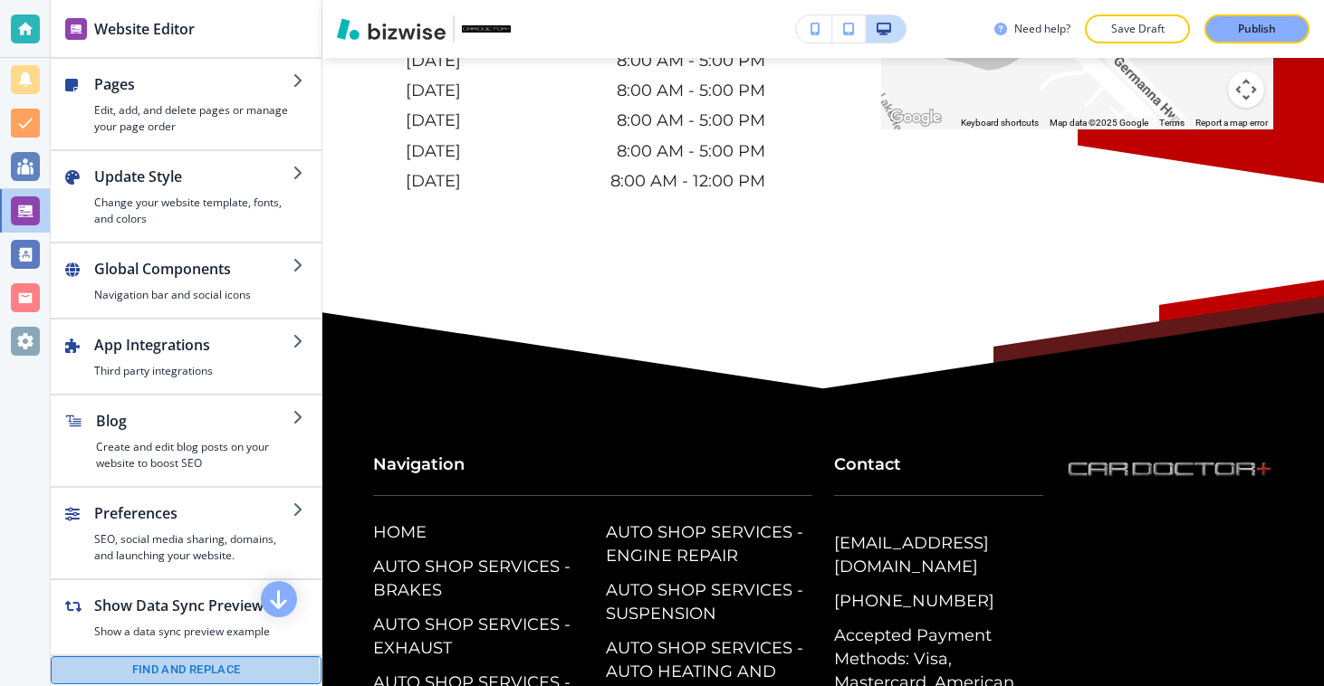
click at [185, 674] on button "Find and replace" at bounding box center [186, 670] width 271 height 28
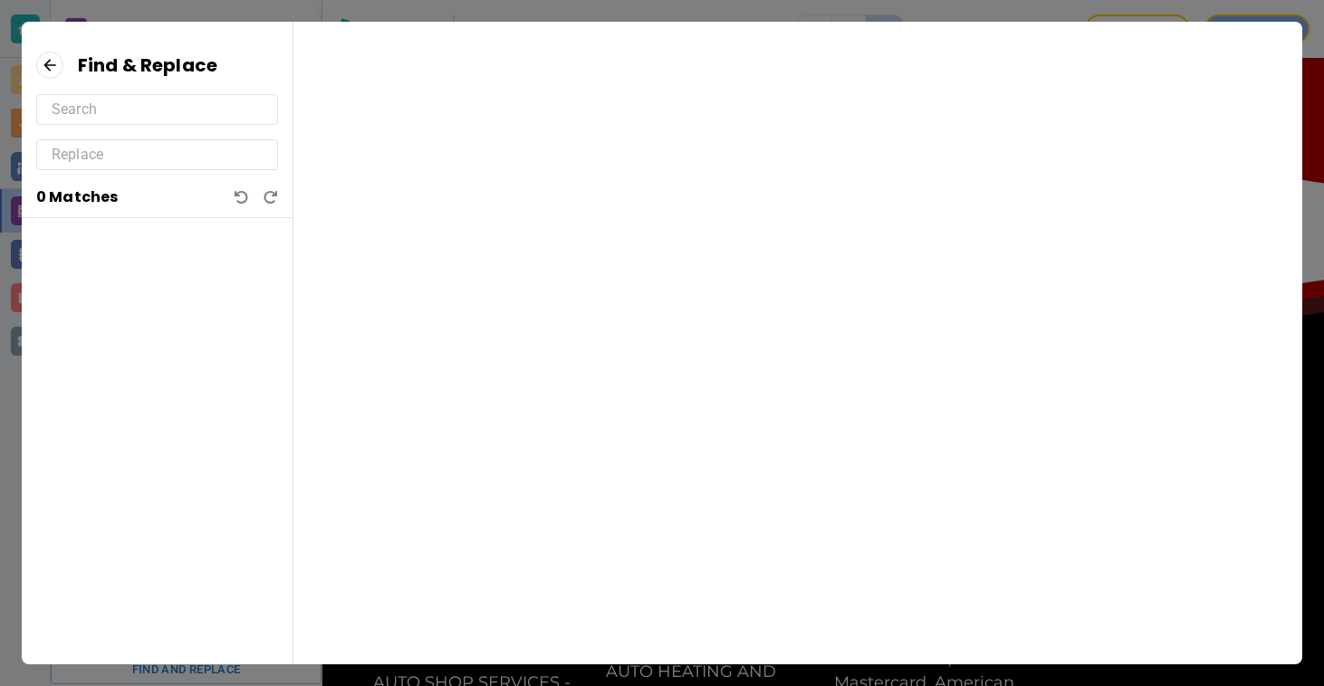
click at [96, 110] on input "text" at bounding box center [157, 109] width 211 height 29
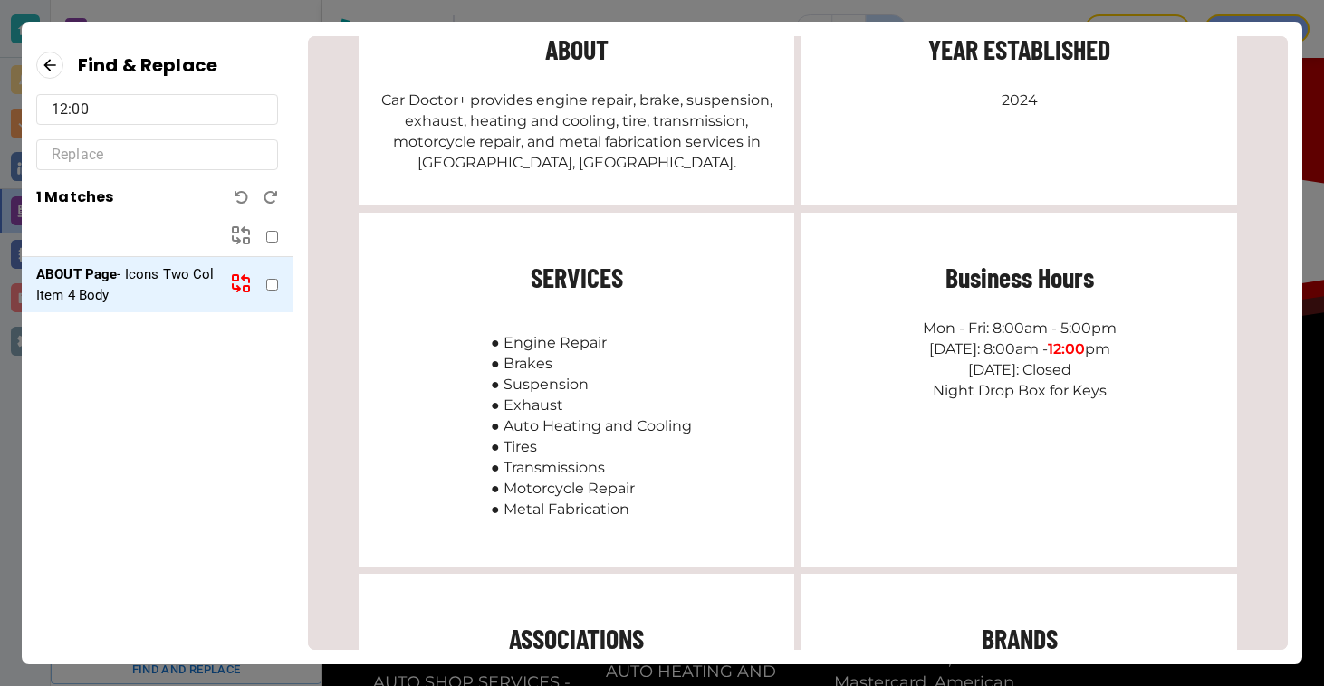
scroll to position [654, 0]
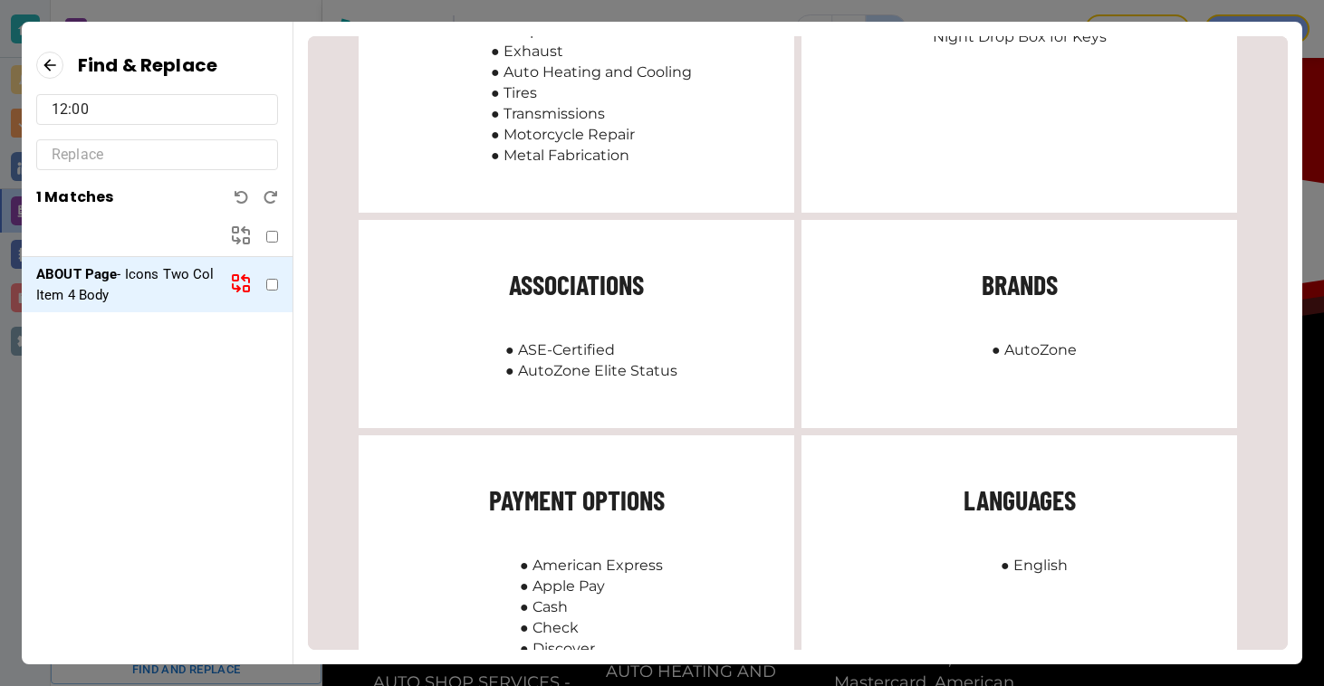
type input "12:00"
click at [184, 284] on p "ABOUT Page - Icons Two Col Item 4 Body" at bounding box center [125, 284] width 179 height 41
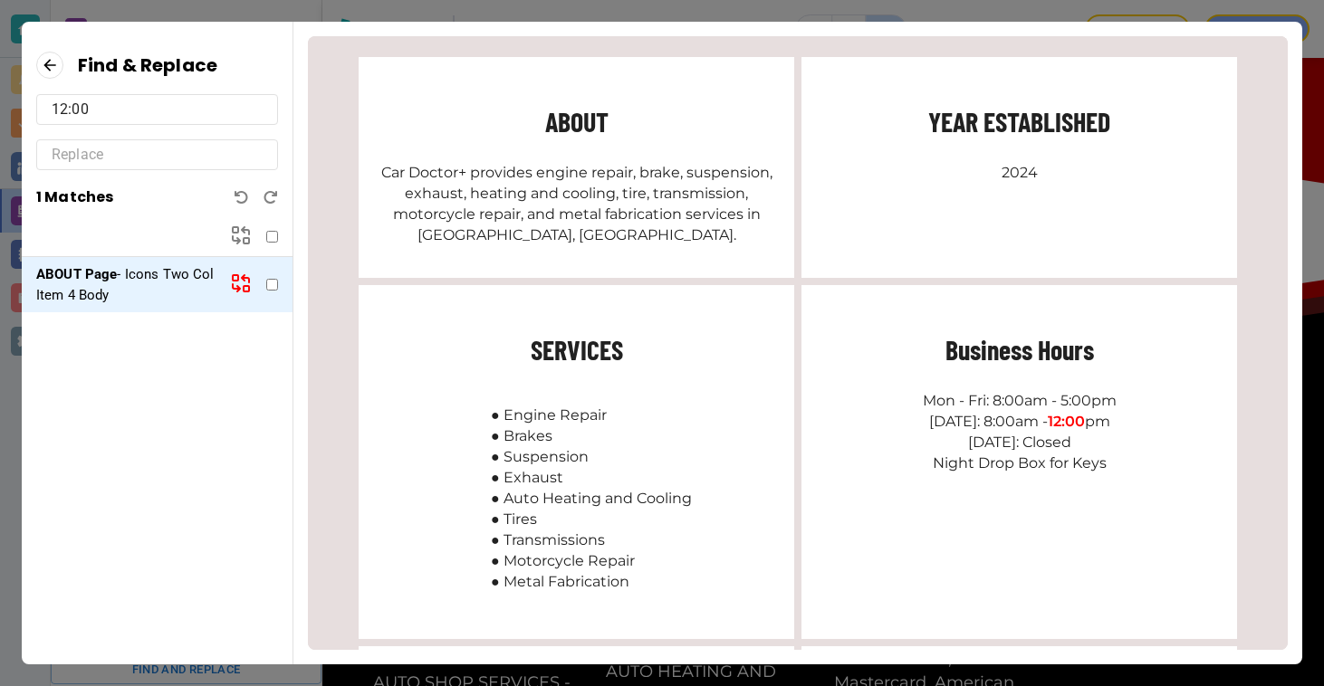
scroll to position [96, 0]
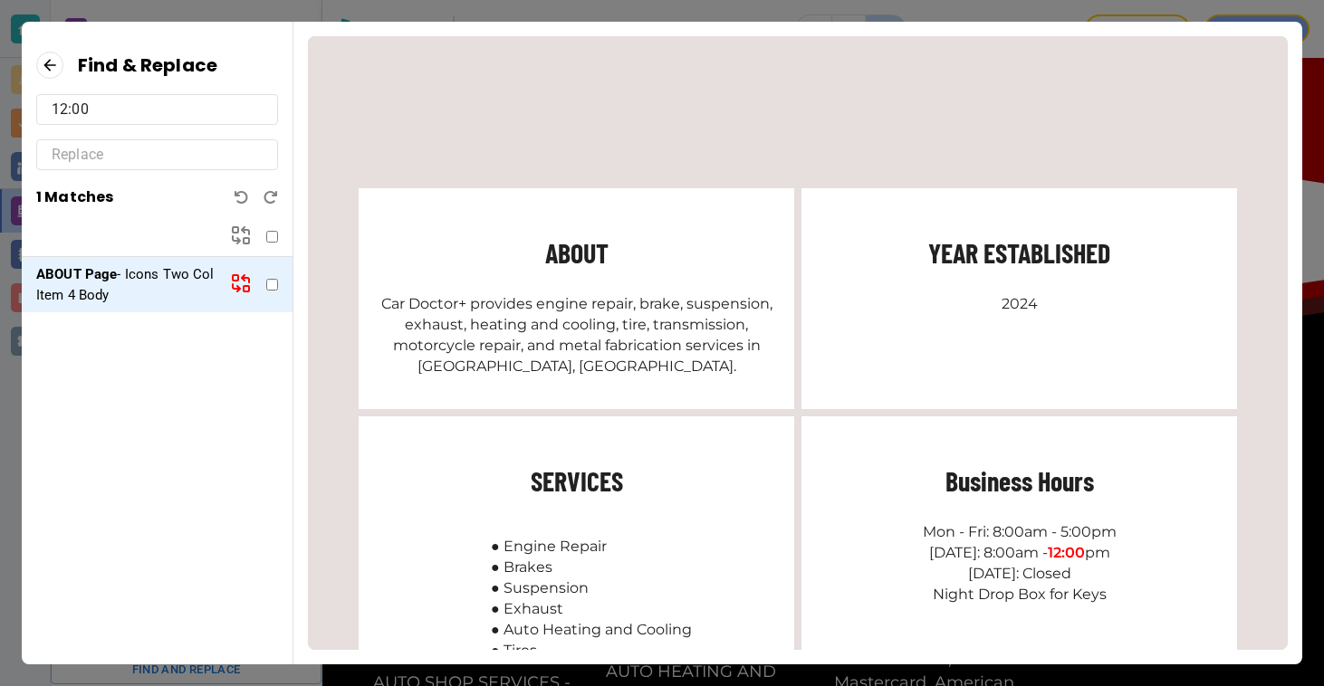
click at [214, 167] on input "text" at bounding box center [157, 154] width 211 height 29
type input "1:00"
click at [268, 236] on input "checkbox" at bounding box center [272, 237] width 12 height 12
checkbox input "true"
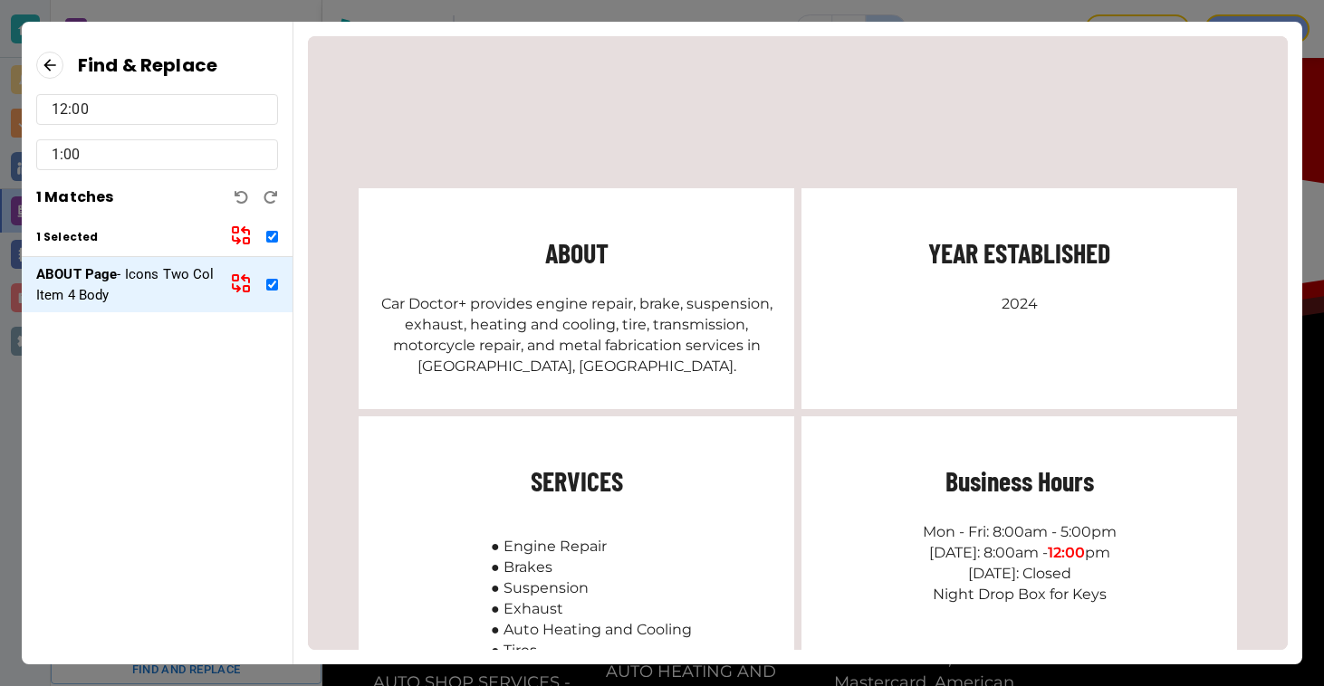
click at [242, 230] on icon at bounding box center [245, 230] width 7 height 7
checkbox input "false"
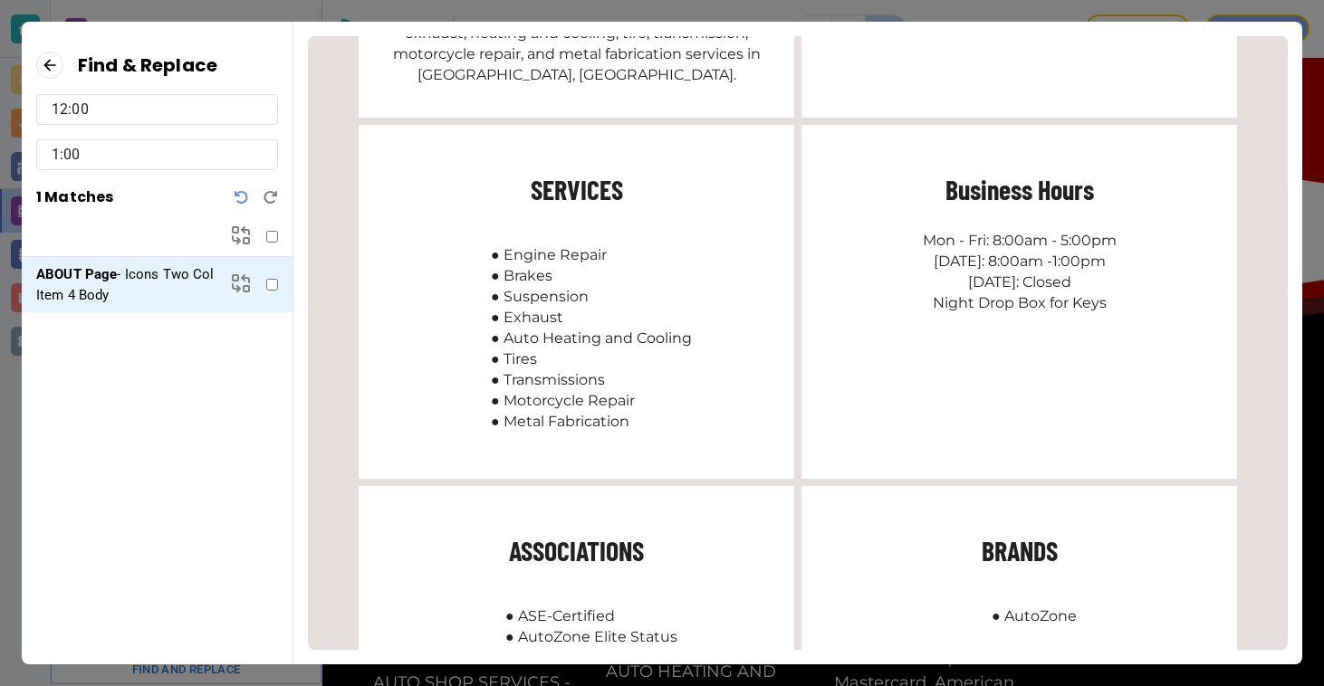
scroll to position [396, 0]
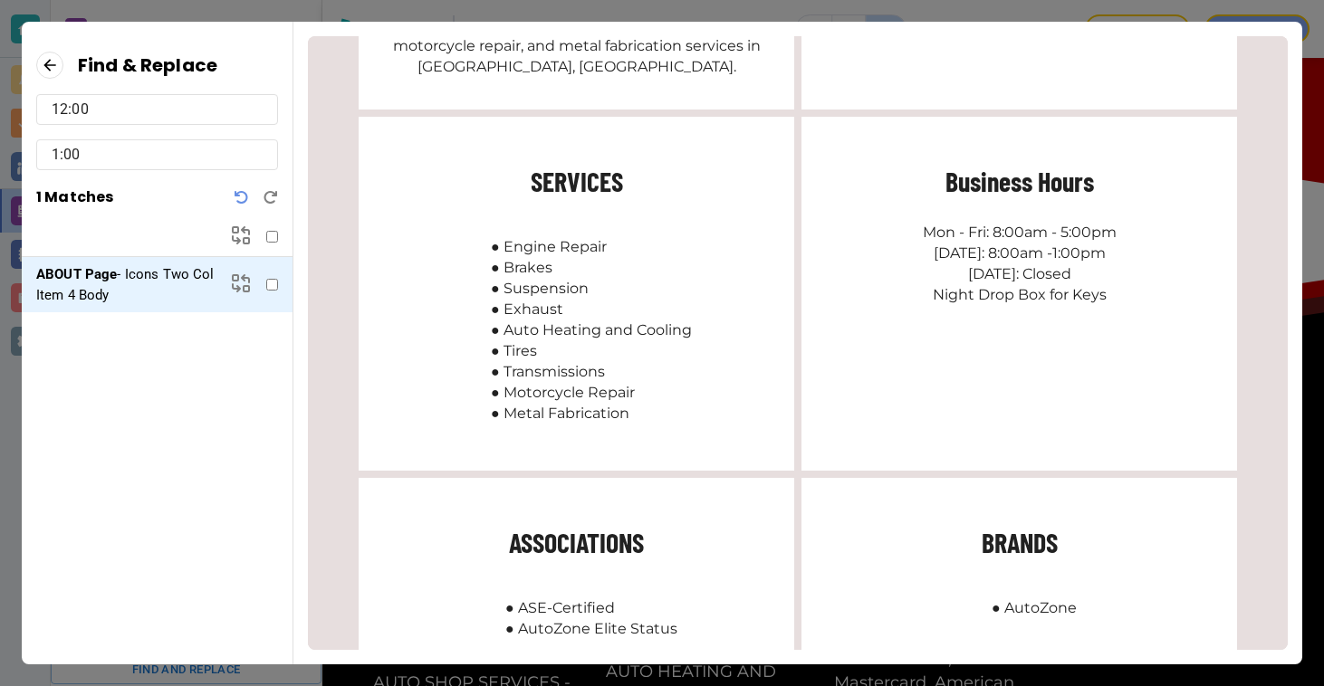
click at [49, 58] on icon at bounding box center [49, 65] width 27 height 27
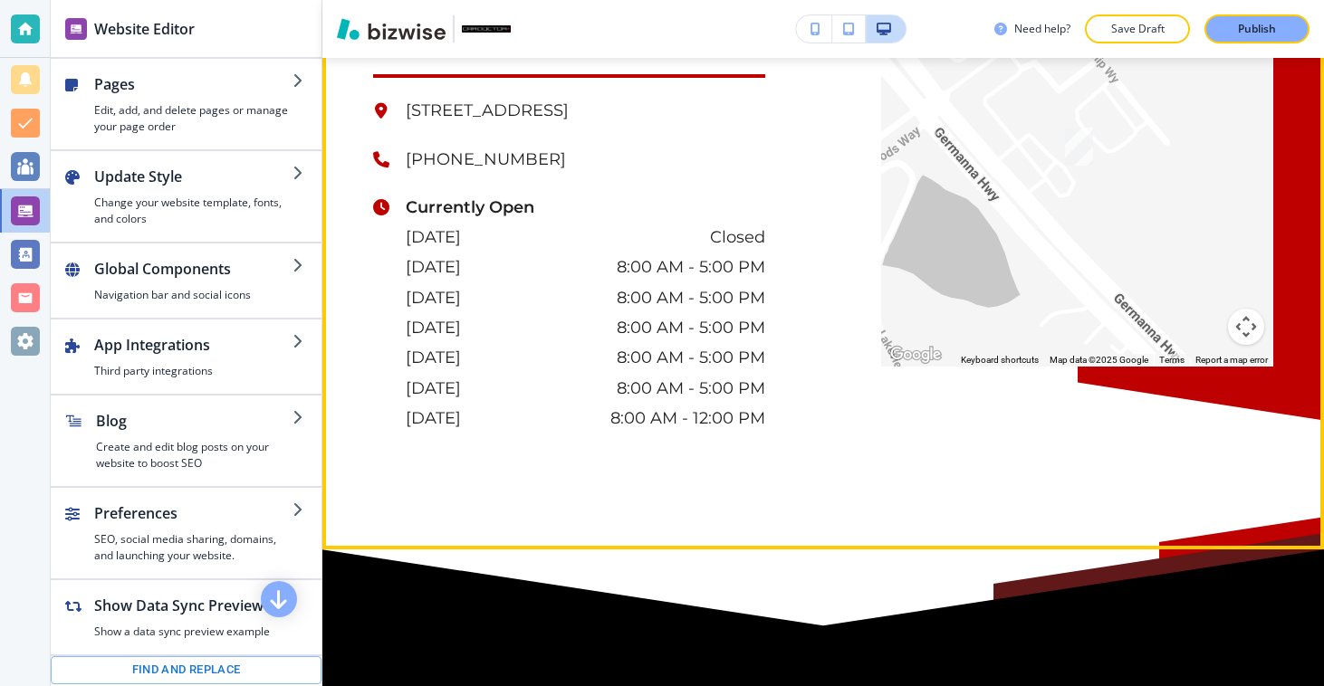
scroll to position [3348, 0]
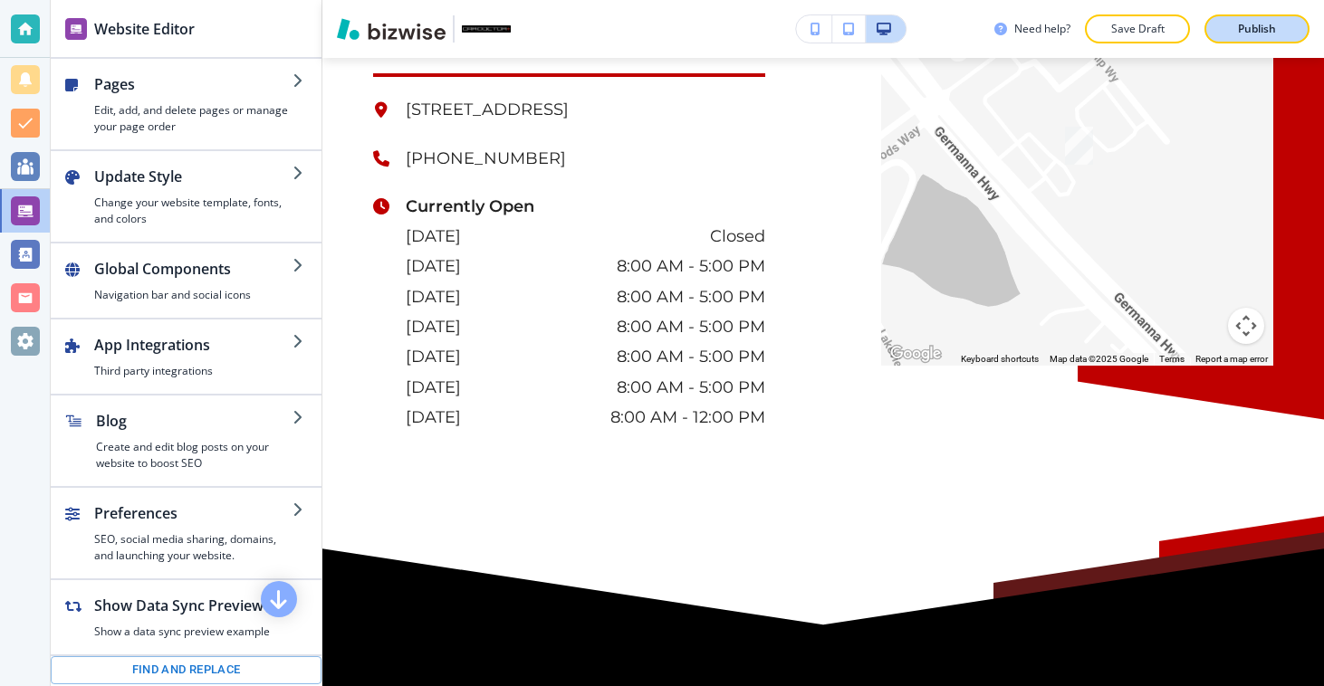
click at [1209, 31] on button "Publish" at bounding box center [1256, 28] width 105 height 29
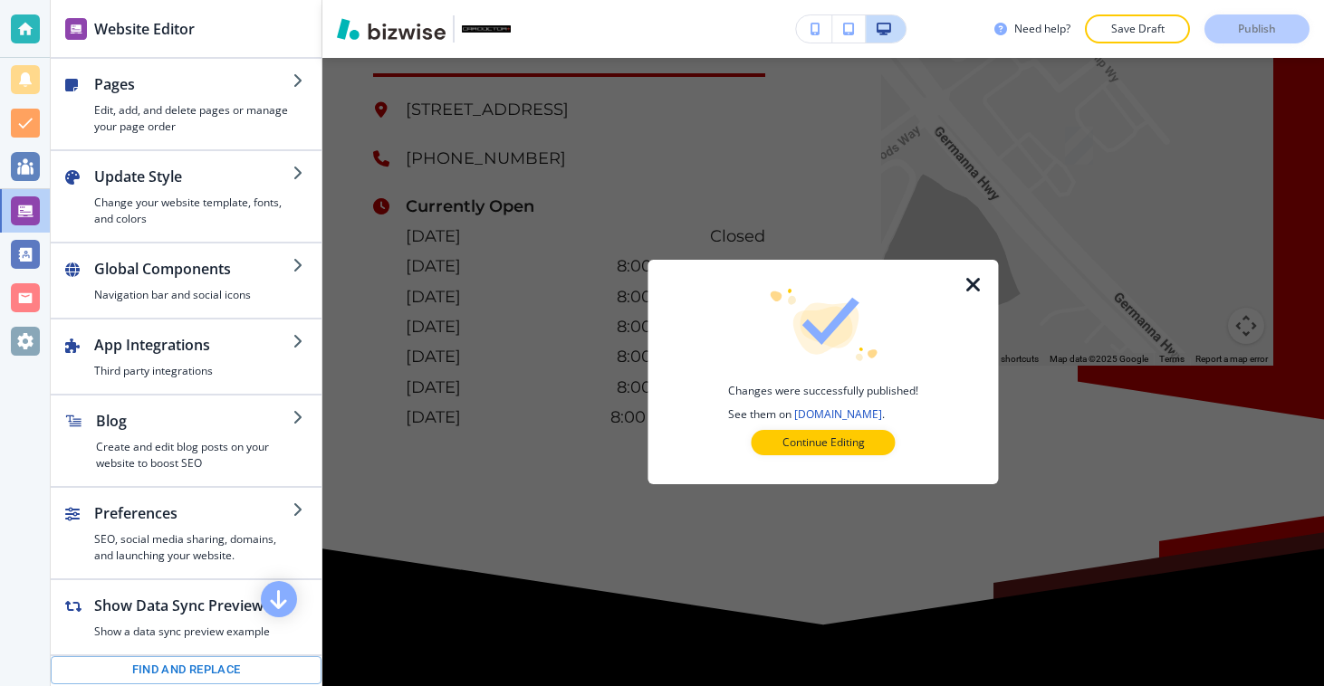
click at [978, 277] on icon "button" at bounding box center [973, 285] width 22 height 22
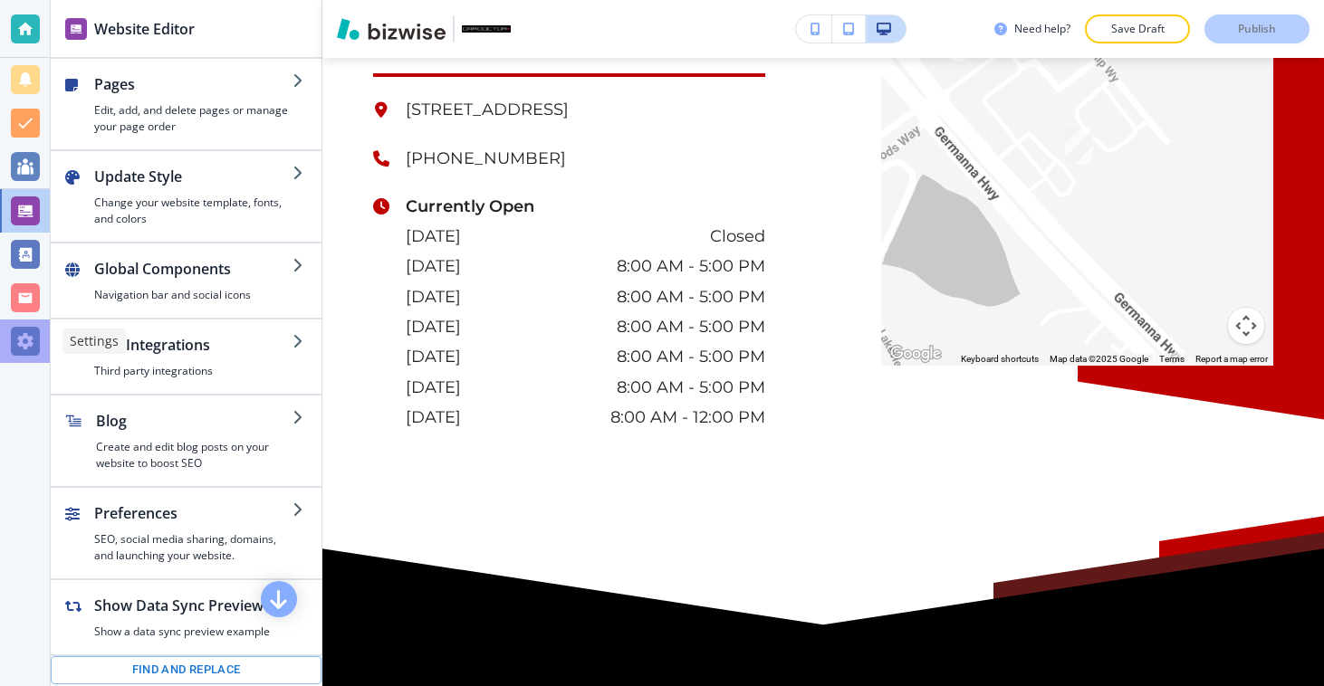
click at [28, 333] on div at bounding box center [25, 341] width 29 height 29
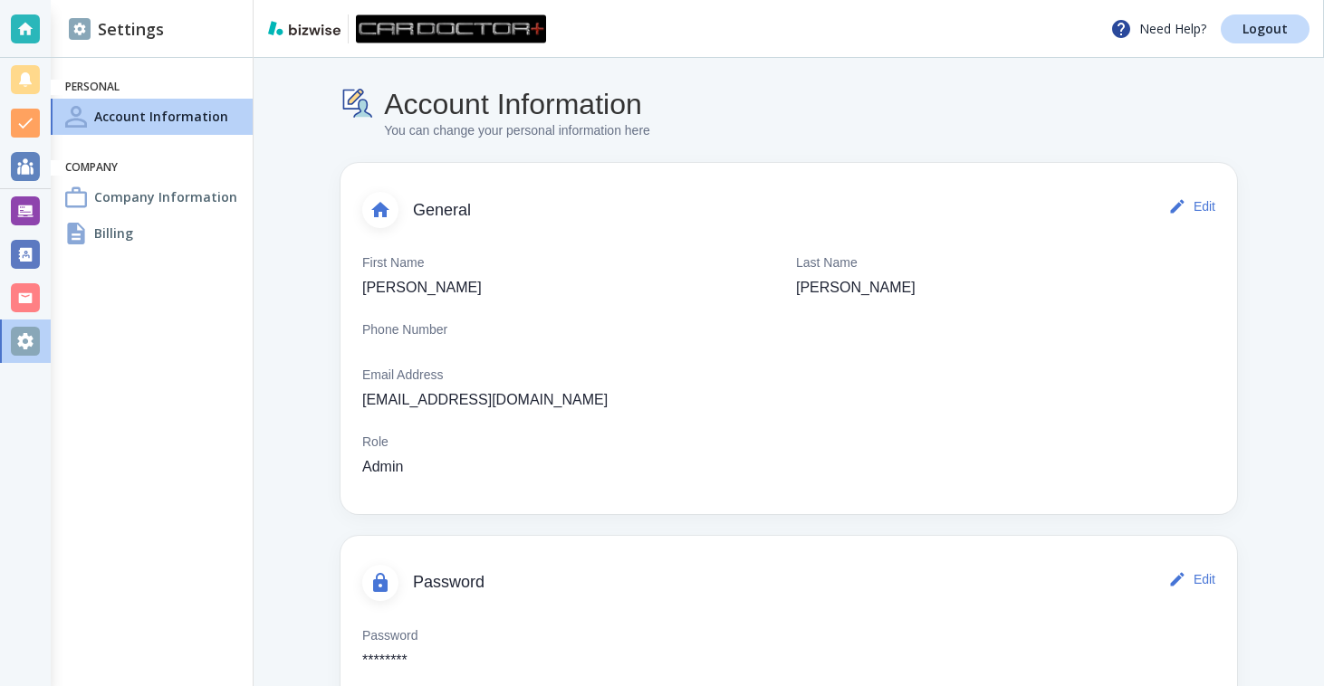
click at [183, 204] on h4 "Company Information" at bounding box center [165, 196] width 143 height 19
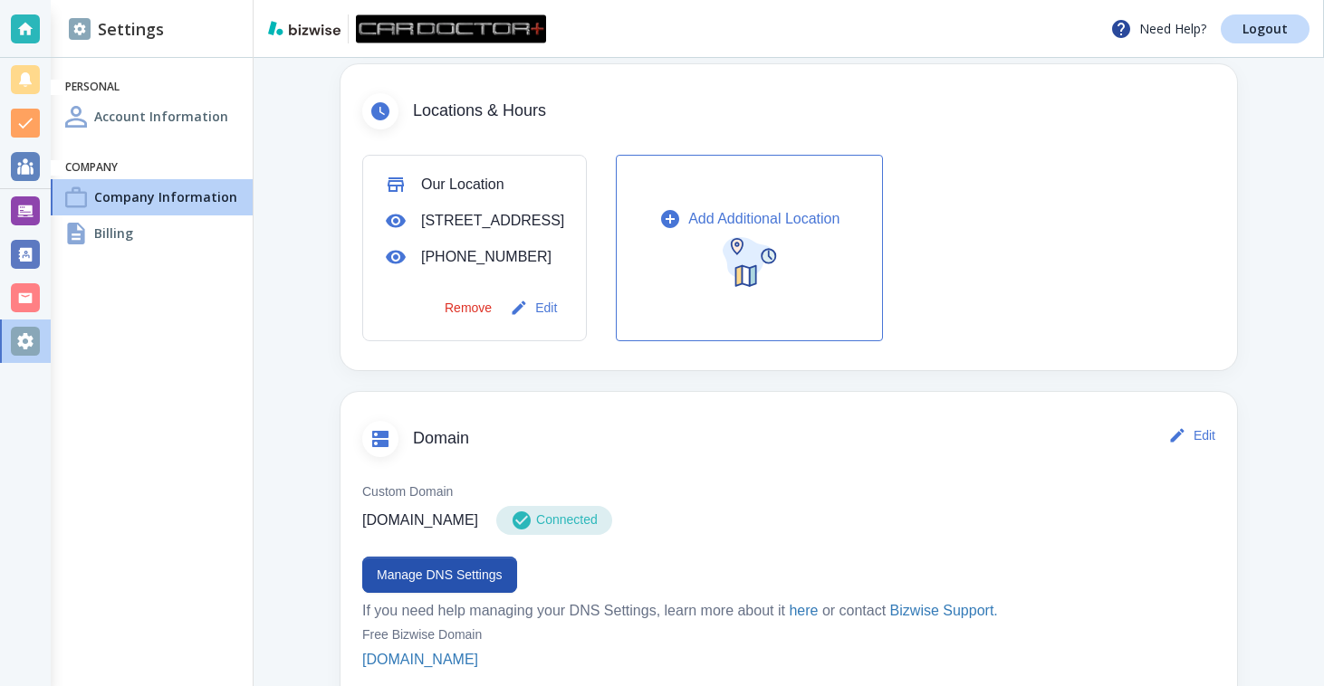
scroll to position [583, 0]
click at [564, 325] on button "Edit" at bounding box center [535, 307] width 58 height 36
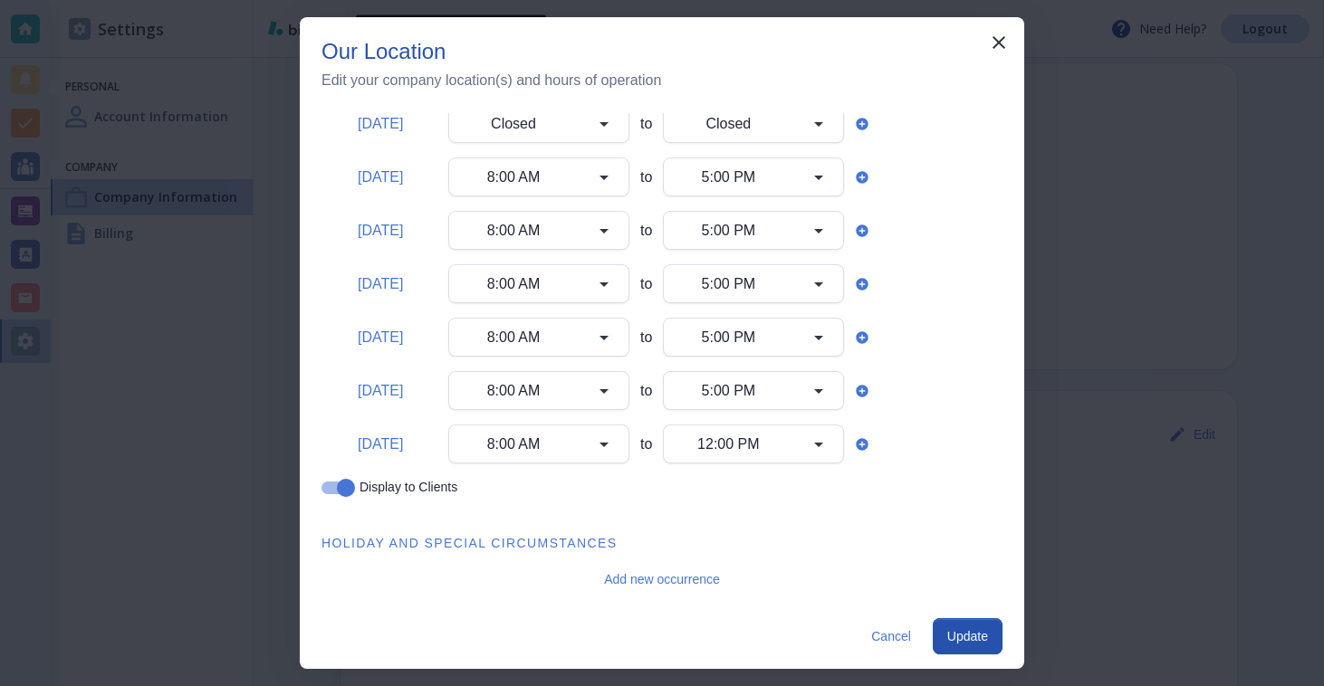
scroll to position [392, 0]
click at [816, 447] on icon "Open" at bounding box center [819, 444] width 22 height 22
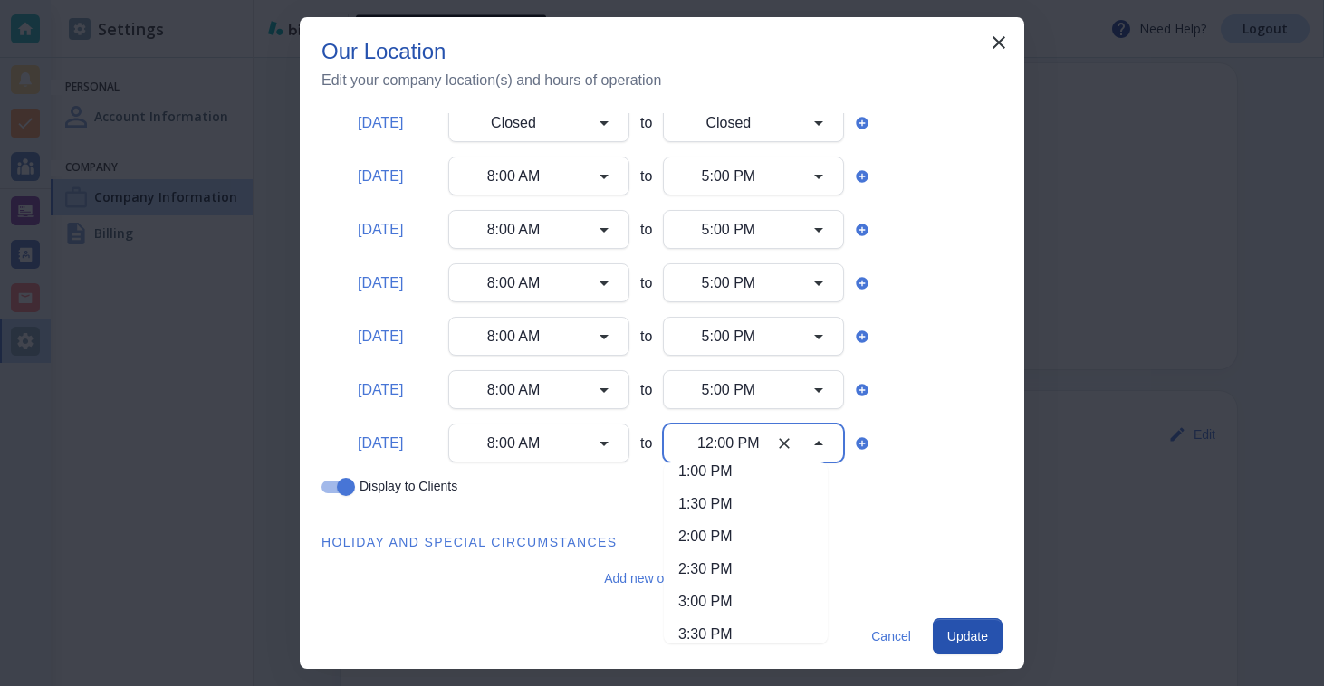
scroll to position [959, 0]
click at [711, 478] on li "1:00 PM" at bounding box center [746, 472] width 164 height 33
type input "1:00 PM"
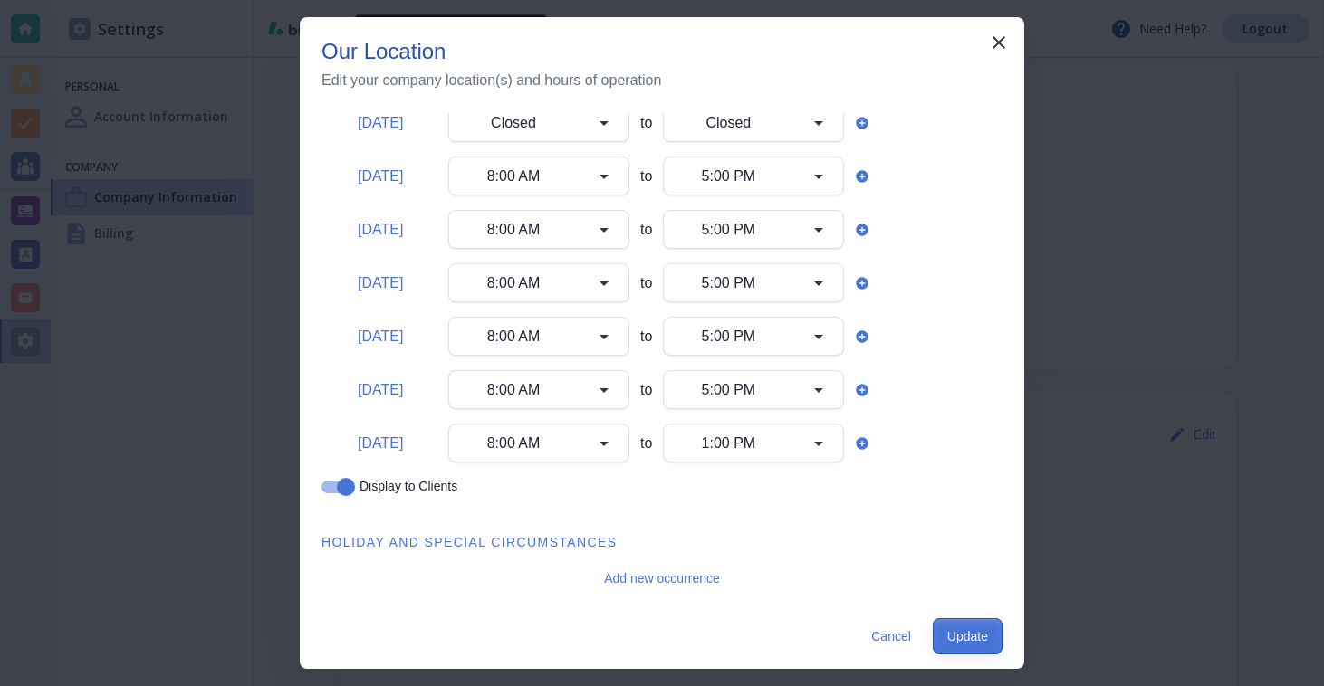
click at [970, 639] on button "Update" at bounding box center [968, 636] width 70 height 36
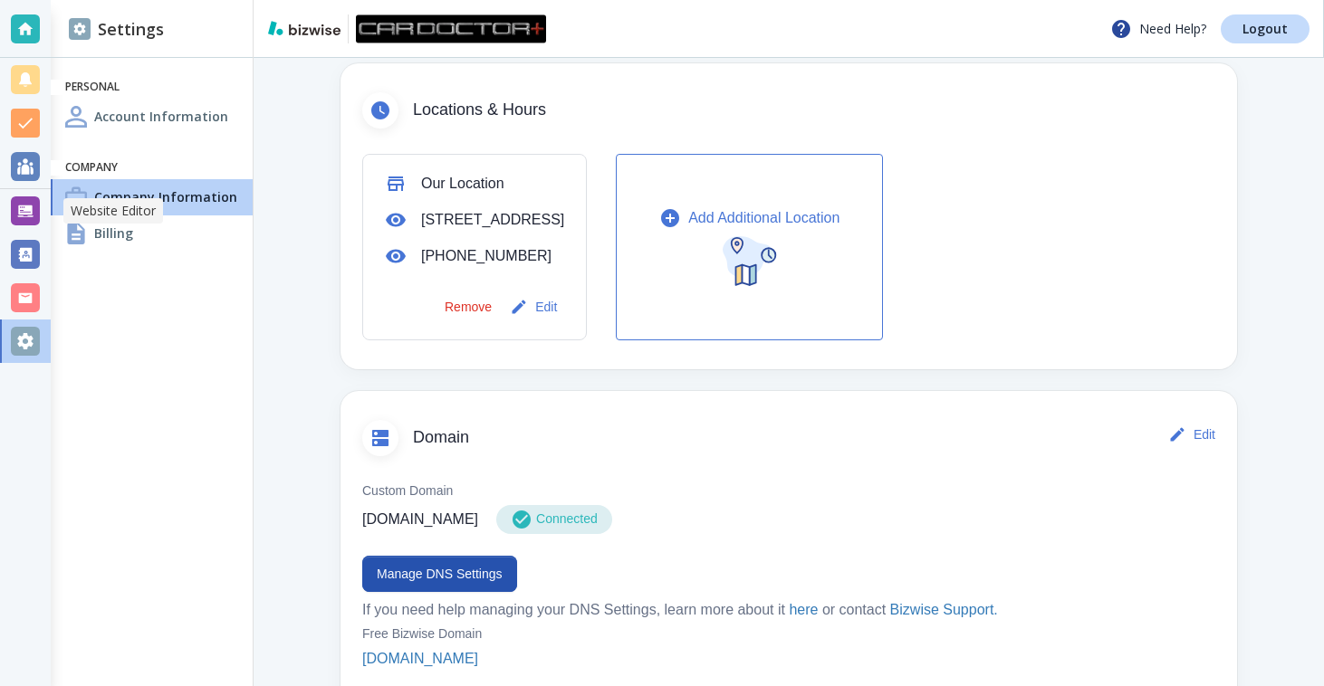
click at [37, 209] on div at bounding box center [25, 210] width 29 height 29
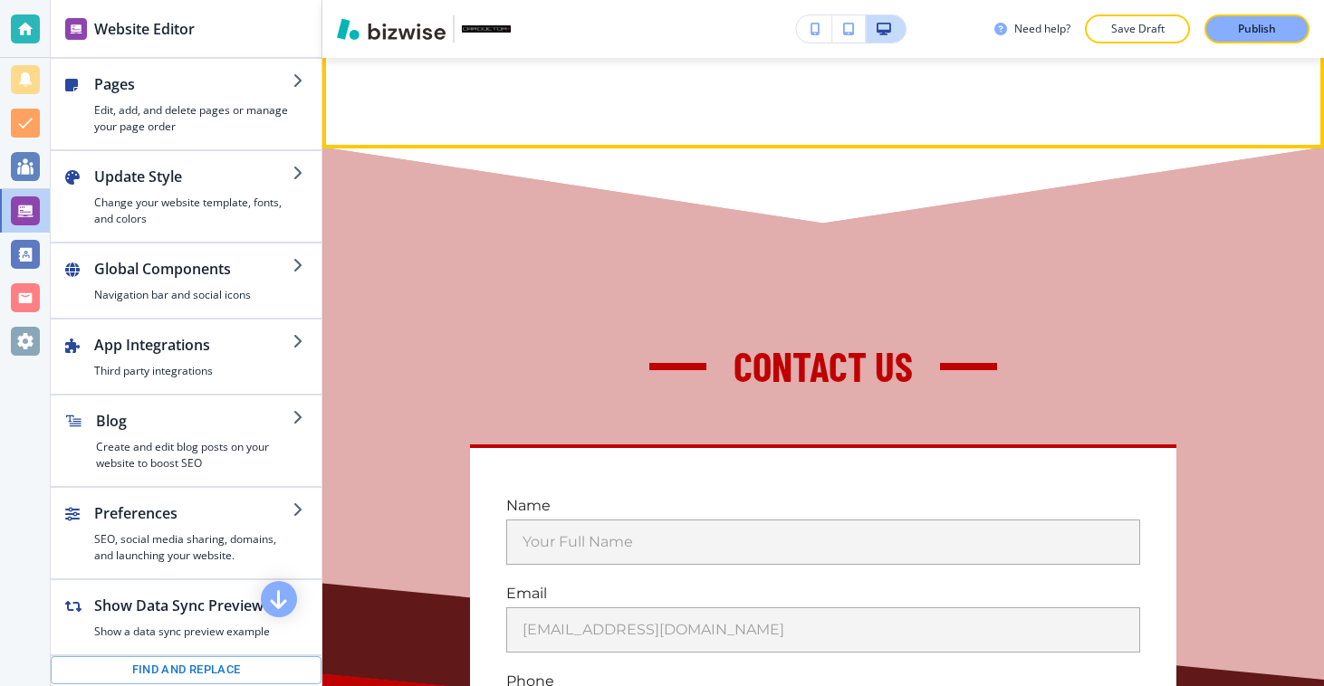
scroll to position [12611, 0]
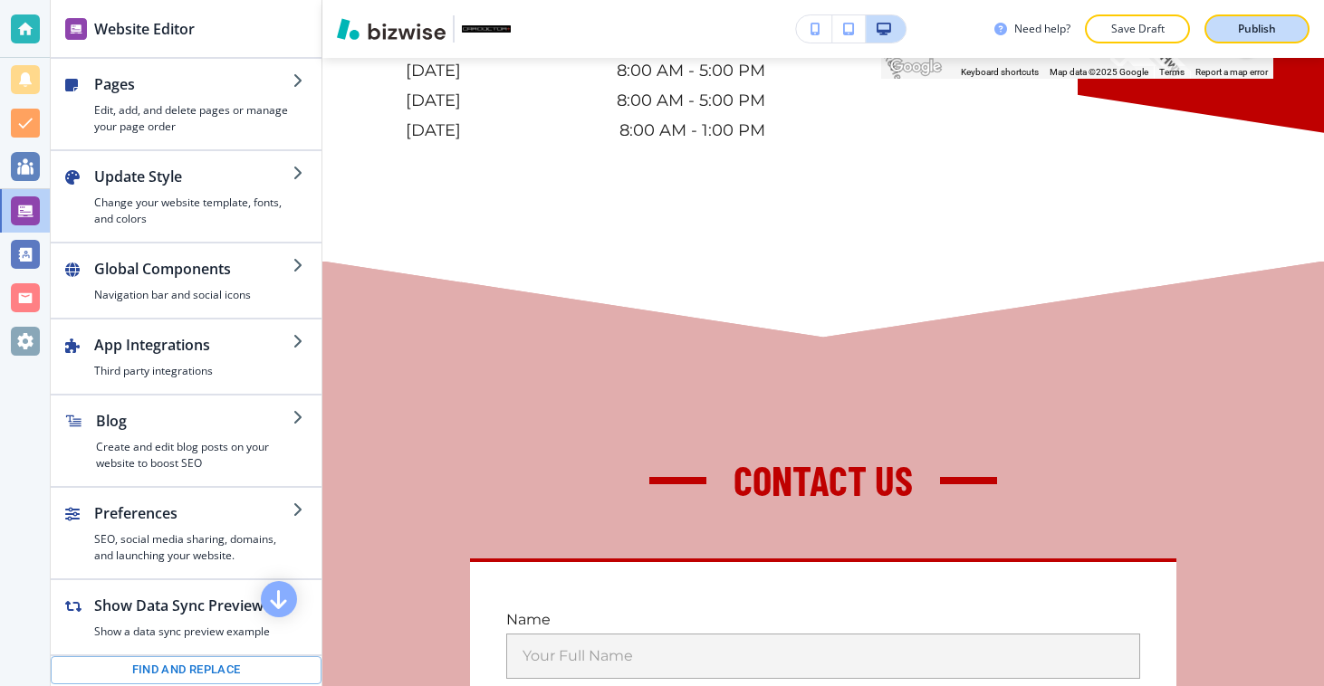
click at [1275, 31] on p "Publish" at bounding box center [1257, 29] width 38 height 16
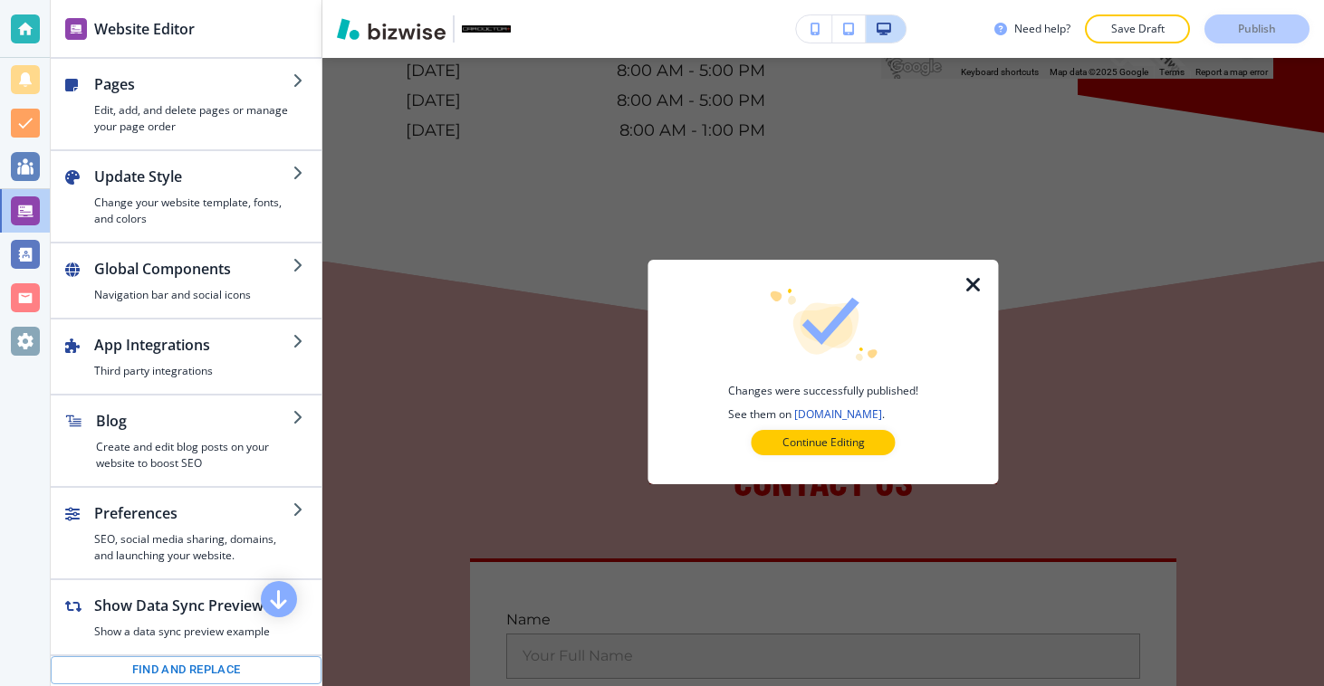
click at [970, 284] on icon "button" at bounding box center [973, 285] width 22 height 22
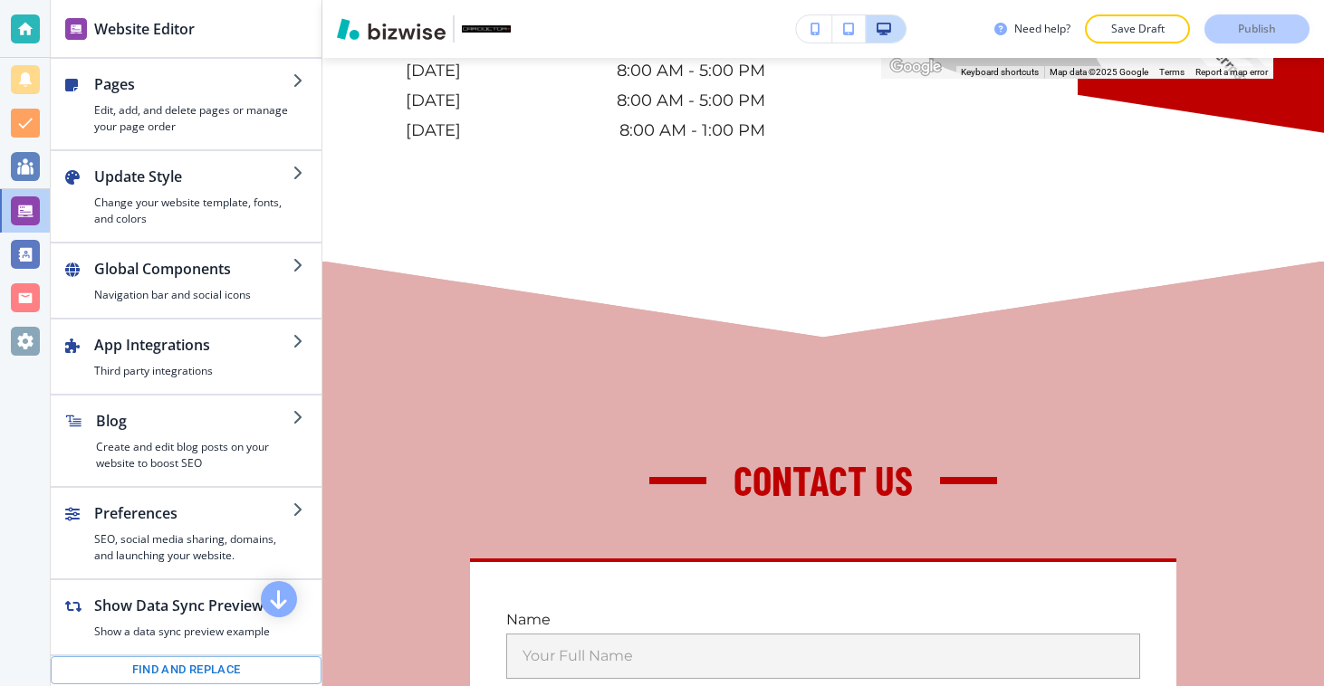
scroll to position [12303, 0]
